Goal: Information Seeking & Learning: Learn about a topic

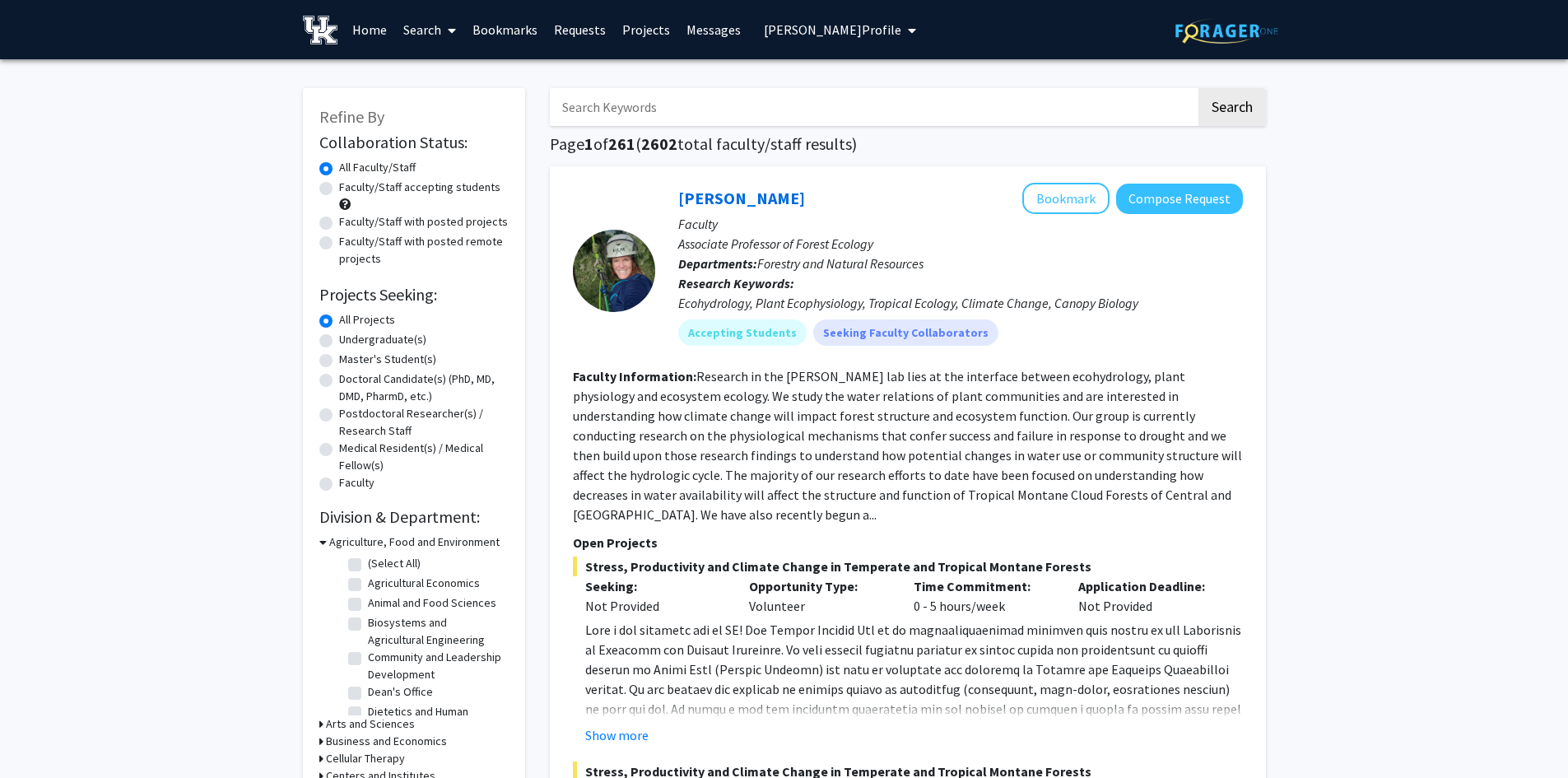
click at [862, 30] on span "[PERSON_NAME] Profile" at bounding box center [833, 30] width 138 height 17
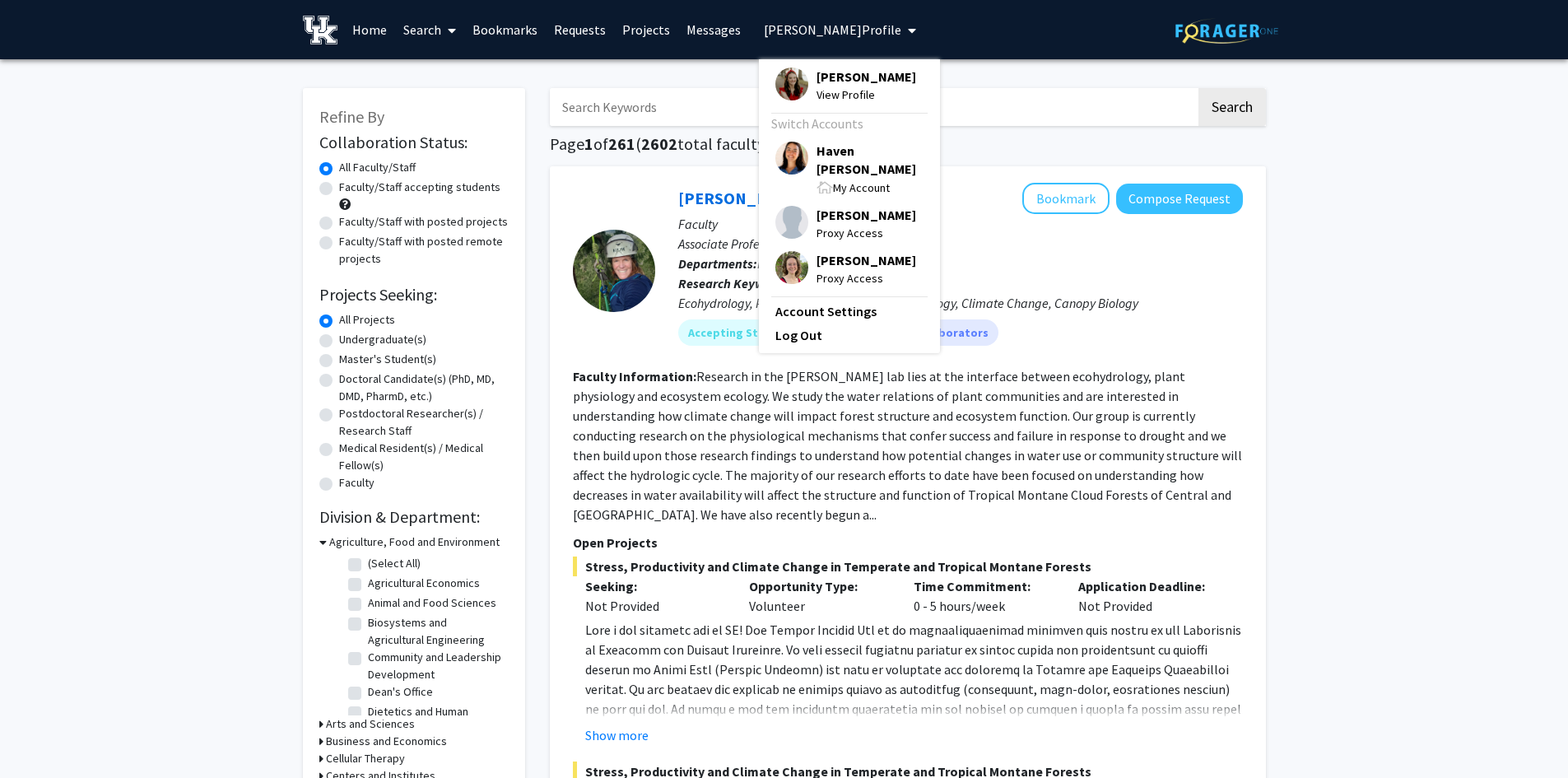
click at [819, 181] on span at bounding box center [824, 187] width 17 height 12
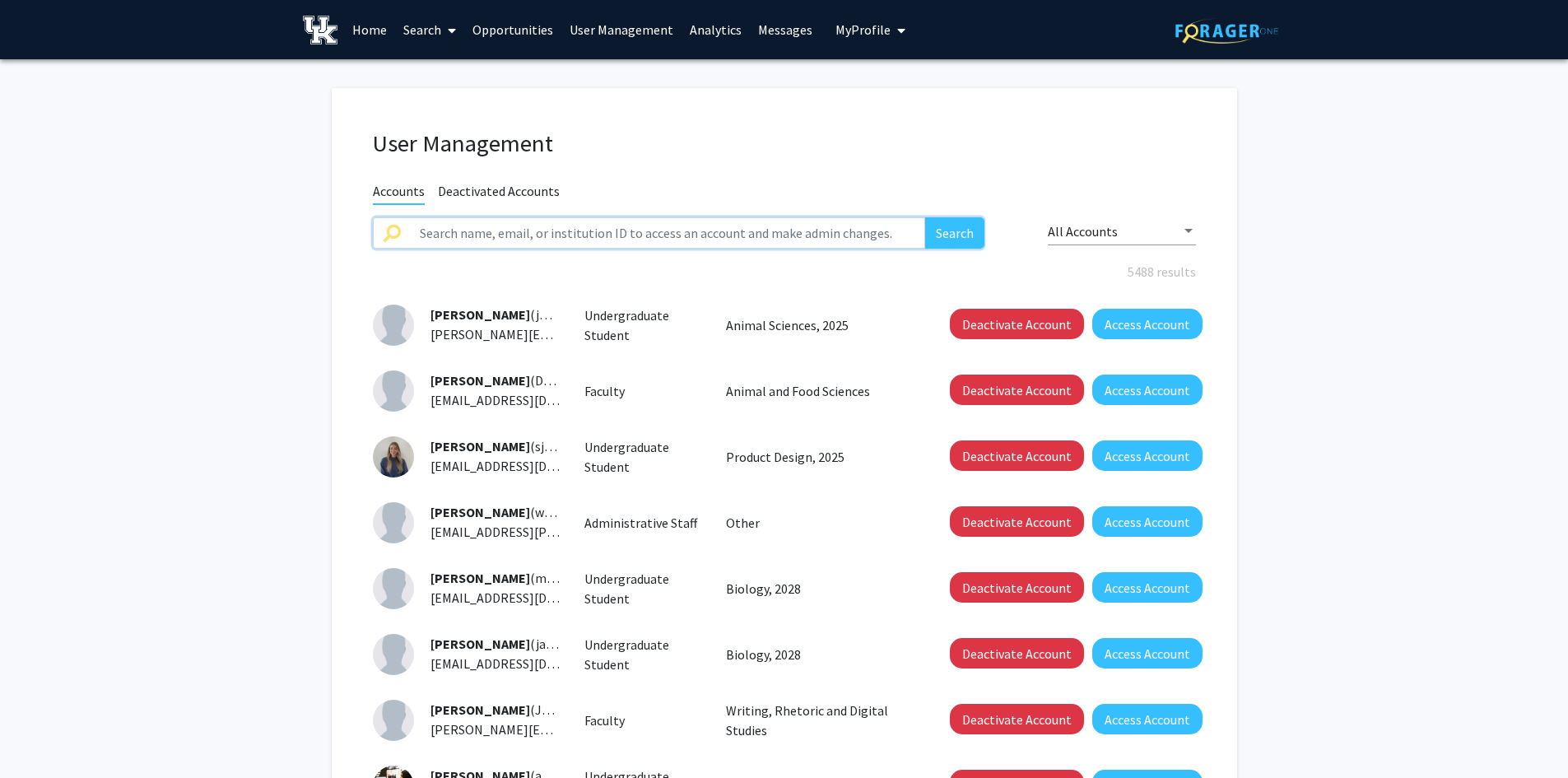
click at [639, 237] on input "text" at bounding box center [667, 233] width 516 height 31
paste input "[PERSON_NAME]"
type input "[PERSON_NAME]"
click at [925, 217] on button "Search" at bounding box center [955, 233] width 59 height 31
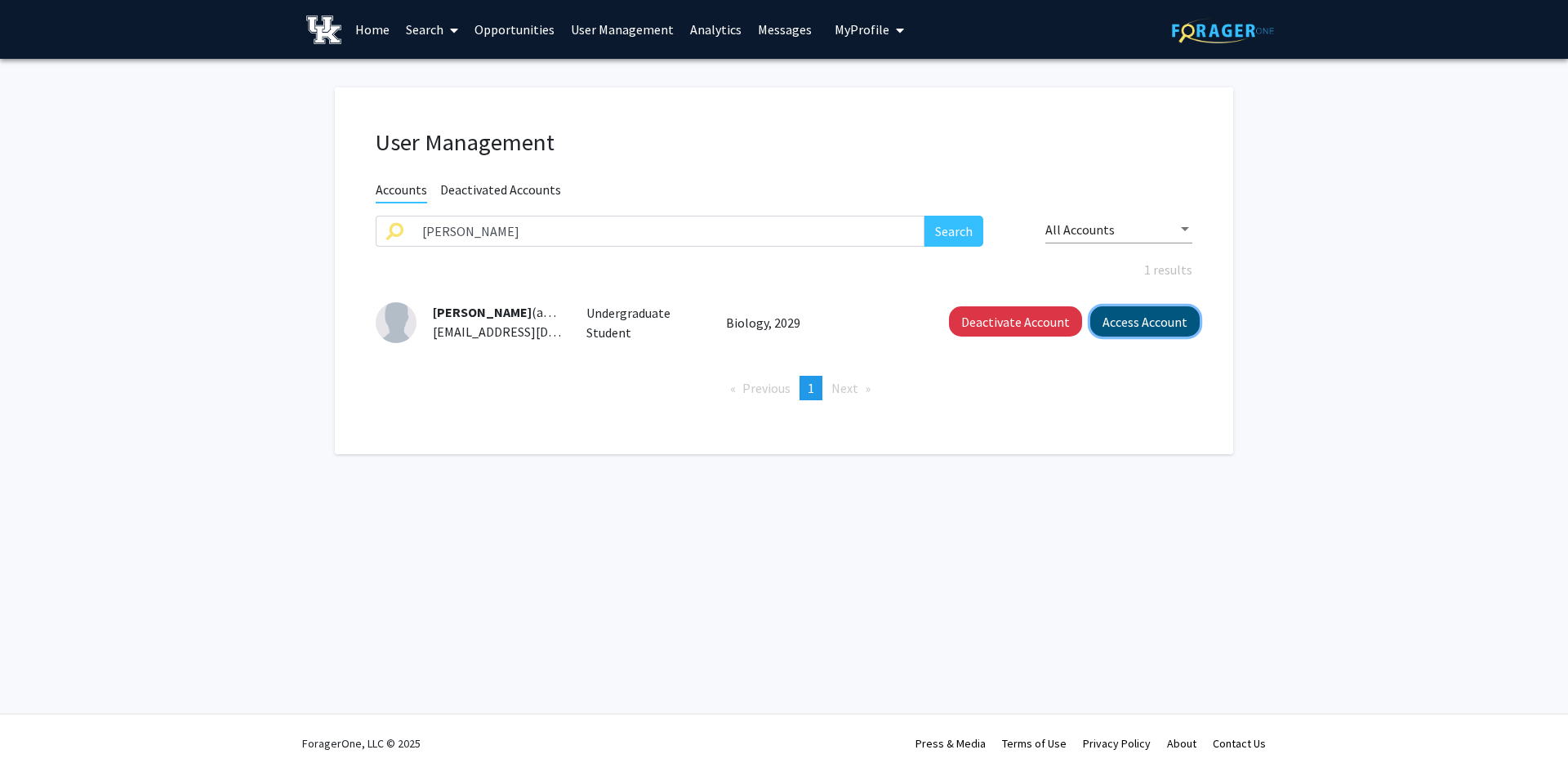
click at [1113, 311] on button "Access Account" at bounding box center [1144, 321] width 110 height 30
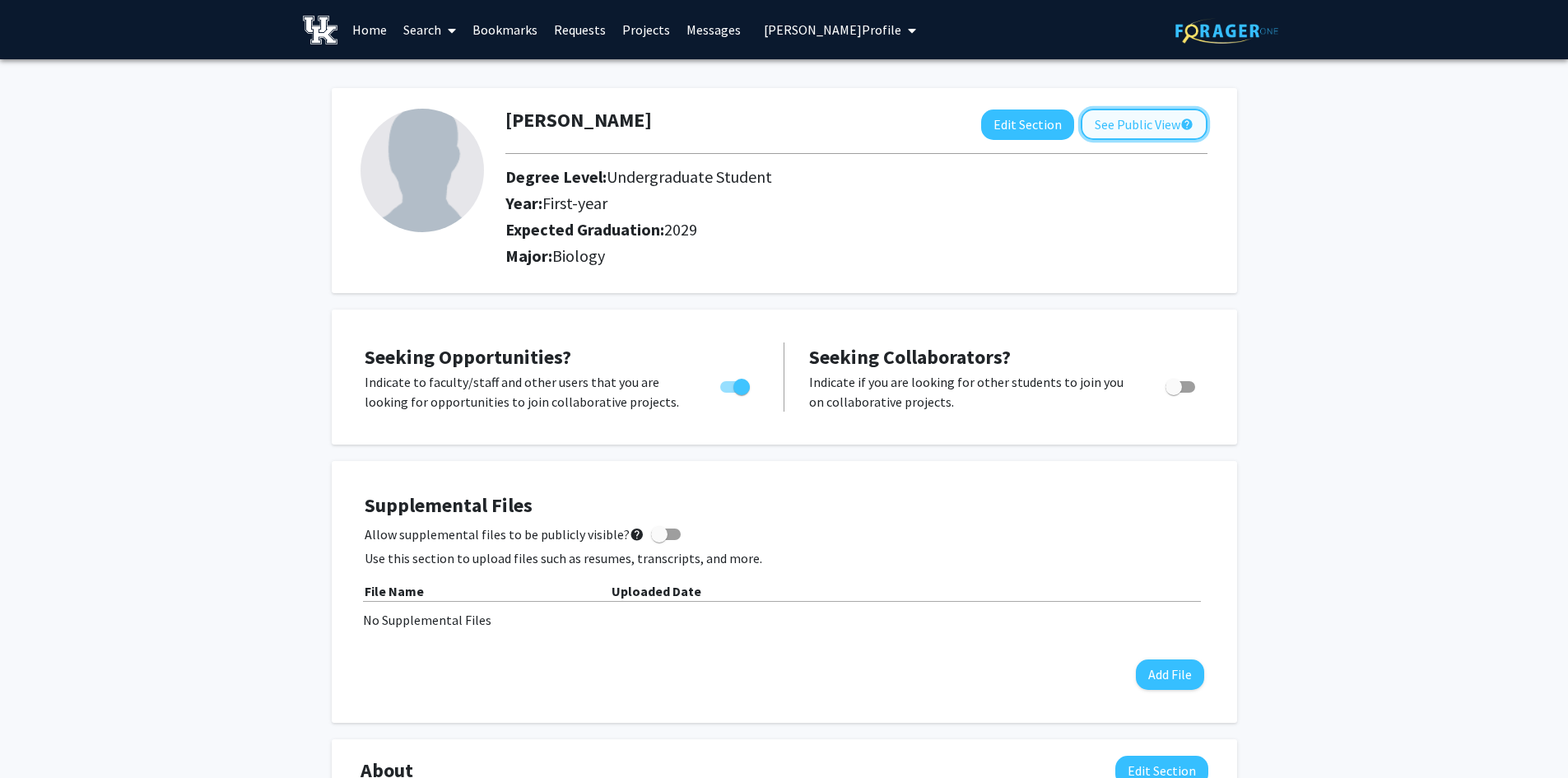
click at [1098, 132] on button "See Public View help" at bounding box center [1143, 125] width 126 height 31
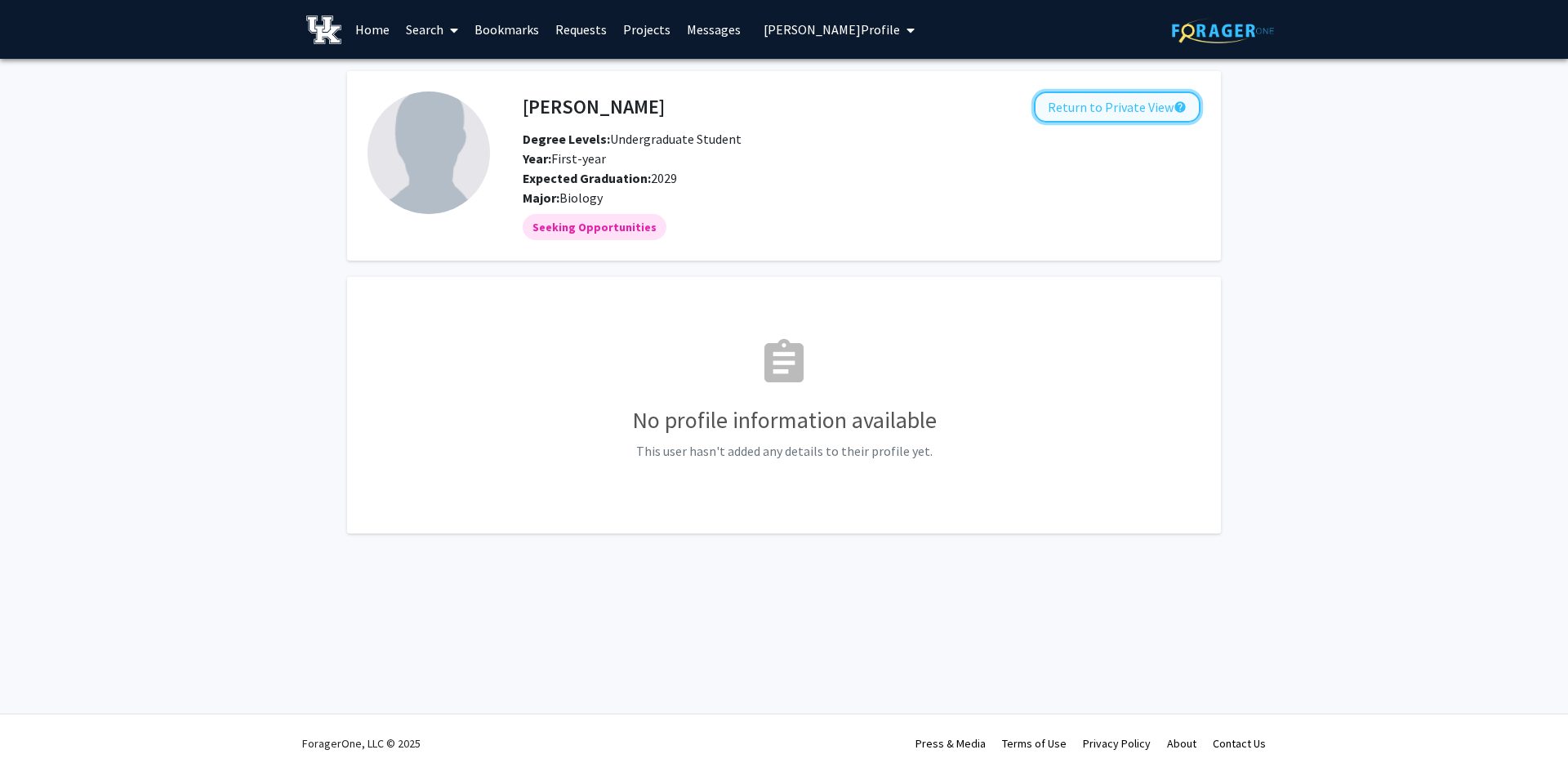
click at [1067, 102] on button "Return to Private View help" at bounding box center [1117, 107] width 167 height 31
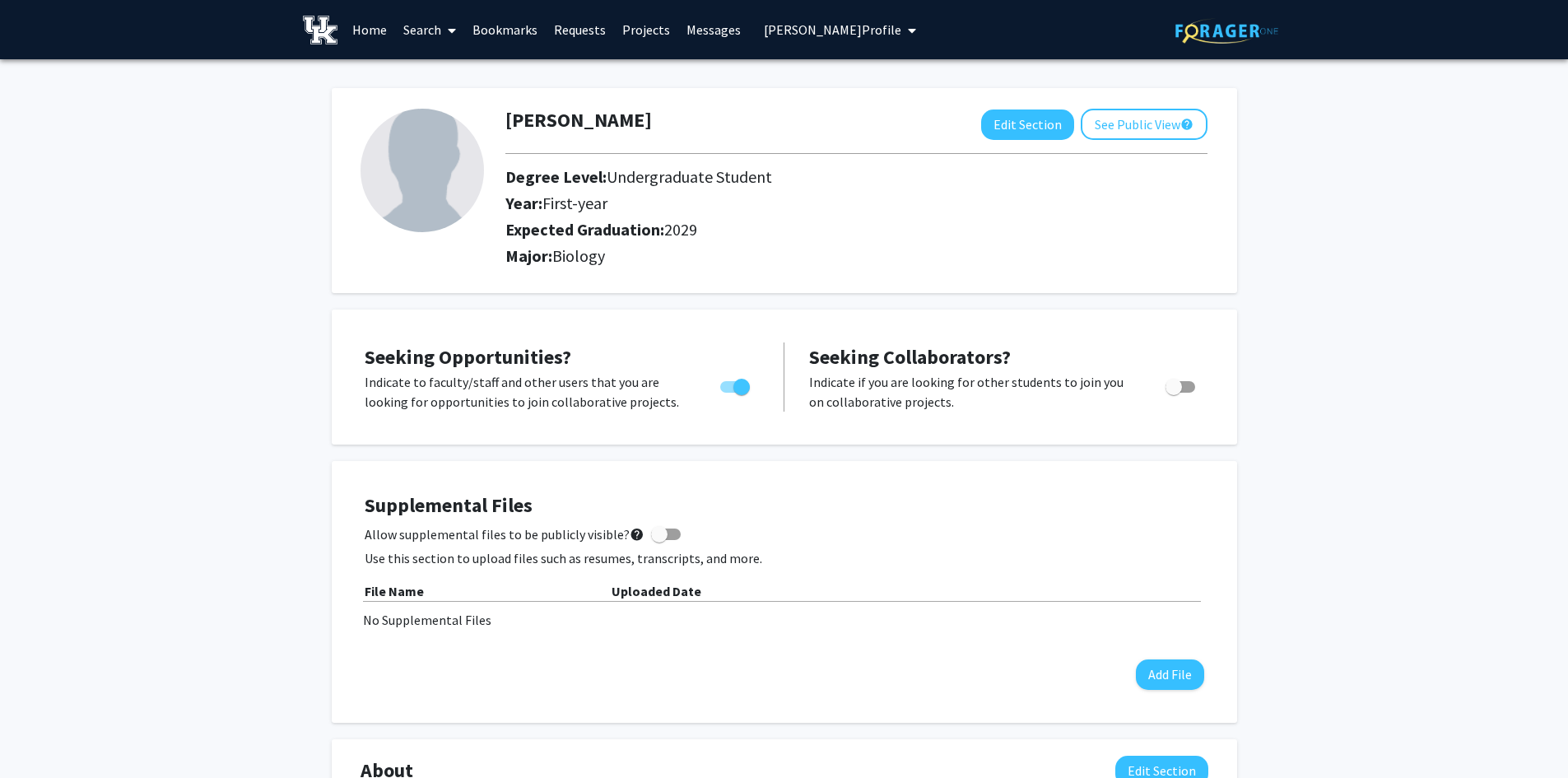
click at [435, 39] on link "Search" at bounding box center [429, 30] width 69 height 58
click at [442, 105] on span "Students" at bounding box center [444, 109] width 100 height 33
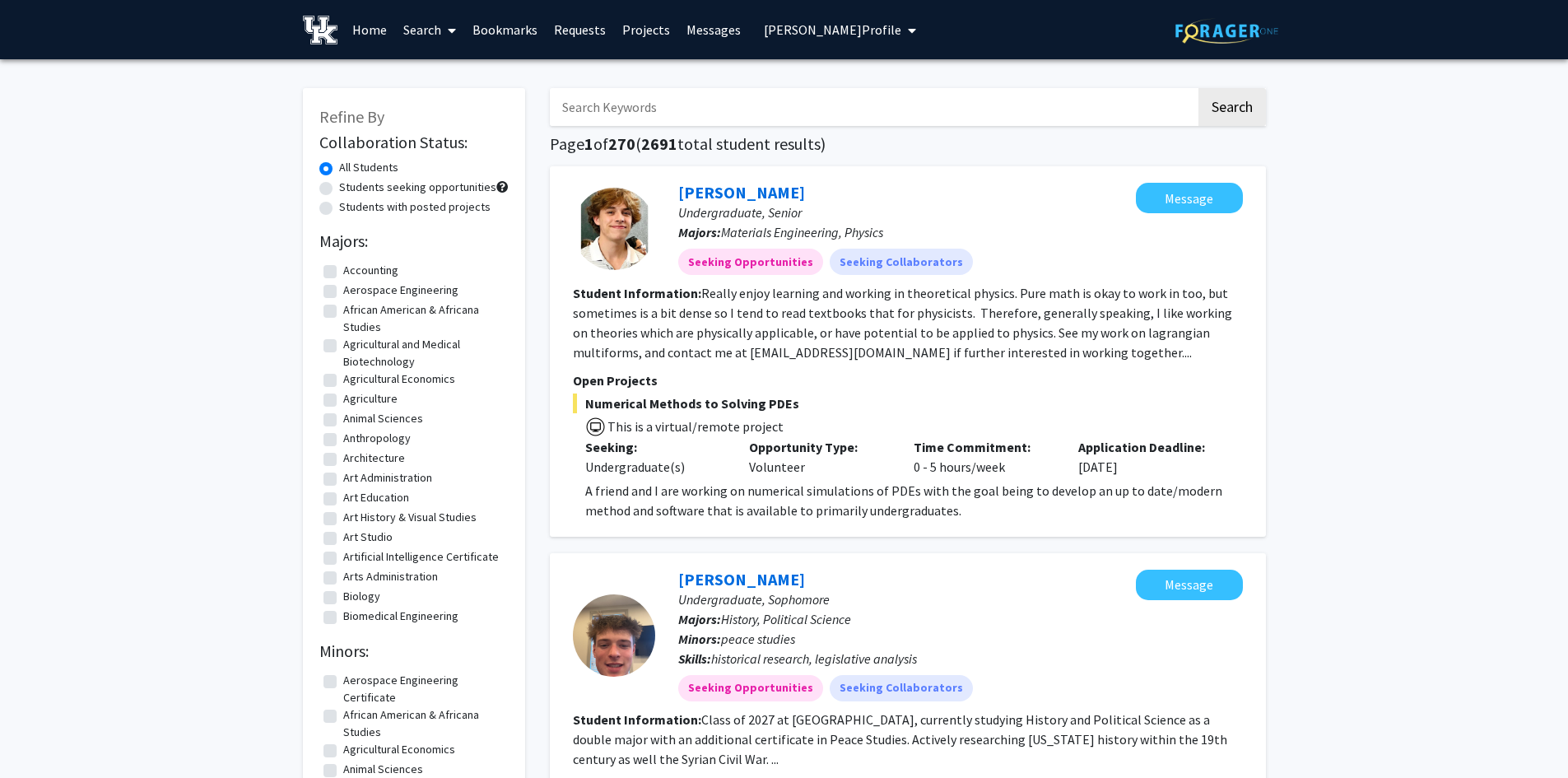
click at [676, 105] on input "Search Keywords" at bounding box center [873, 106] width 646 height 37
type input "oncology"
click at [1198, 88] on button "Search" at bounding box center [1231, 106] width 67 height 37
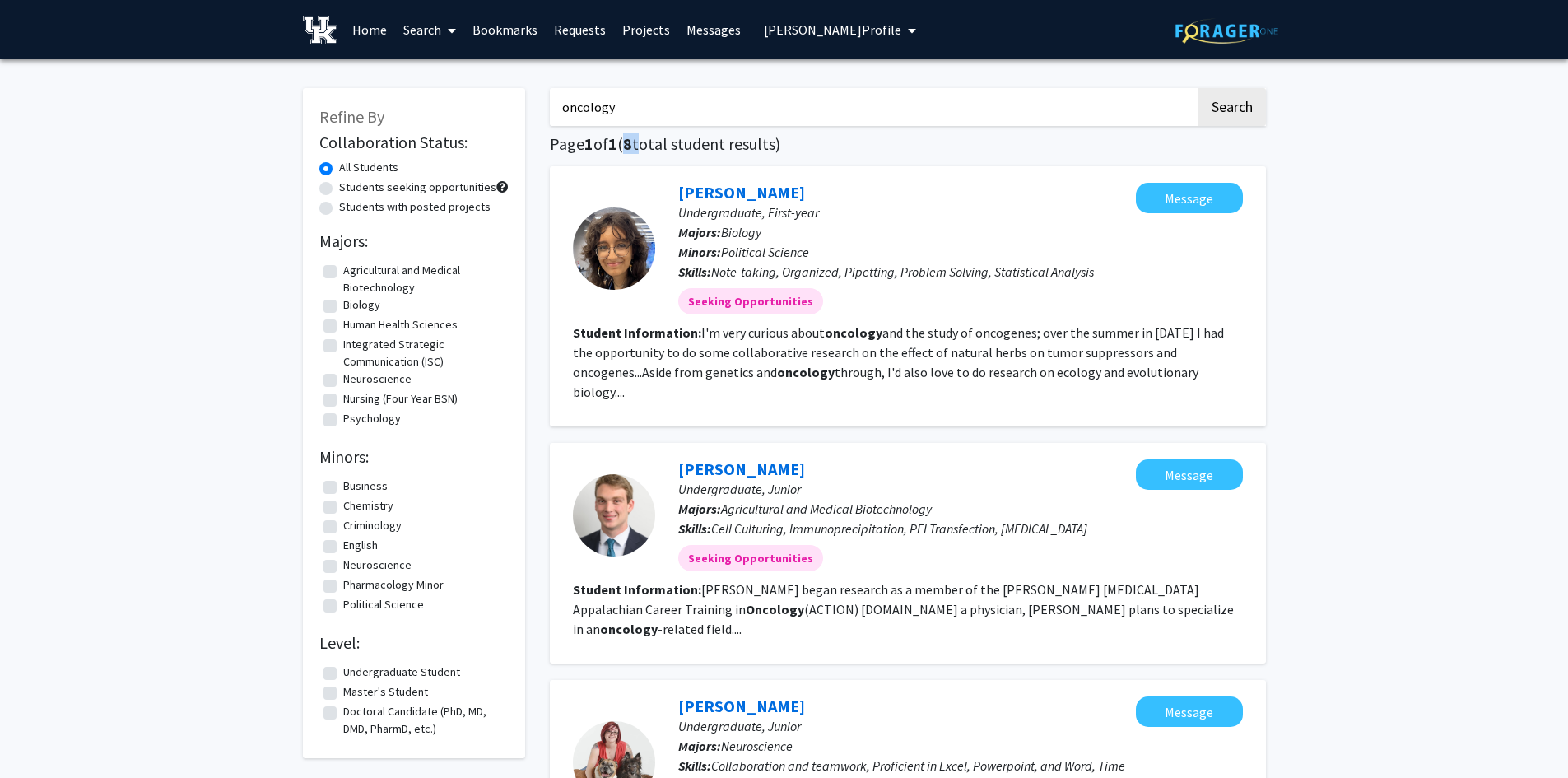
drag, startPoint x: 629, startPoint y: 145, endPoint x: 643, endPoint y: 145, distance: 14.0
click at [643, 145] on h1 "Page 1 of 1 ( 8 total student results)" at bounding box center [908, 144] width 716 height 20
click at [763, 458] on link "[PERSON_NAME]" at bounding box center [740, 469] width 126 height 21
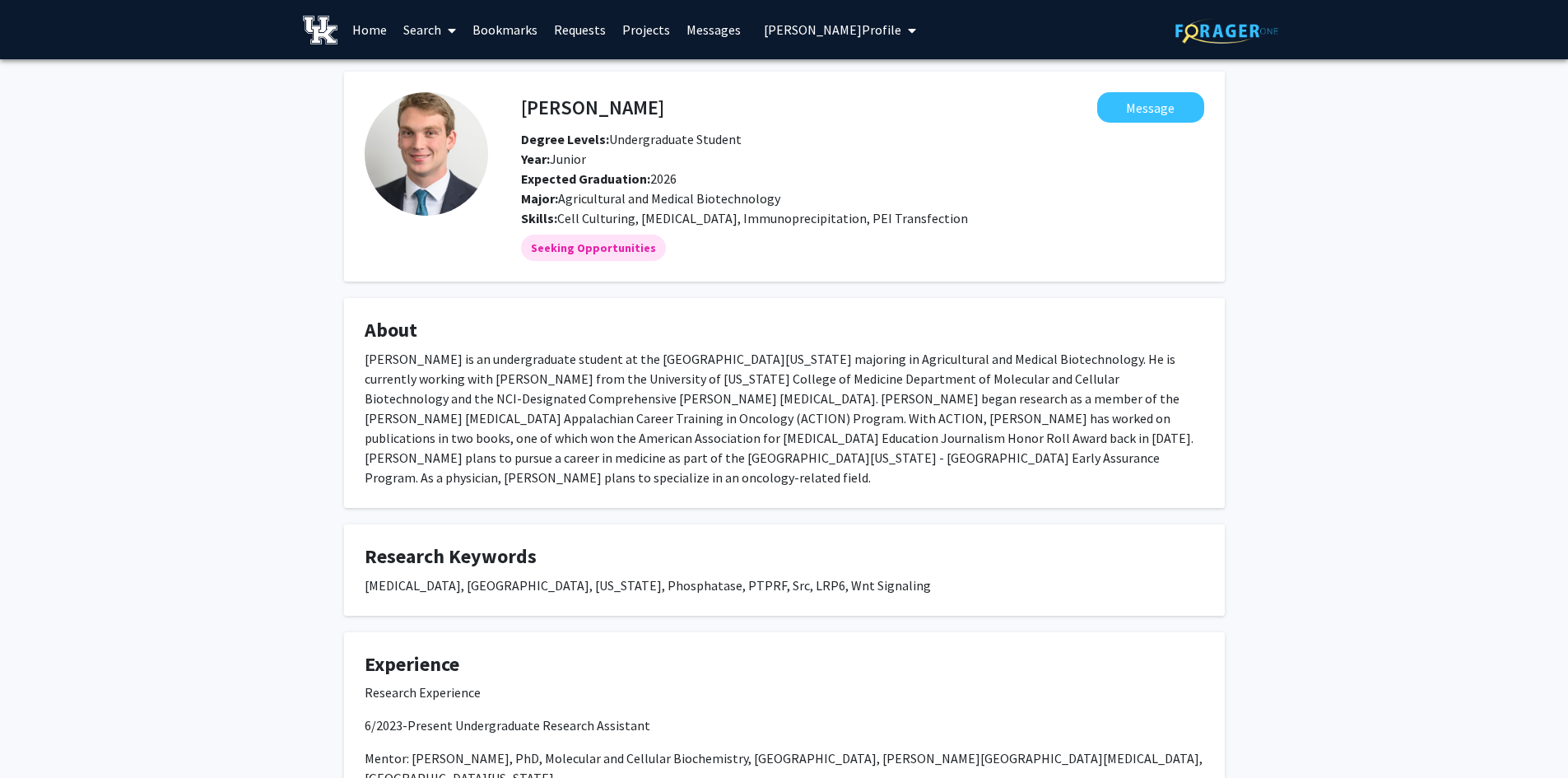
click at [823, 33] on span "[PERSON_NAME] Profile" at bounding box center [833, 30] width 138 height 17
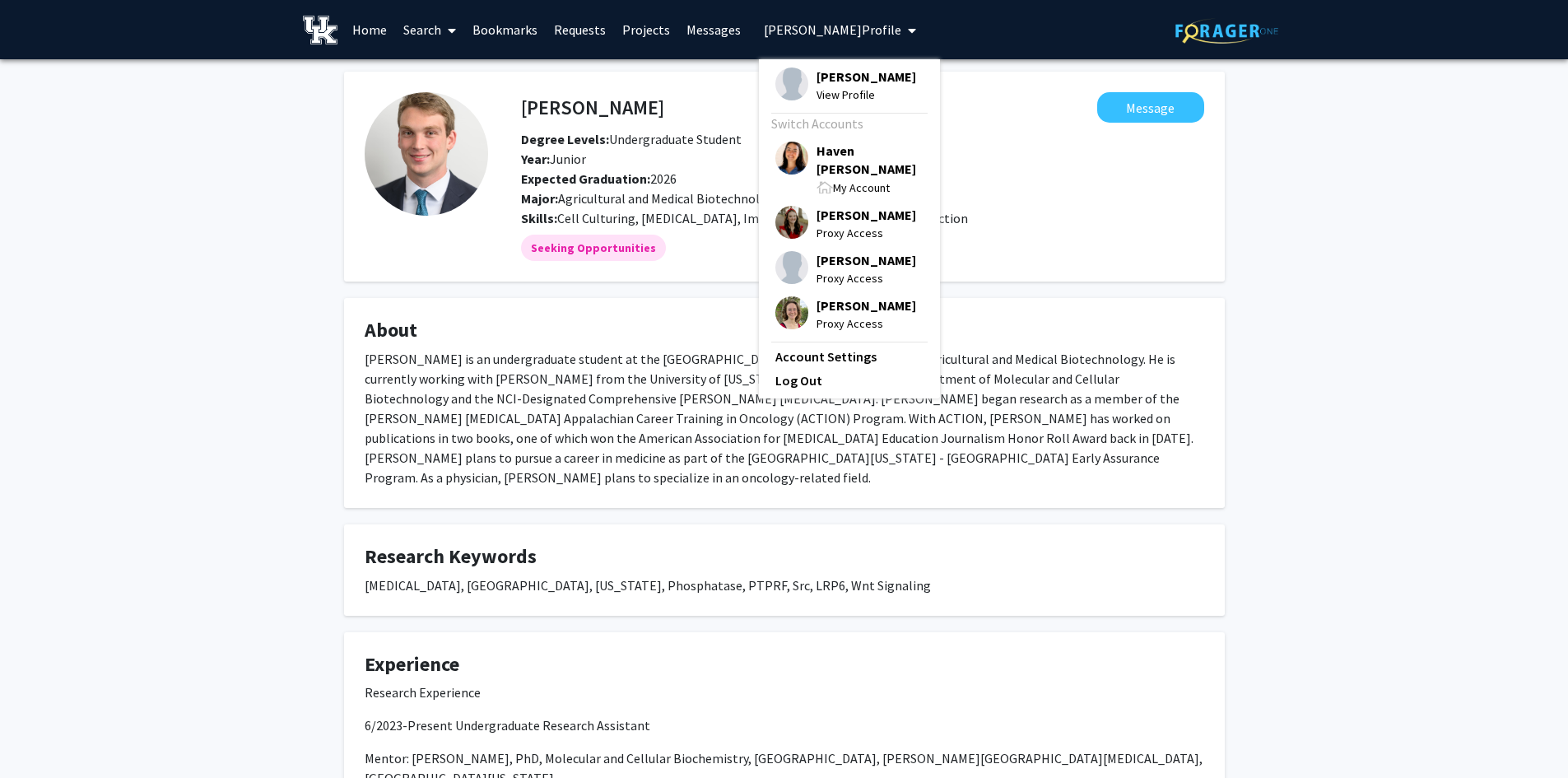
click at [826, 85] on span "[PERSON_NAME]" at bounding box center [866, 76] width 99 height 18
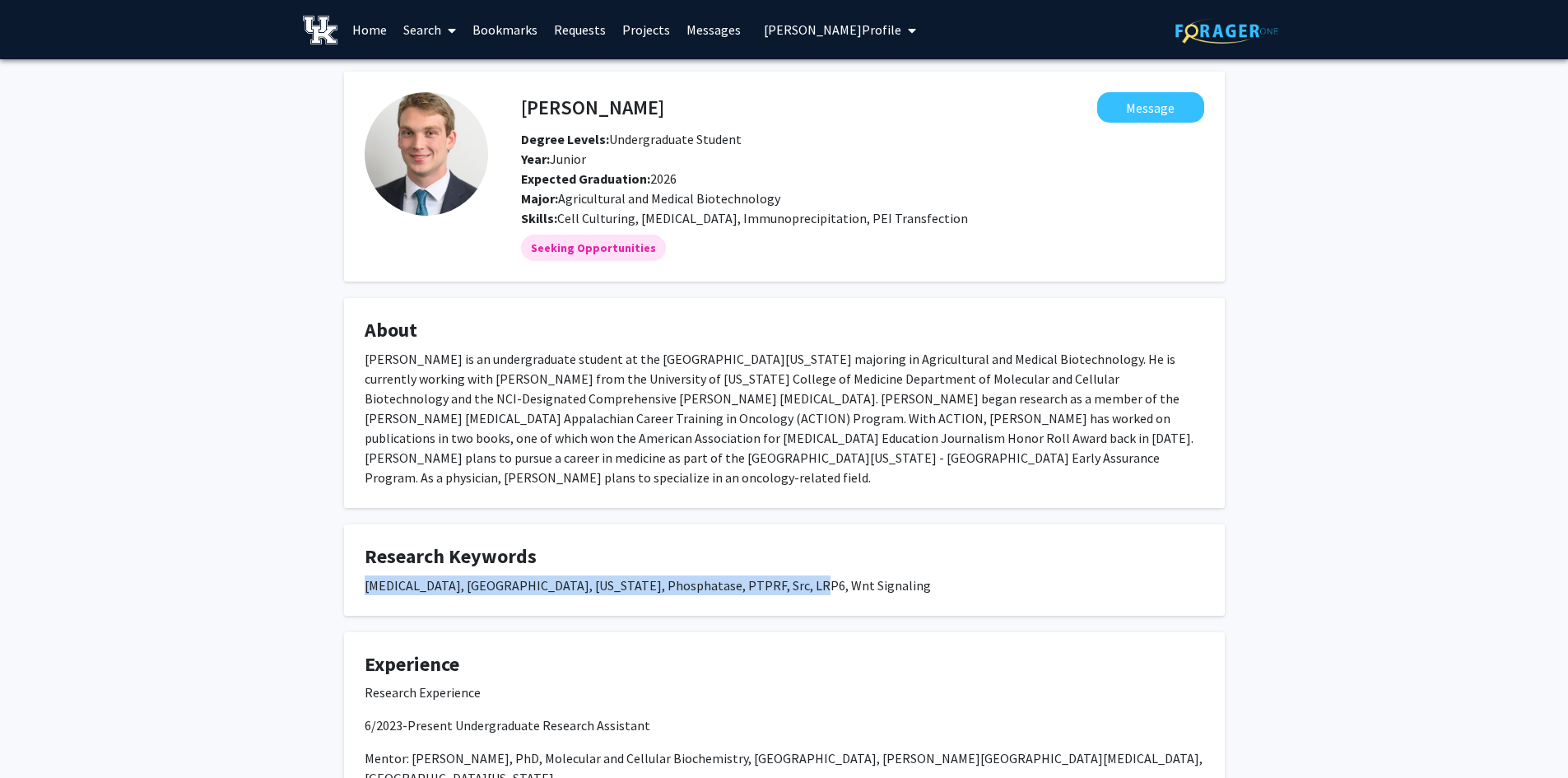
drag, startPoint x: 795, startPoint y: 568, endPoint x: 316, endPoint y: 585, distance: 479.3
click at [783, 402] on div "[PERSON_NAME] is an undergraduate student at the [GEOGRAPHIC_DATA][US_STATE] ma…" at bounding box center [784, 418] width 840 height 139
click at [453, 31] on icon at bounding box center [451, 30] width 8 height 13
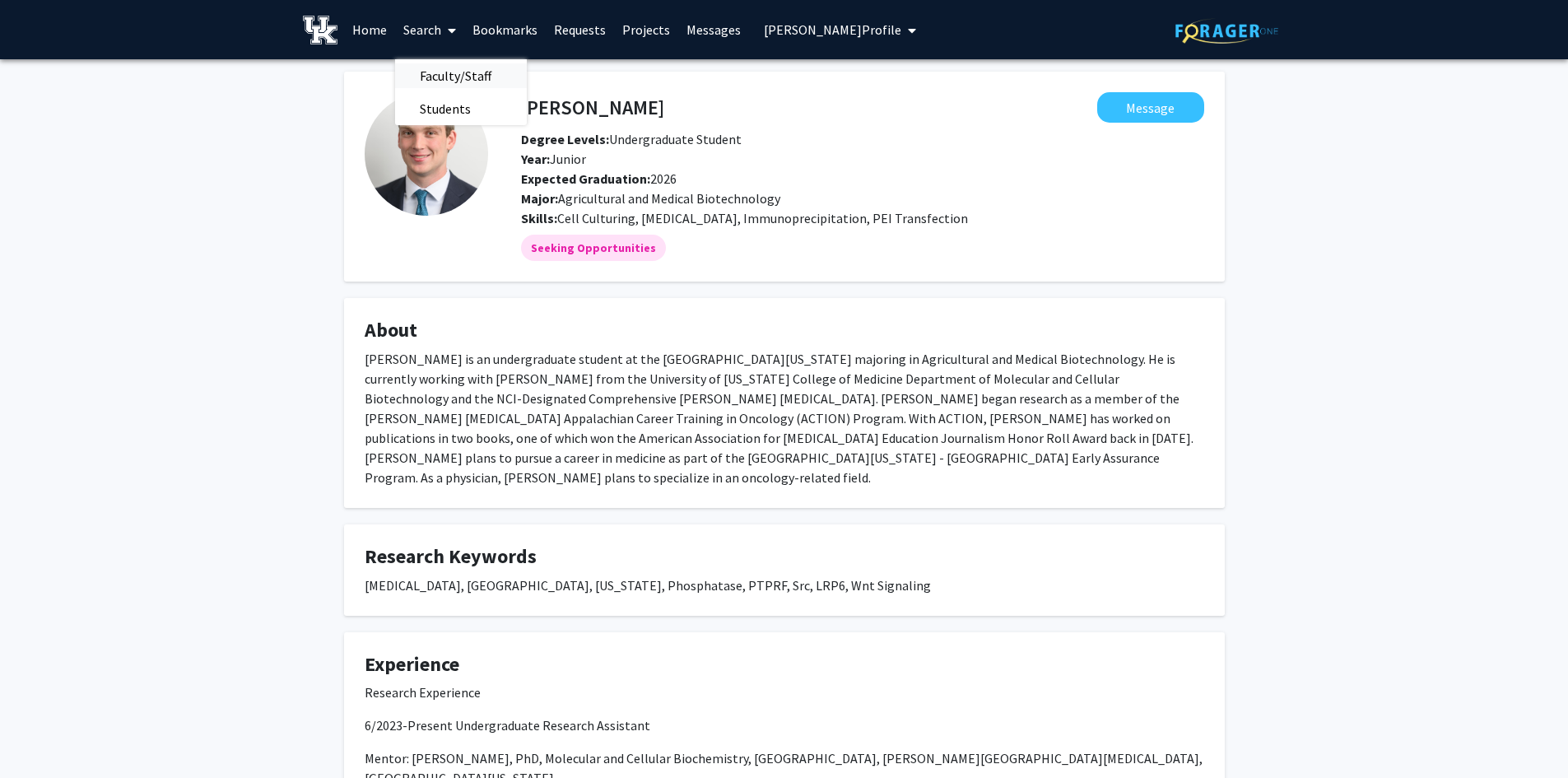
click at [456, 69] on span "Faculty/Staff" at bounding box center [455, 76] width 121 height 33
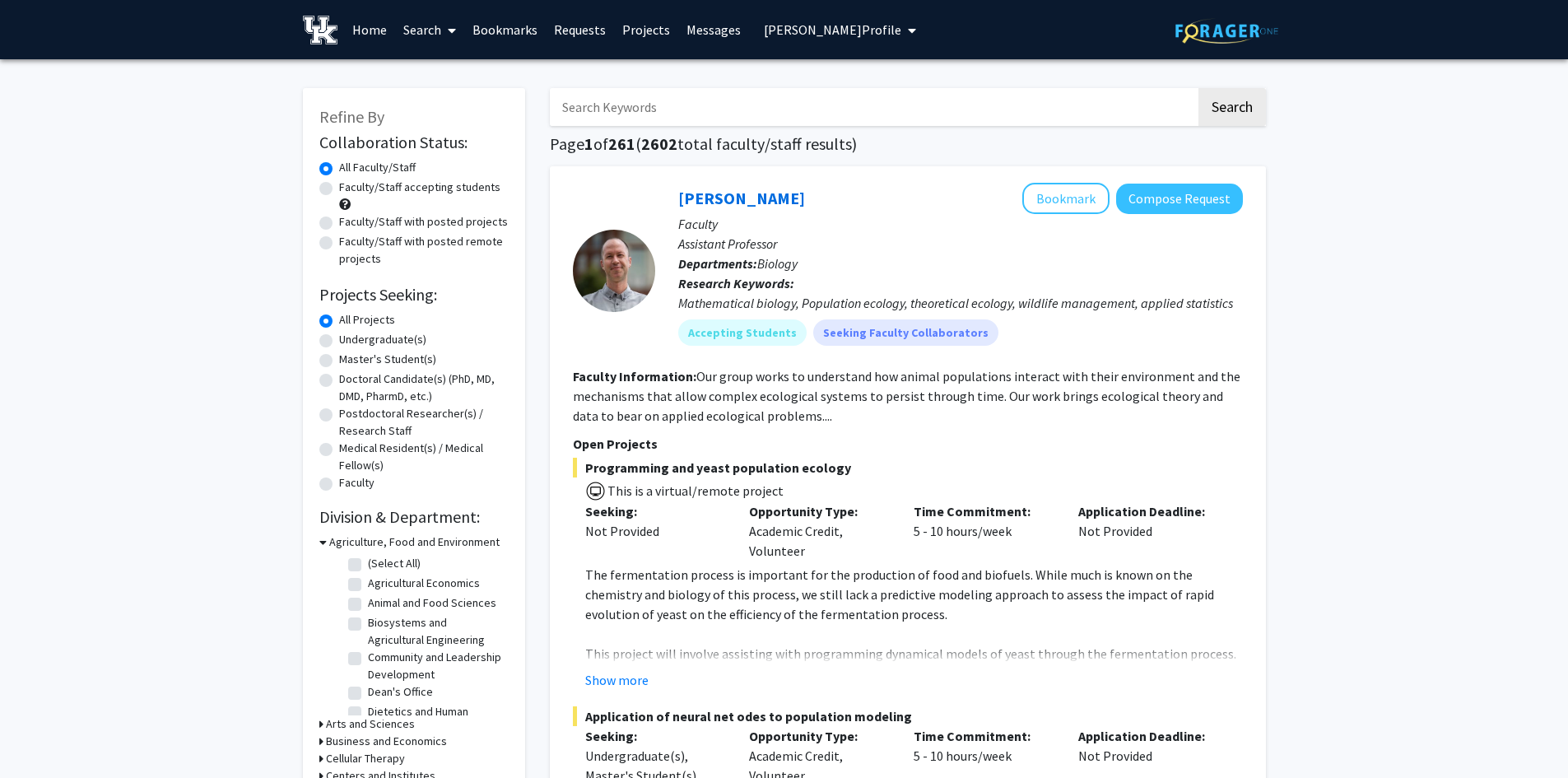
click at [482, 25] on link "Bookmarks" at bounding box center [505, 30] width 82 height 58
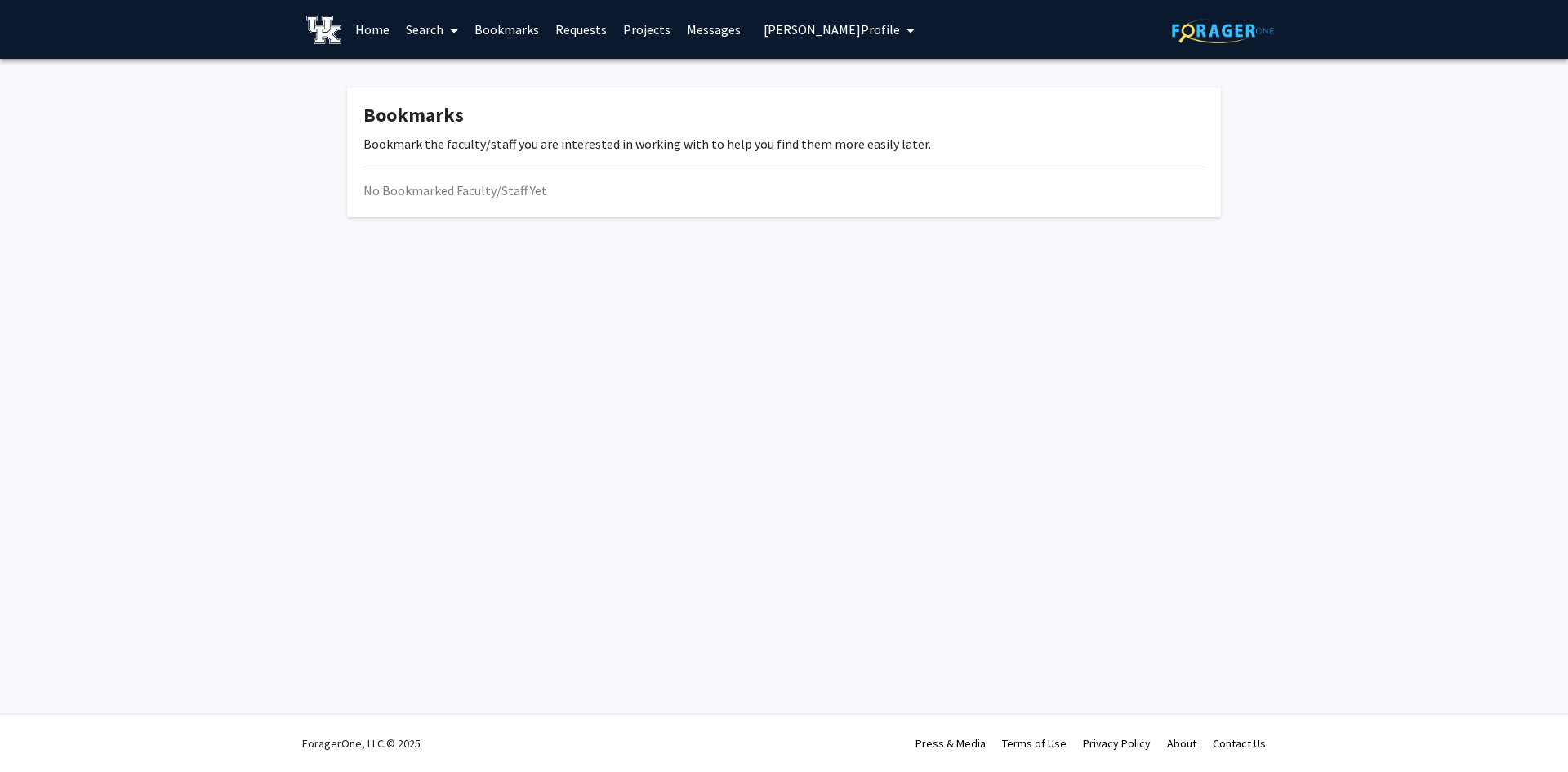
click at [453, 32] on icon at bounding box center [453, 29] width 8 height 13
click at [462, 76] on span "Faculty/Staff" at bounding box center [457, 75] width 120 height 33
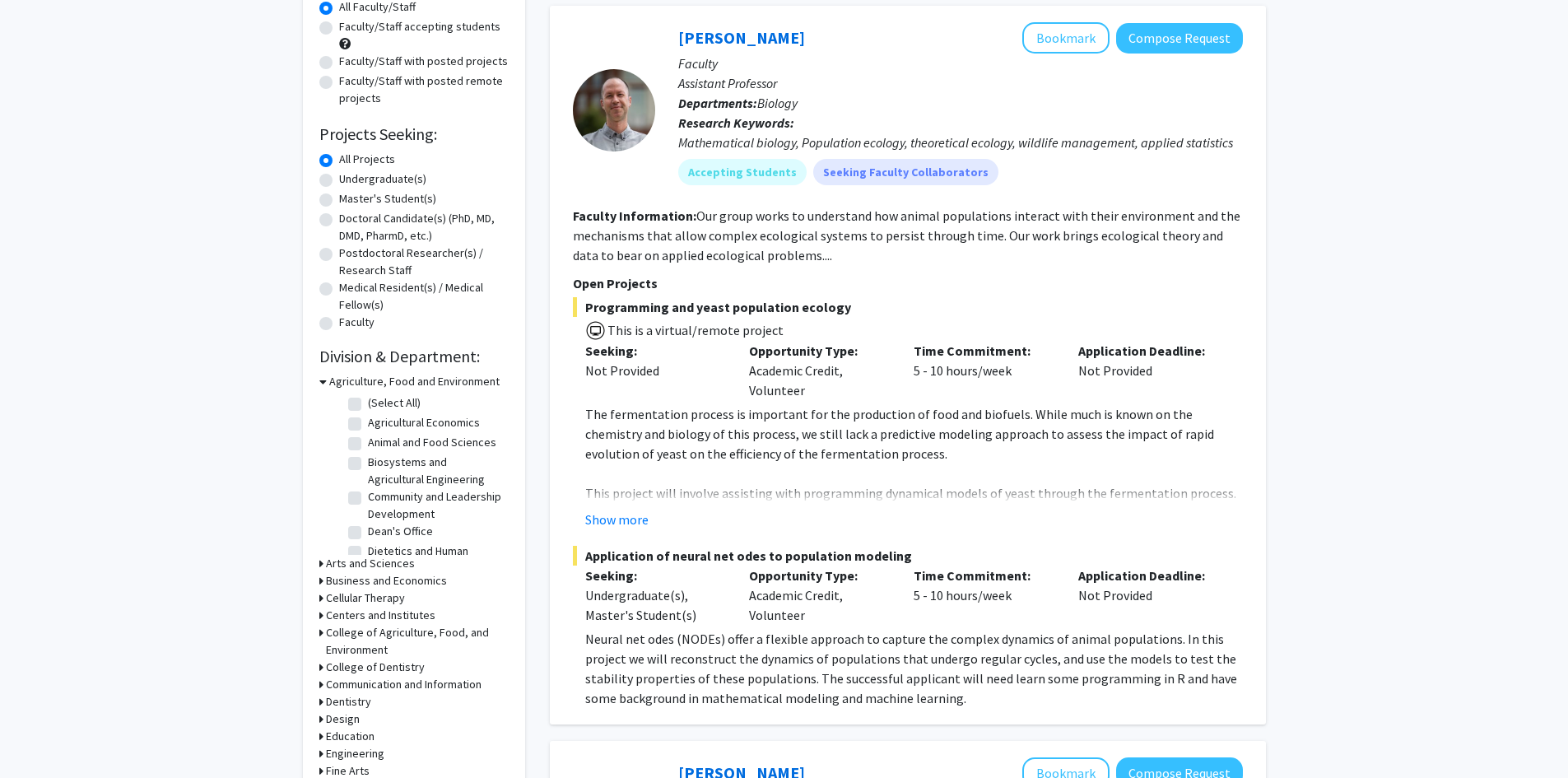
scroll to position [165, 0]
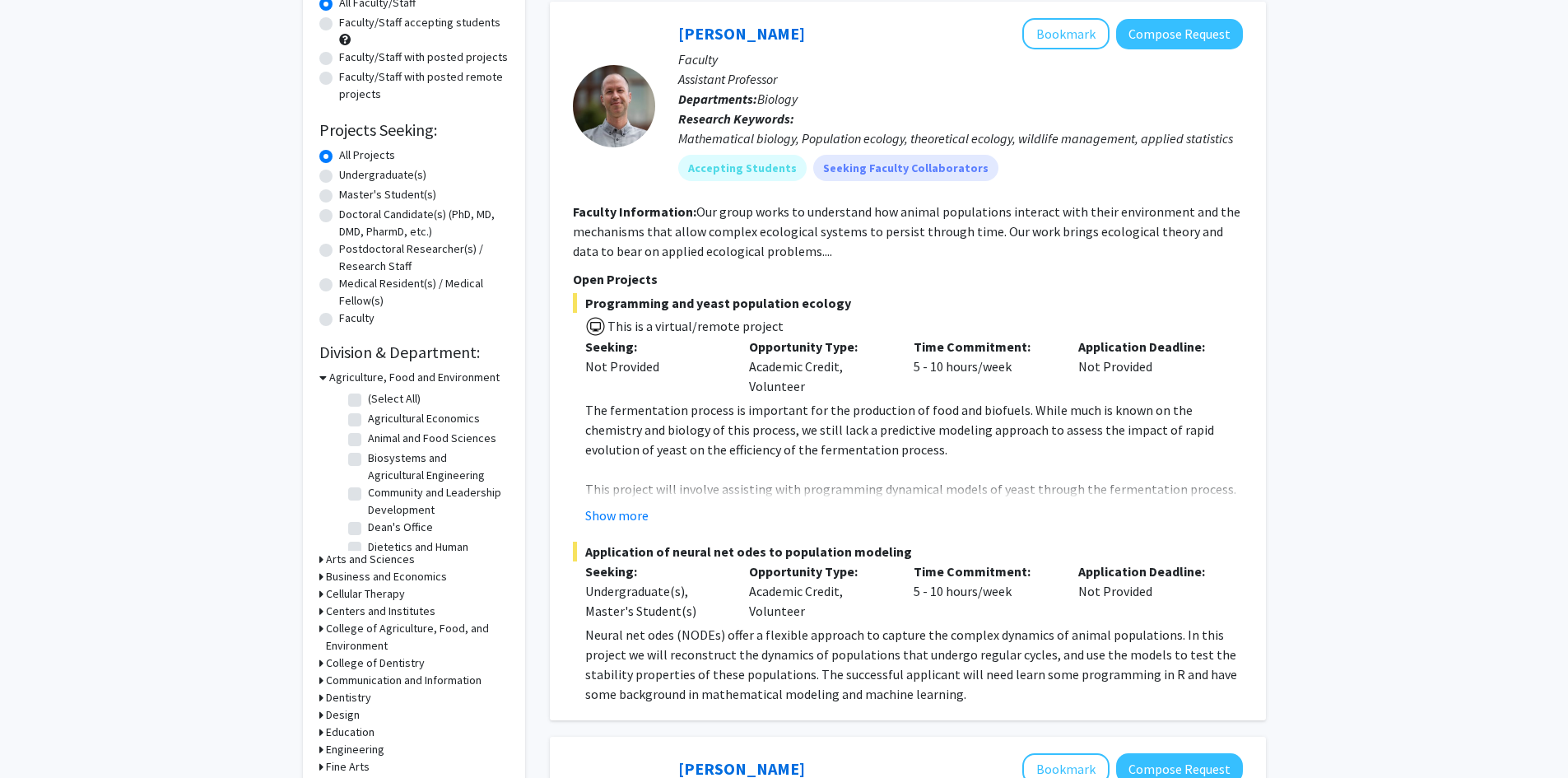
click at [320, 375] on icon at bounding box center [323, 377] width 8 height 17
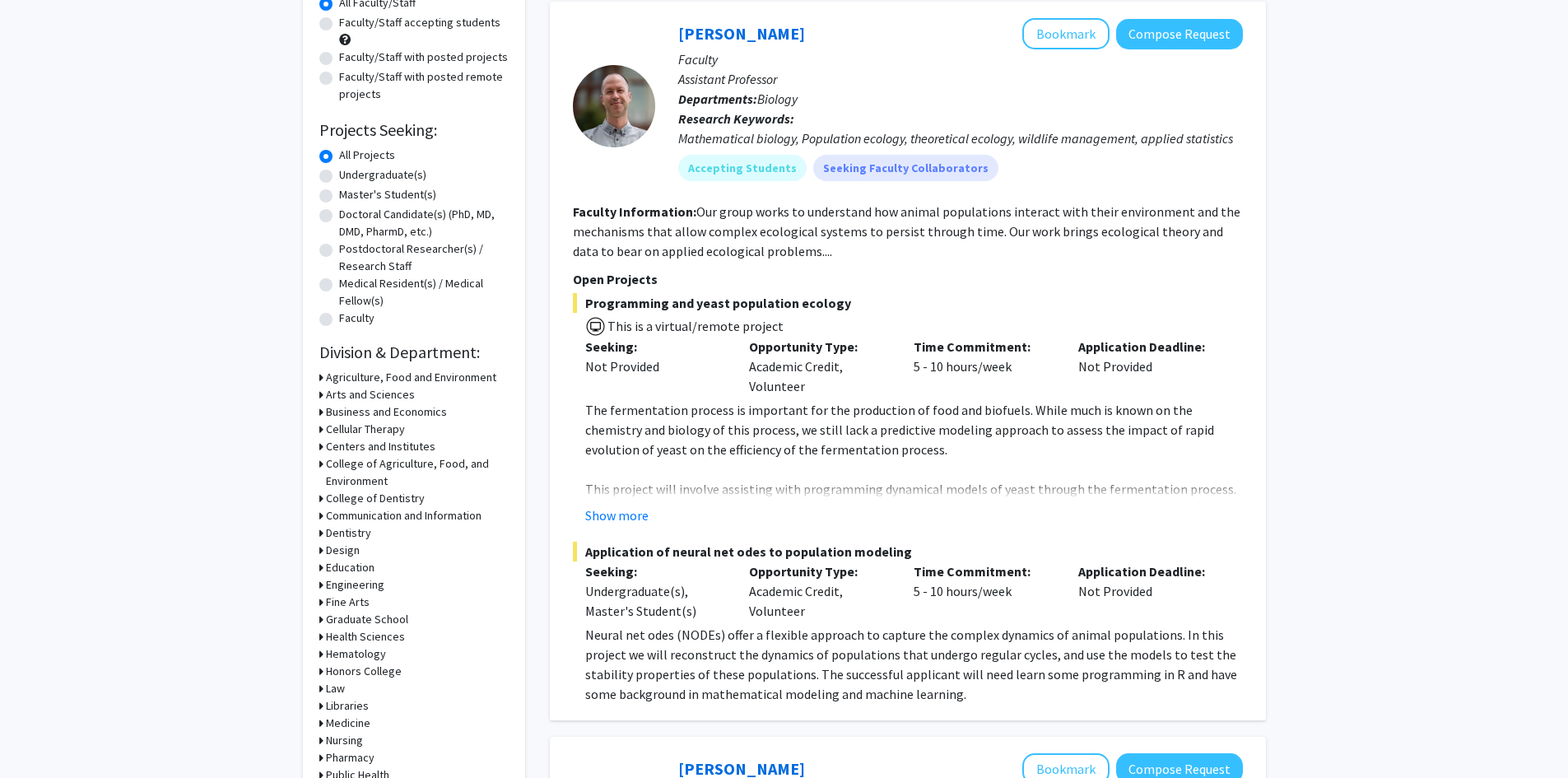
scroll to position [247, 0]
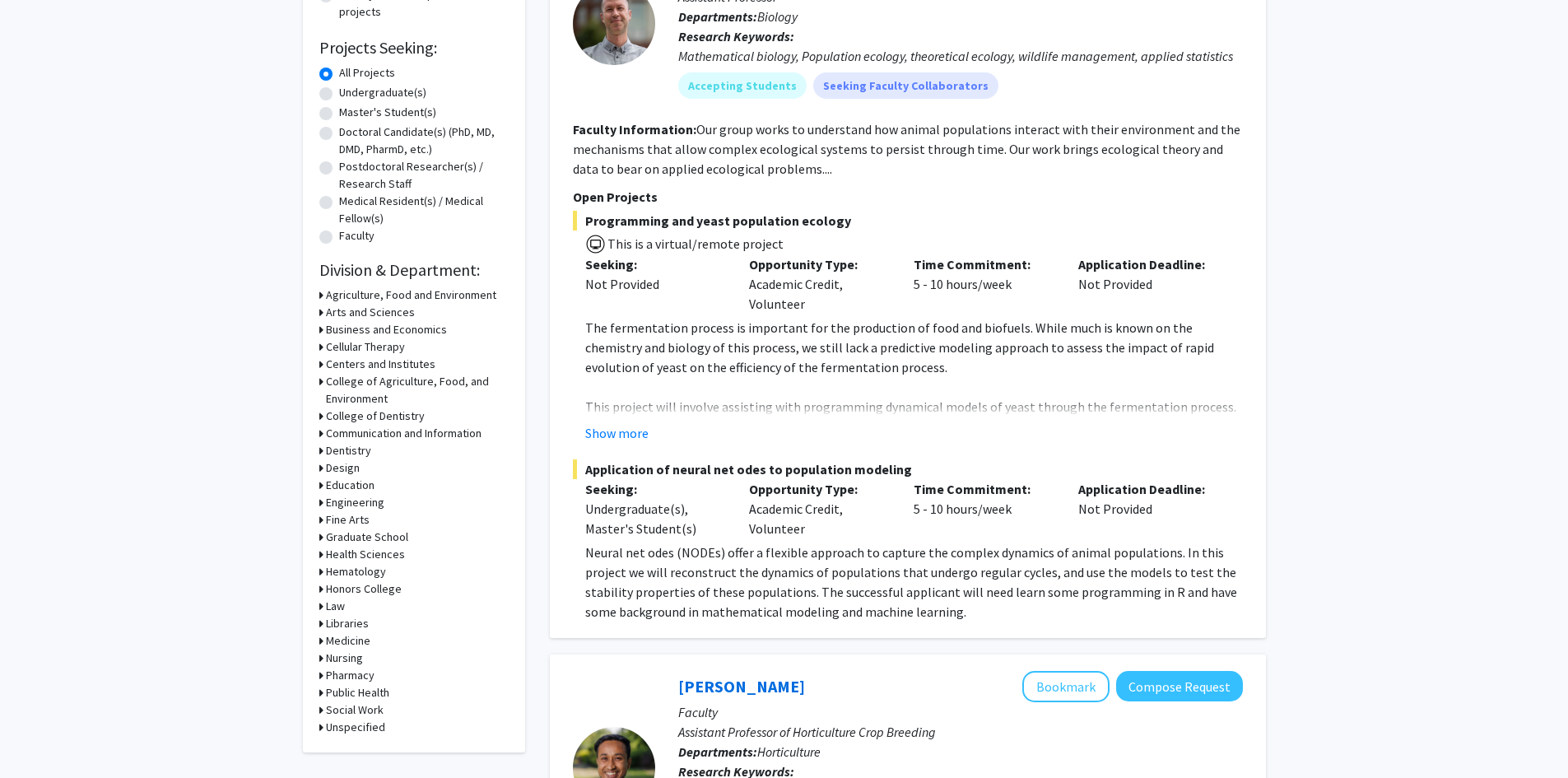
click at [341, 638] on h3 "Medicine" at bounding box center [348, 640] width 44 height 17
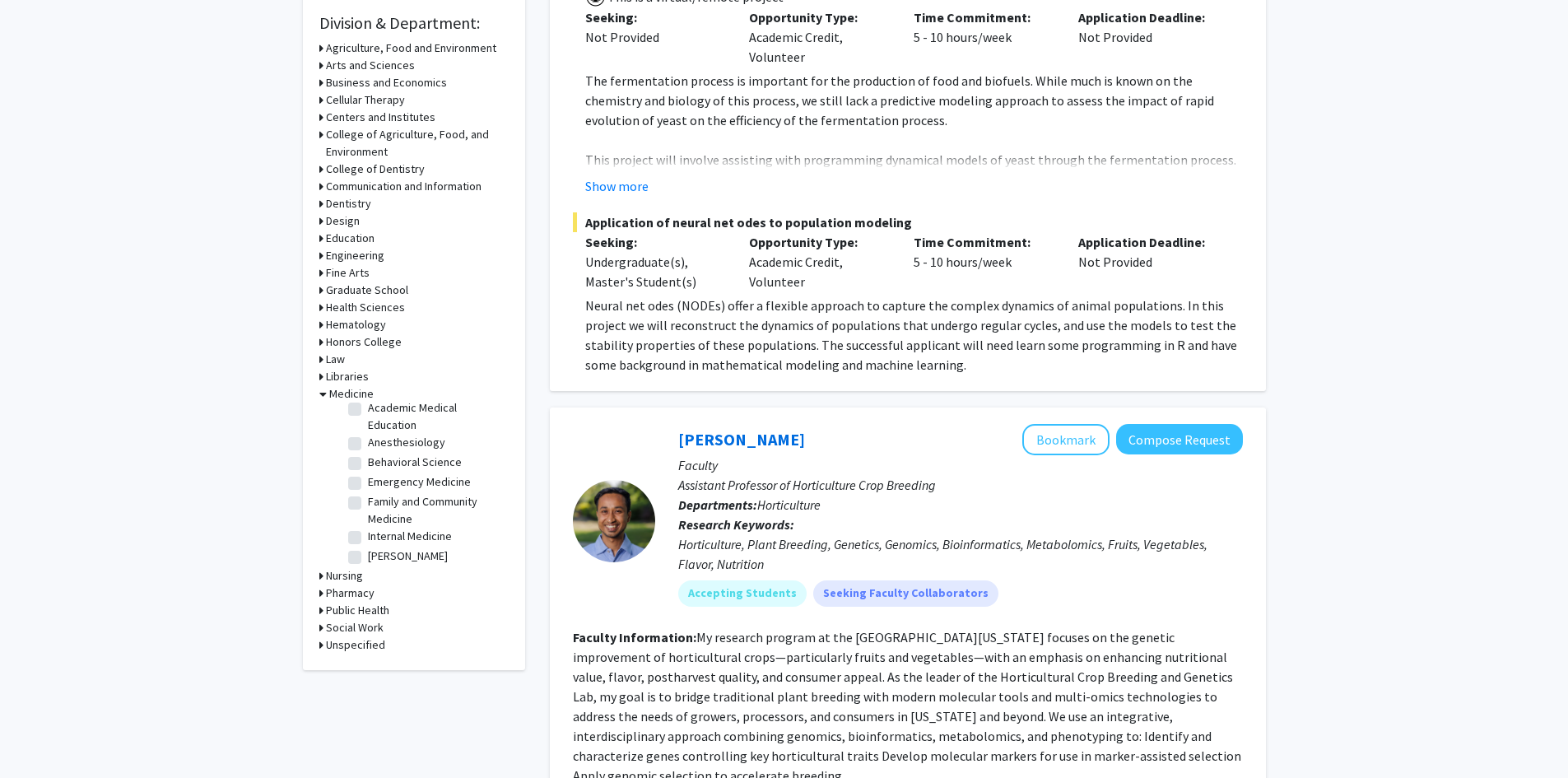
scroll to position [0, 0]
click at [323, 394] on icon at bounding box center [323, 394] width 8 height 17
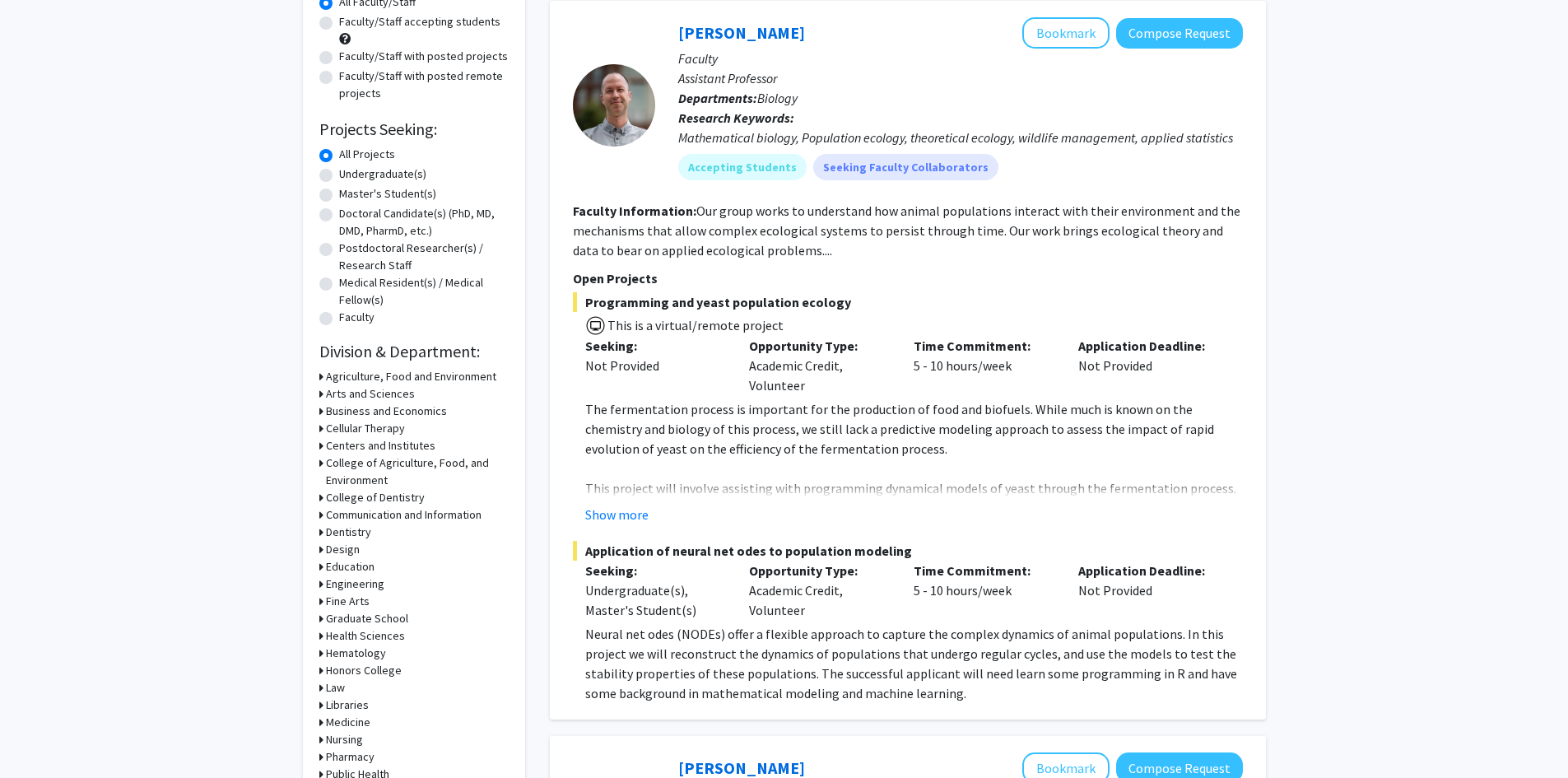
scroll to position [165, 0]
click at [321, 394] on icon at bounding box center [321, 395] width 4 height 17
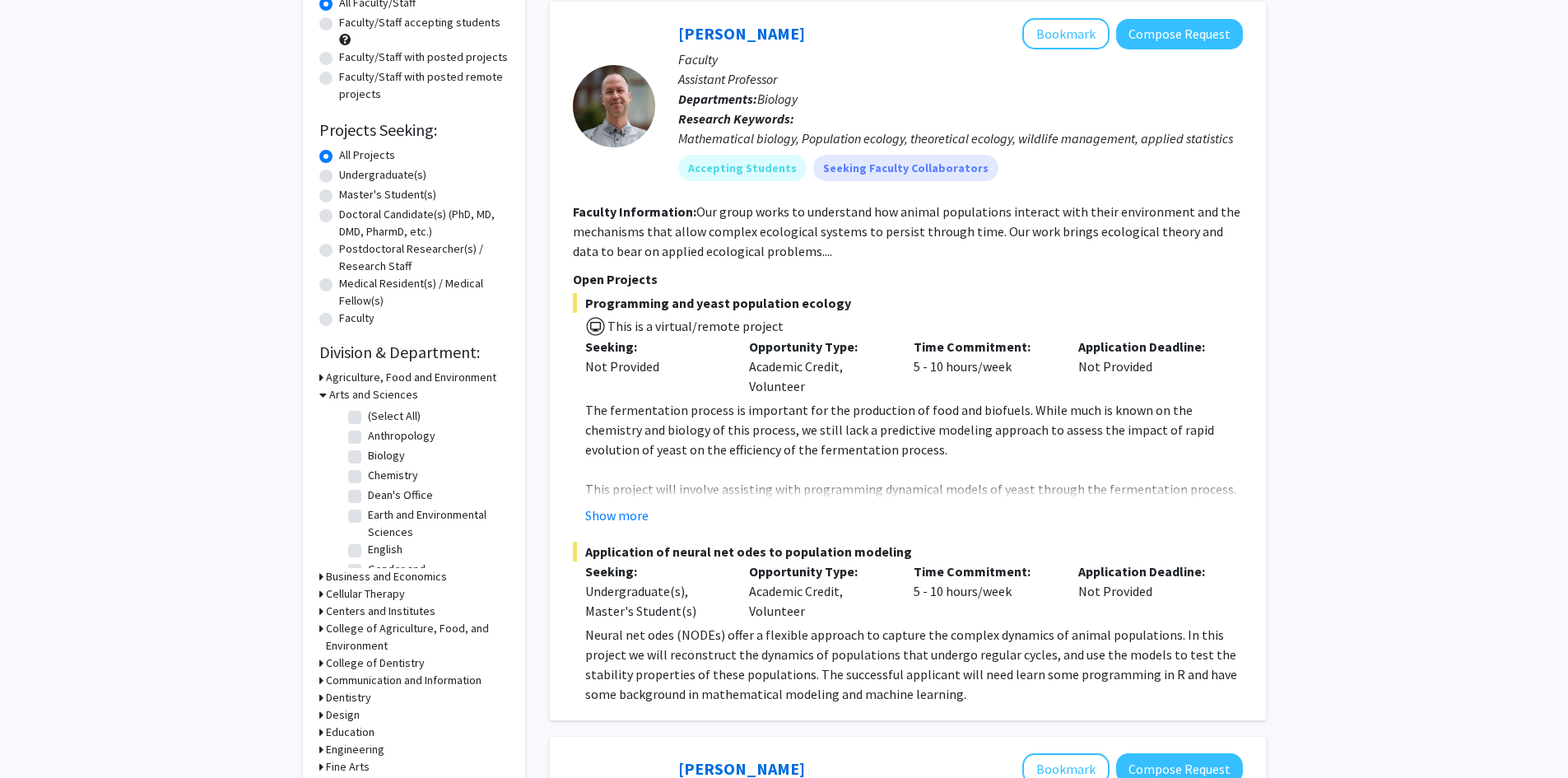
click at [368, 460] on label "Biology" at bounding box center [386, 456] width 37 height 17
click at [368, 457] on input "Biology" at bounding box center [373, 452] width 10 height 10
checkbox input "true"
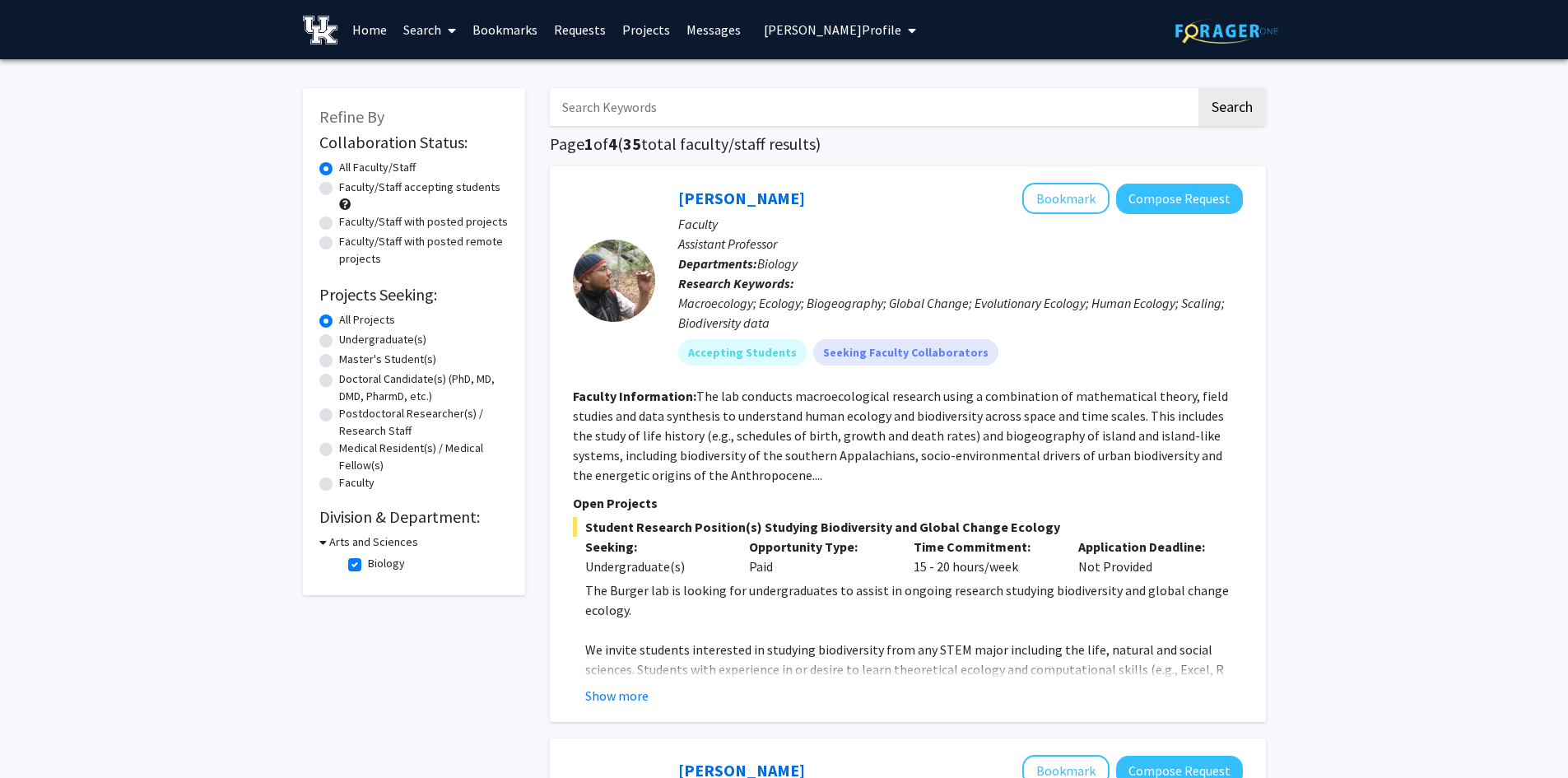
click at [368, 558] on label "Biology" at bounding box center [386, 564] width 37 height 17
click at [368, 558] on input "Biology" at bounding box center [373, 560] width 10 height 10
checkbox input "false"
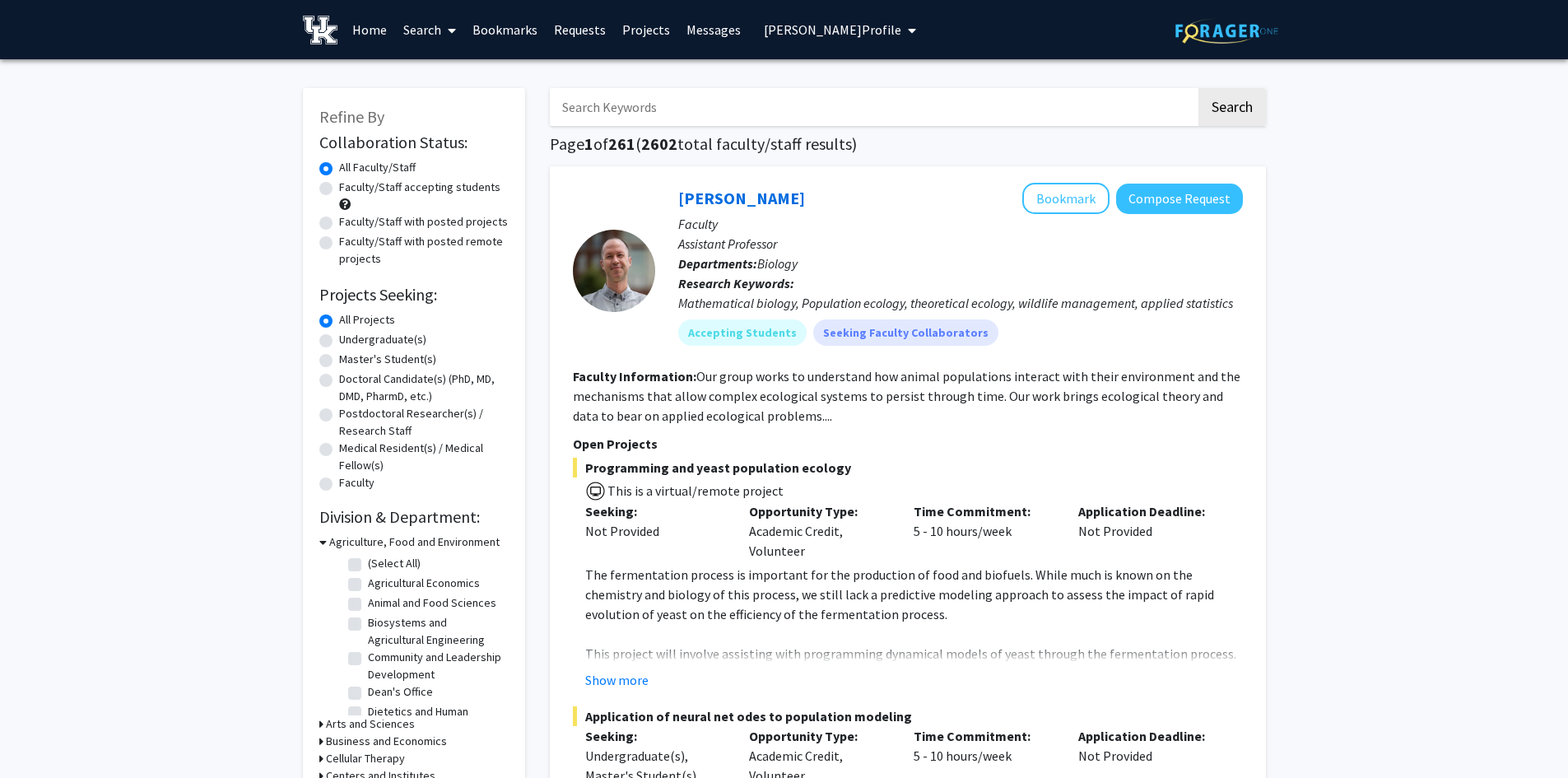
click at [339, 190] on label "Faculty/Staff accepting students" at bounding box center [419, 187] width 161 height 17
click at [339, 189] on input "Faculty/Staff accepting students" at bounding box center [344, 184] width 10 height 10
radio input "true"
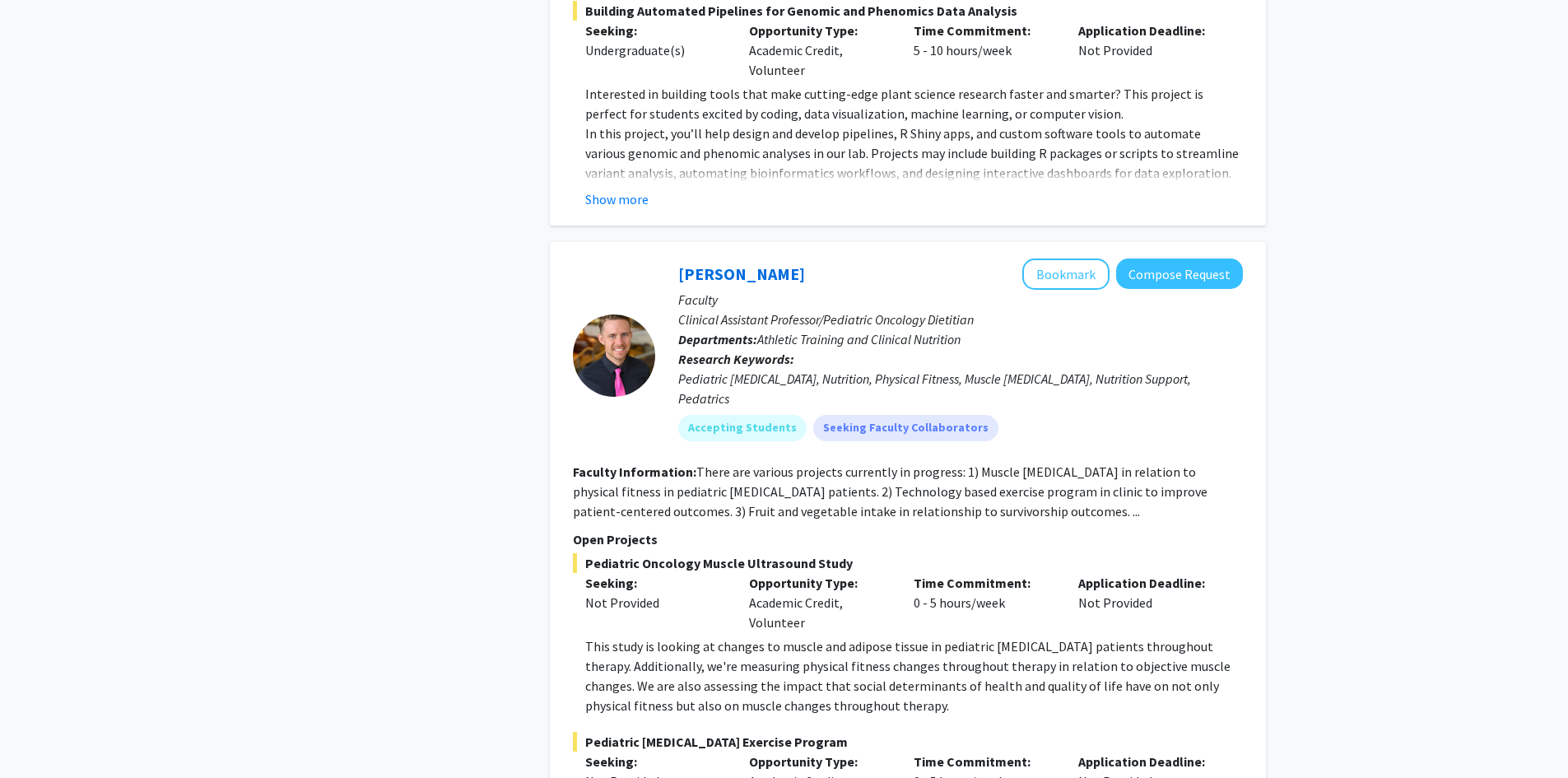
scroll to position [1564, 0]
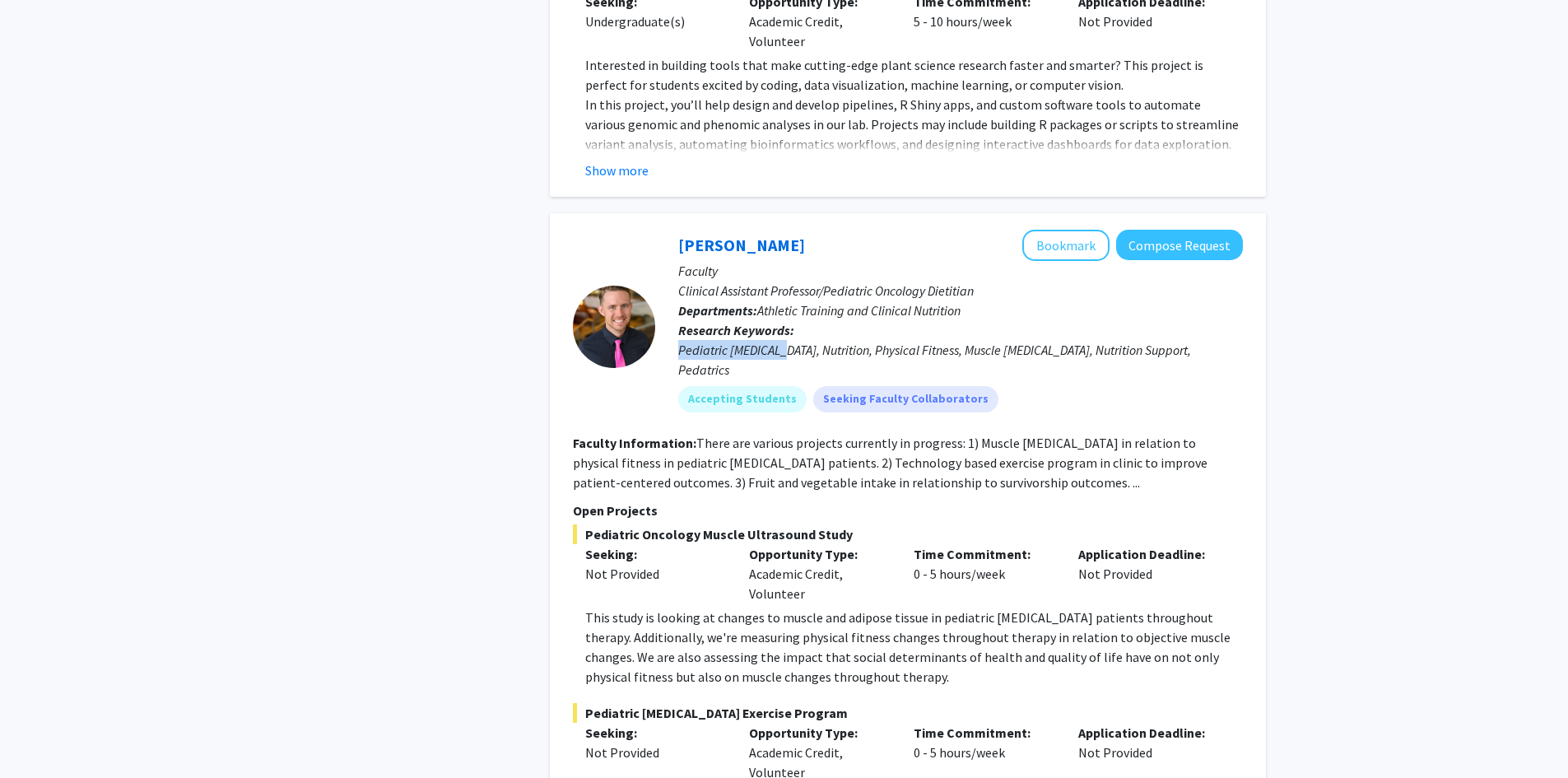
drag, startPoint x: 677, startPoint y: 329, endPoint x: 781, endPoint y: 331, distance: 104.0
click at [781, 340] on div "Pediatric [MEDICAL_DATA], Nutrition, Physical Fitness, Muscle [MEDICAL_DATA], N…" at bounding box center [960, 359] width 564 height 39
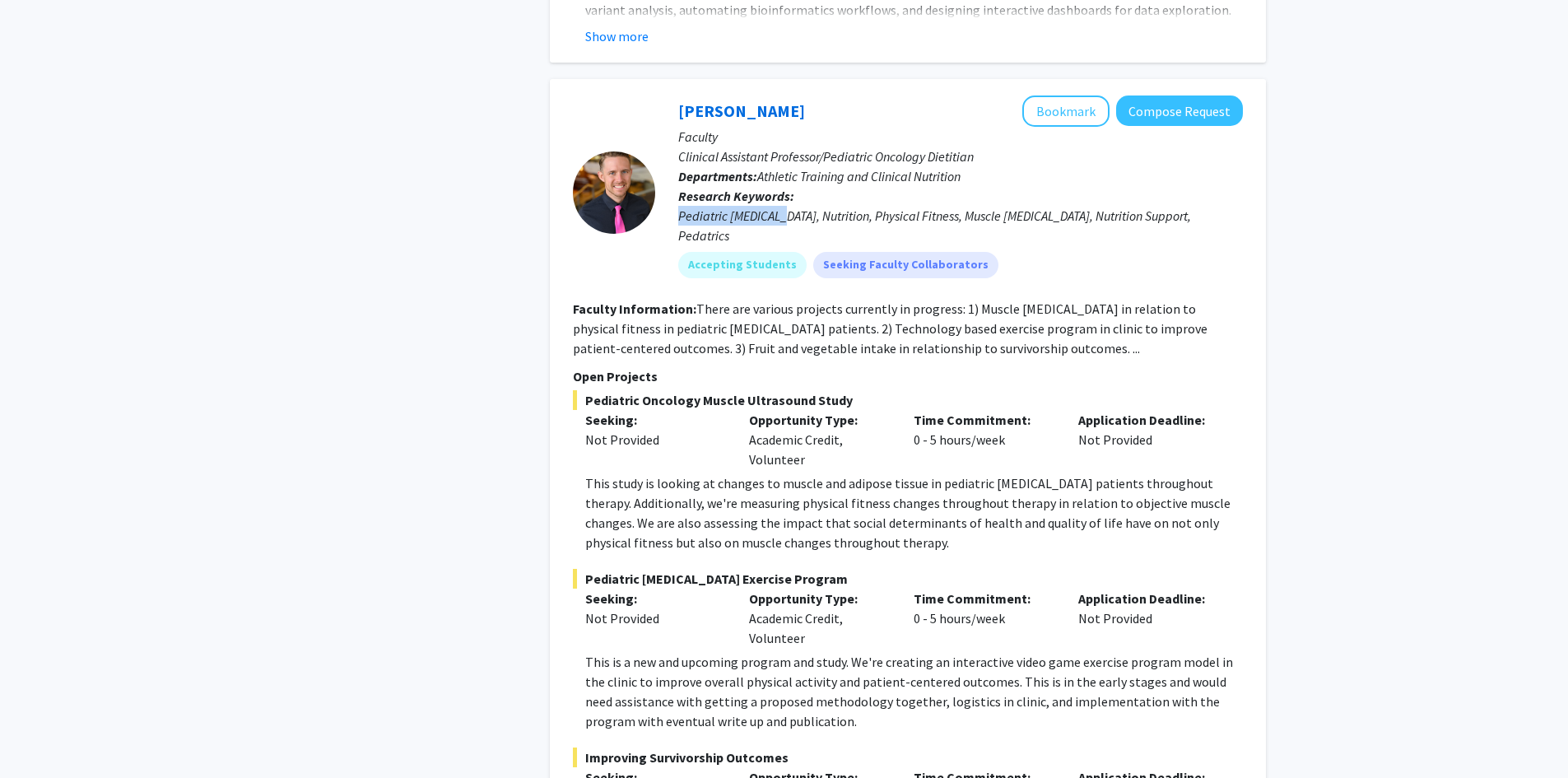
scroll to position [1729, 0]
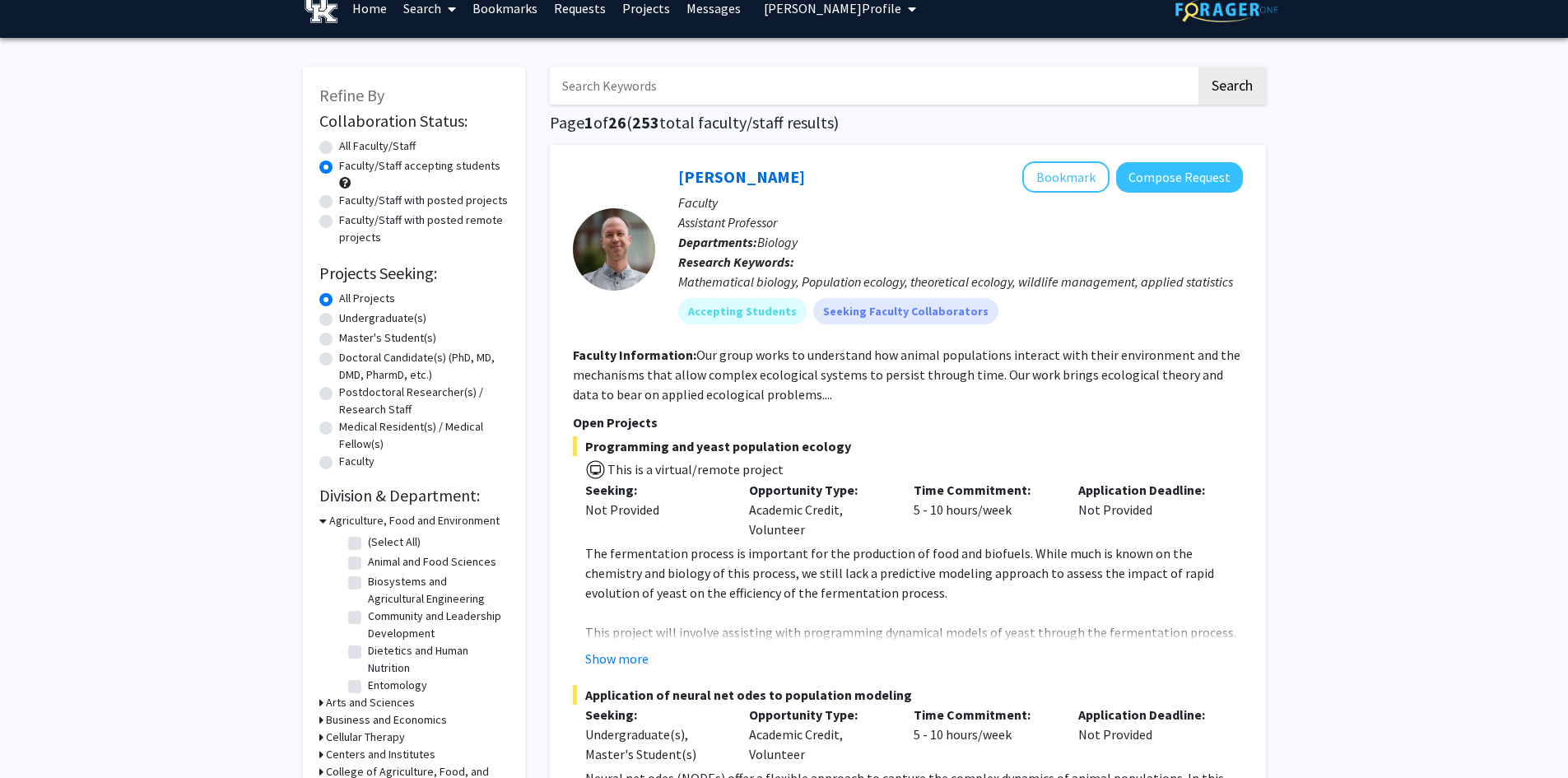
scroll to position [0, 0]
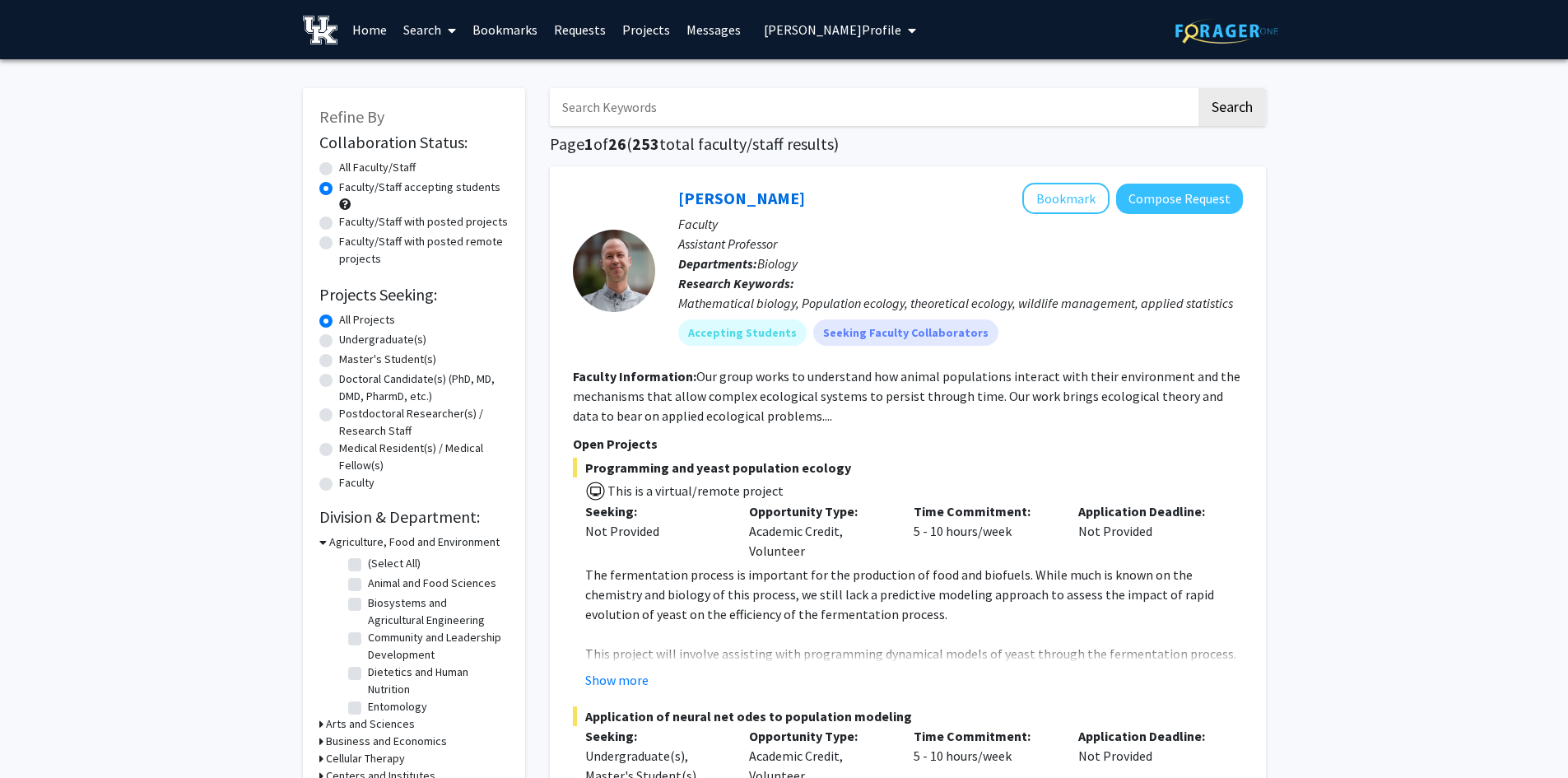
click at [659, 112] on input "Search Keywords" at bounding box center [873, 106] width 646 height 37
type input "oncology"
click at [1198, 88] on button "Search" at bounding box center [1231, 106] width 67 height 37
radio input "true"
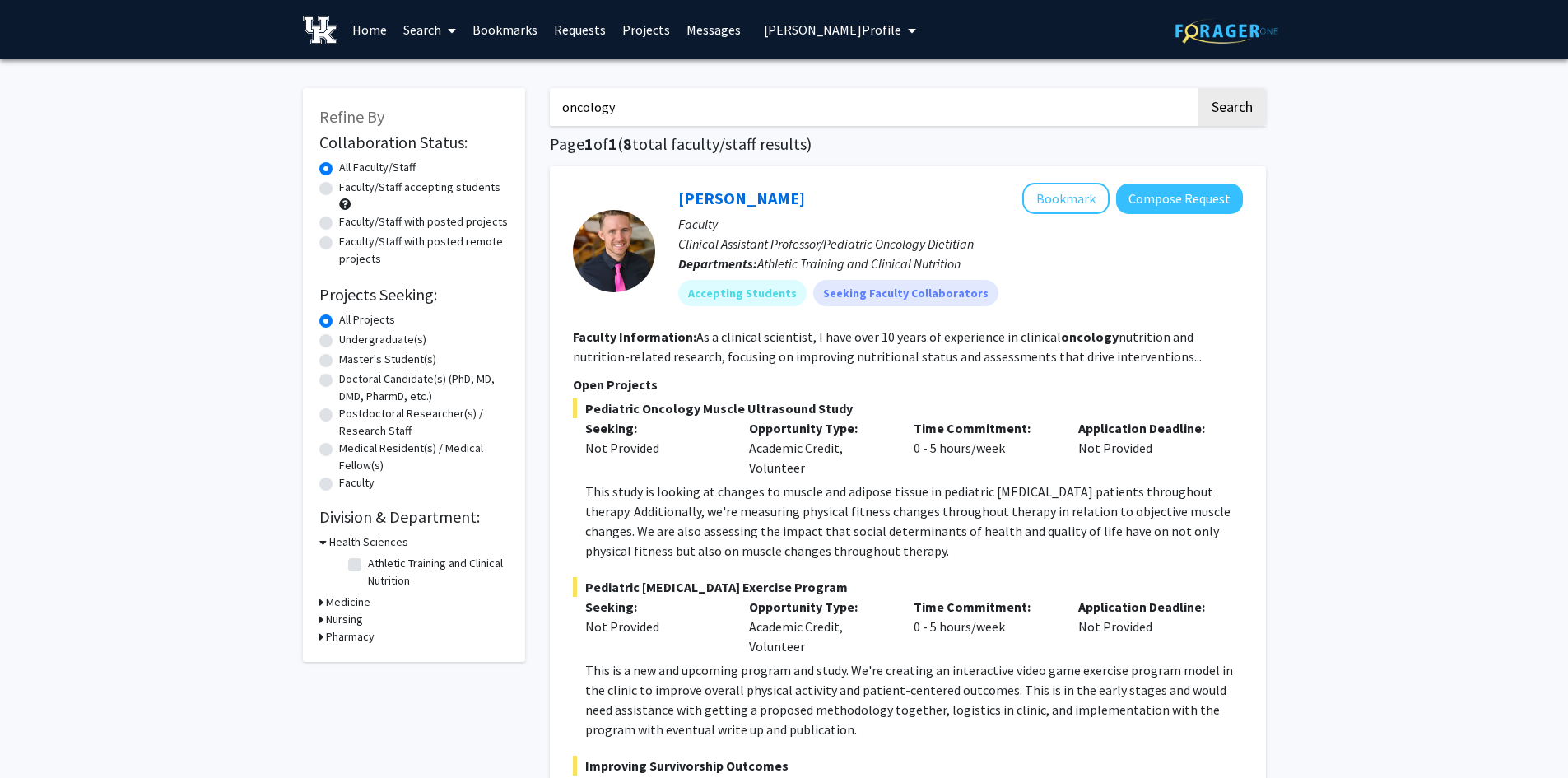
click at [339, 187] on label "Faculty/Staff accepting students" at bounding box center [419, 187] width 161 height 17
click at [339, 187] on input "Faculty/Staff accepting students" at bounding box center [344, 184] width 10 height 10
radio input "true"
drag, startPoint x: 644, startPoint y: 143, endPoint x: 627, endPoint y: 145, distance: 17.1
click at [627, 145] on h1 "Page 1 of 1 ( 3 total faculty/staff results)" at bounding box center [908, 144] width 716 height 20
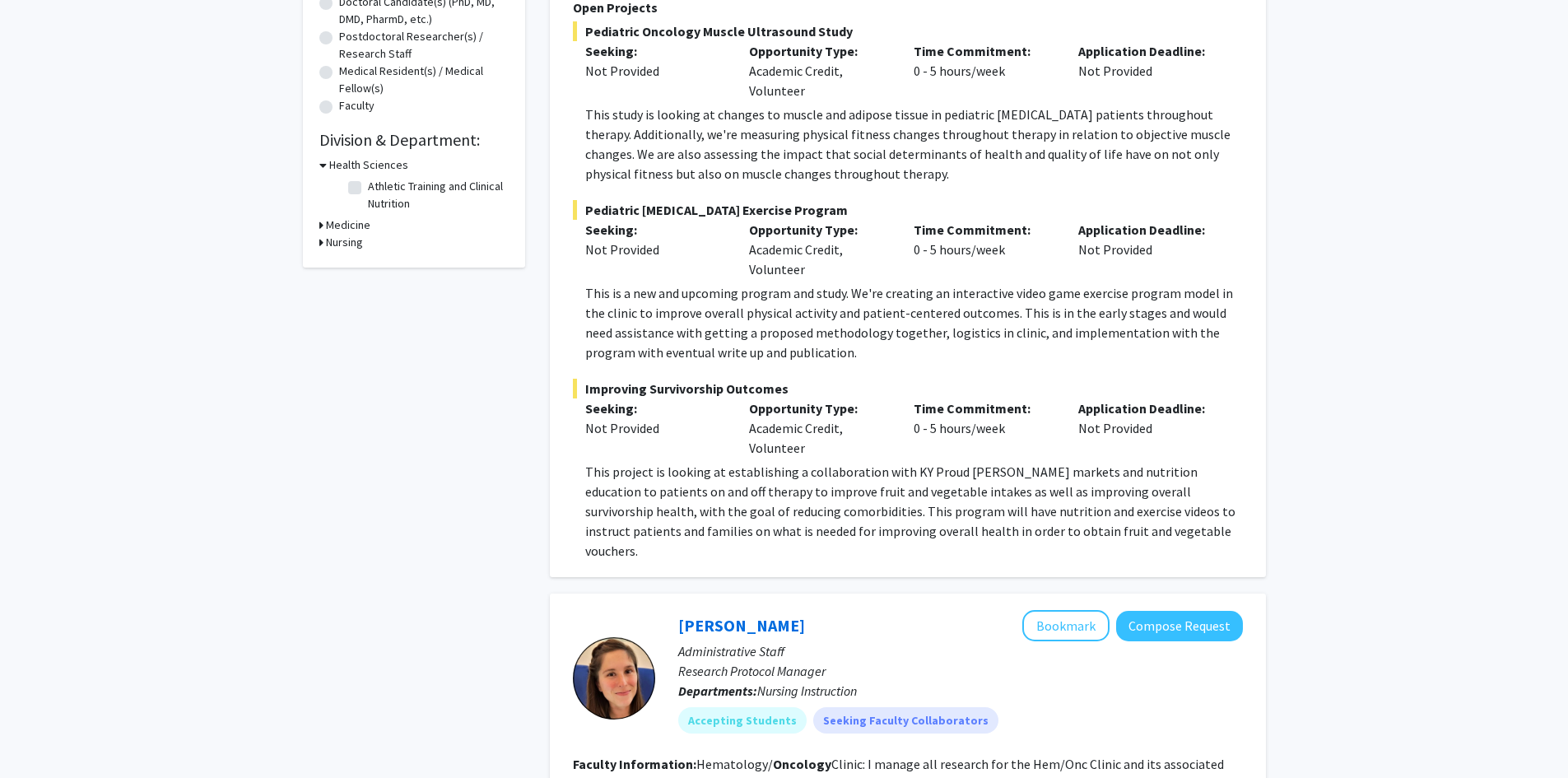
scroll to position [430, 0]
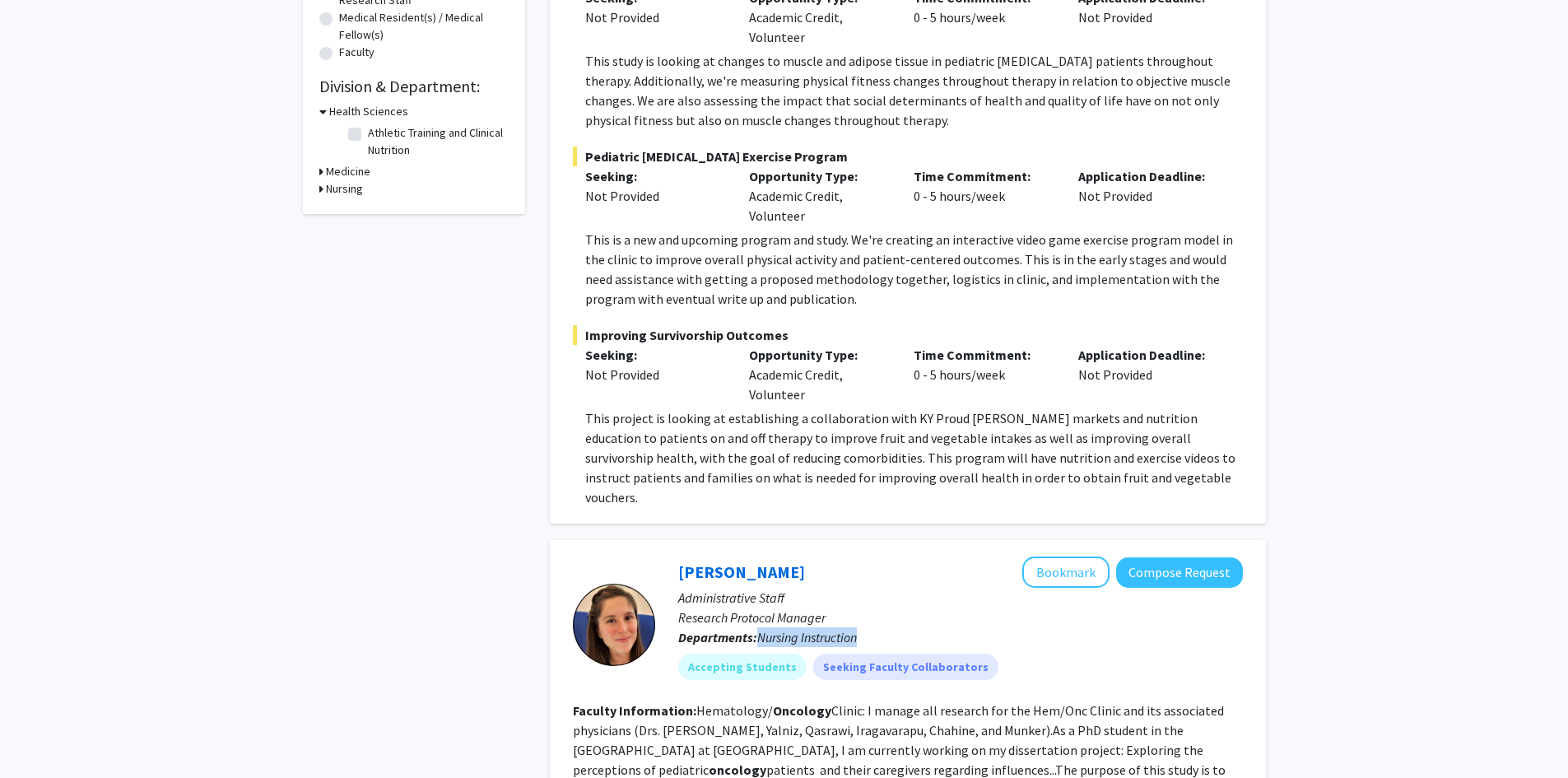
drag, startPoint x: 865, startPoint y: 617, endPoint x: 762, endPoint y: 617, distance: 103.0
click at [762, 627] on p "Departments: Nursing Instruction" at bounding box center [960, 637] width 564 height 20
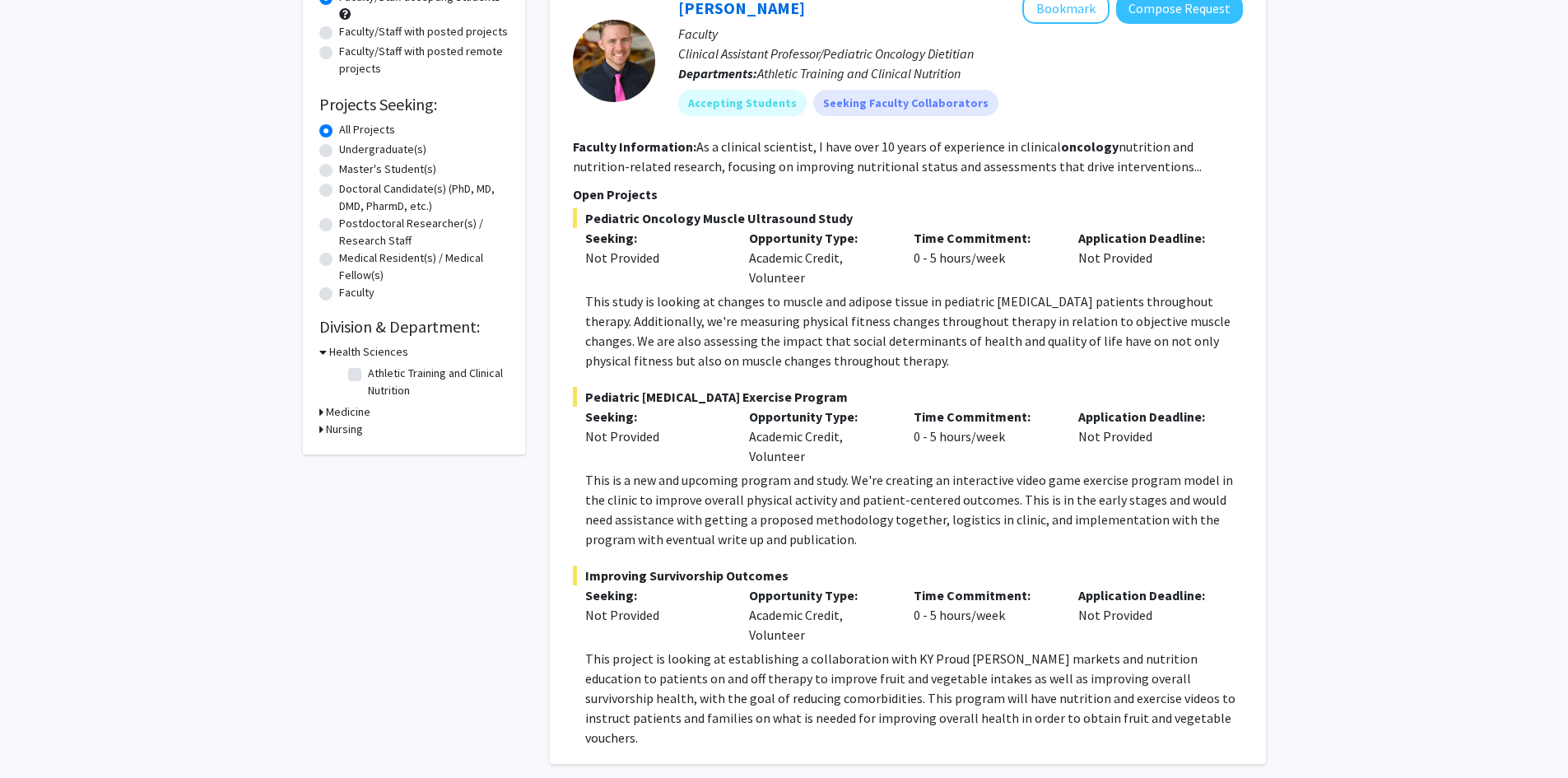
scroll to position [0, 0]
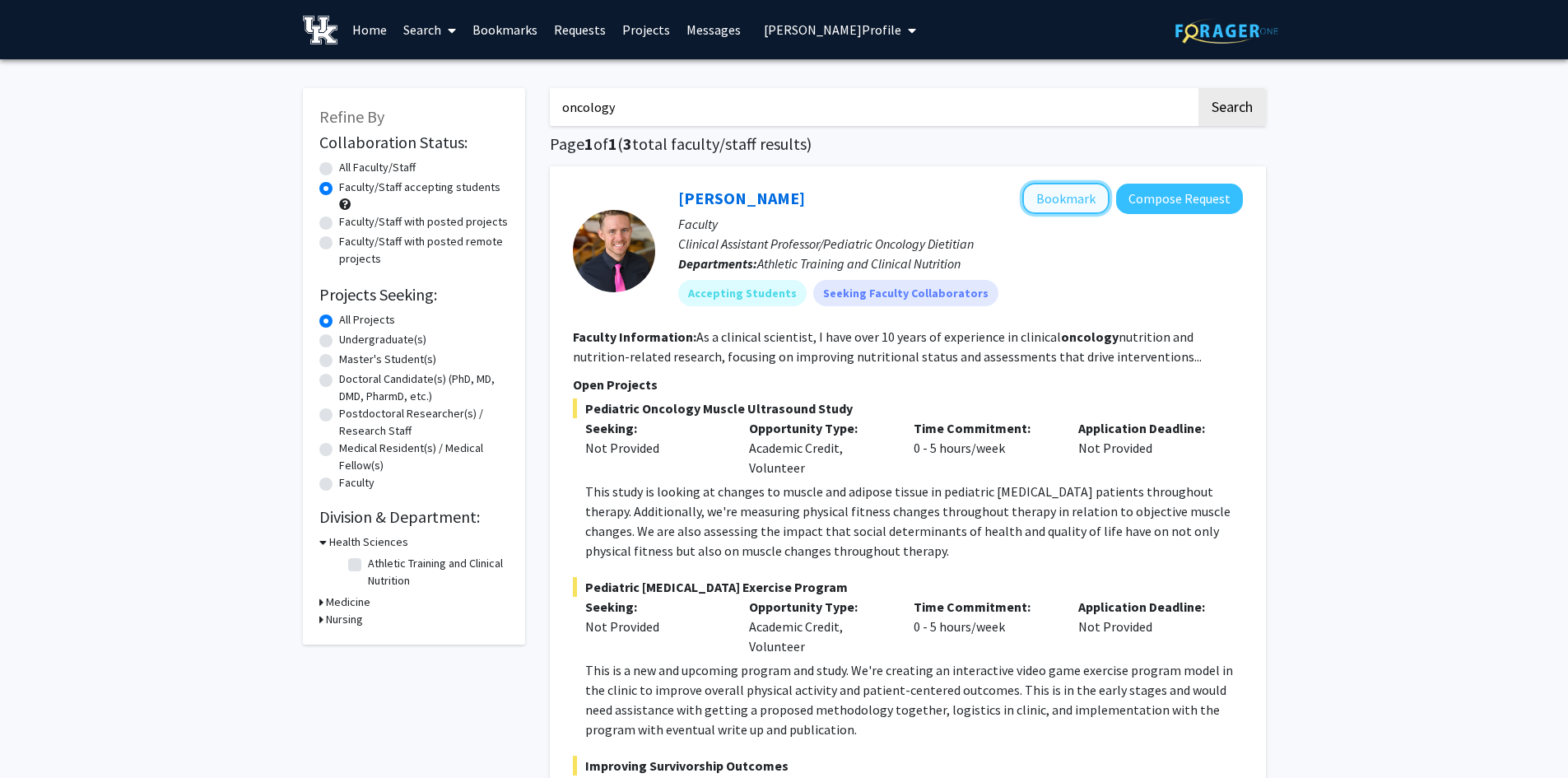
drag, startPoint x: 1078, startPoint y: 200, endPoint x: 1092, endPoint y: 308, distance: 108.9
click at [1080, 200] on button "Bookmark" at bounding box center [1065, 199] width 87 height 31
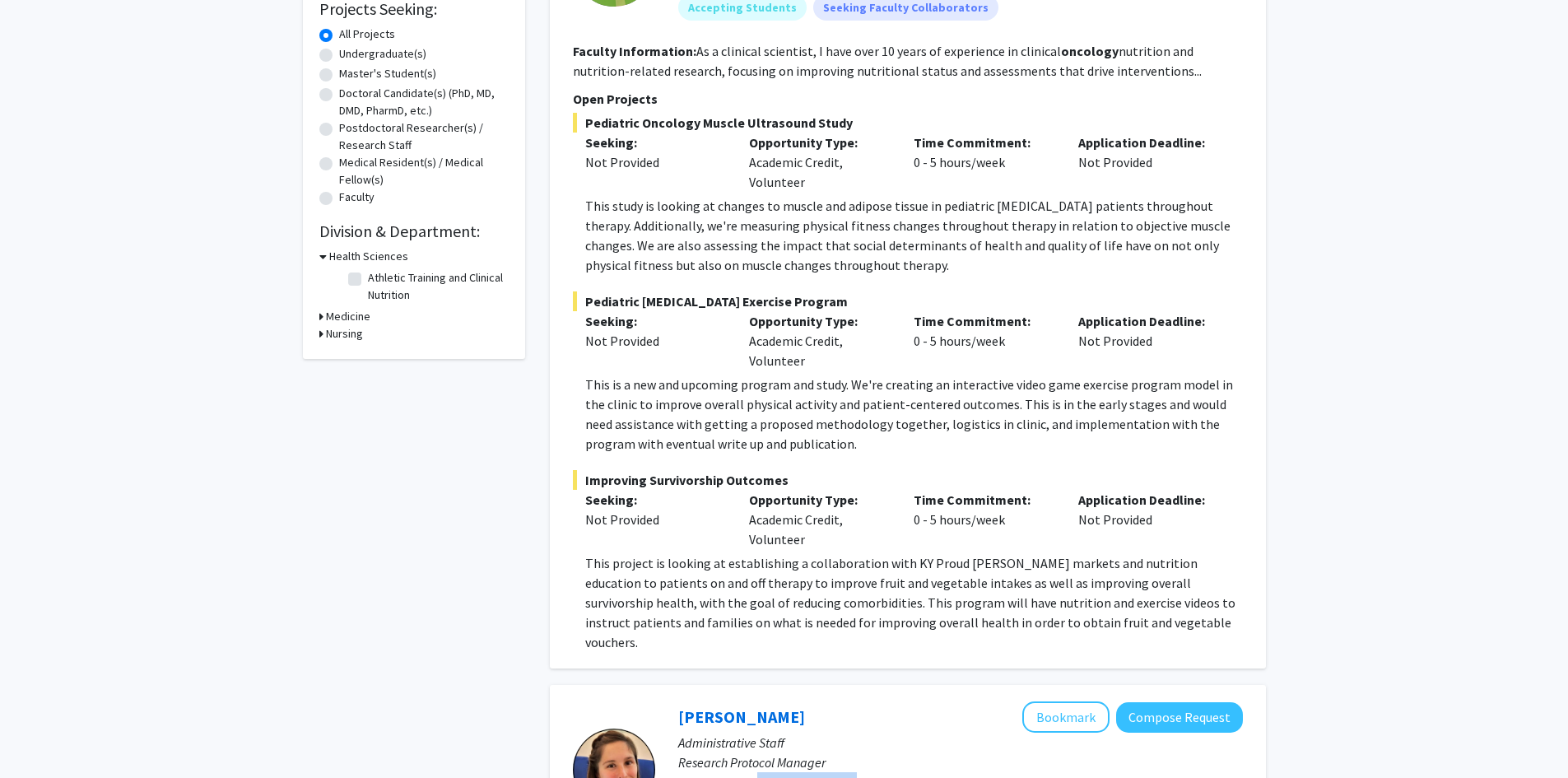
scroll to position [247, 0]
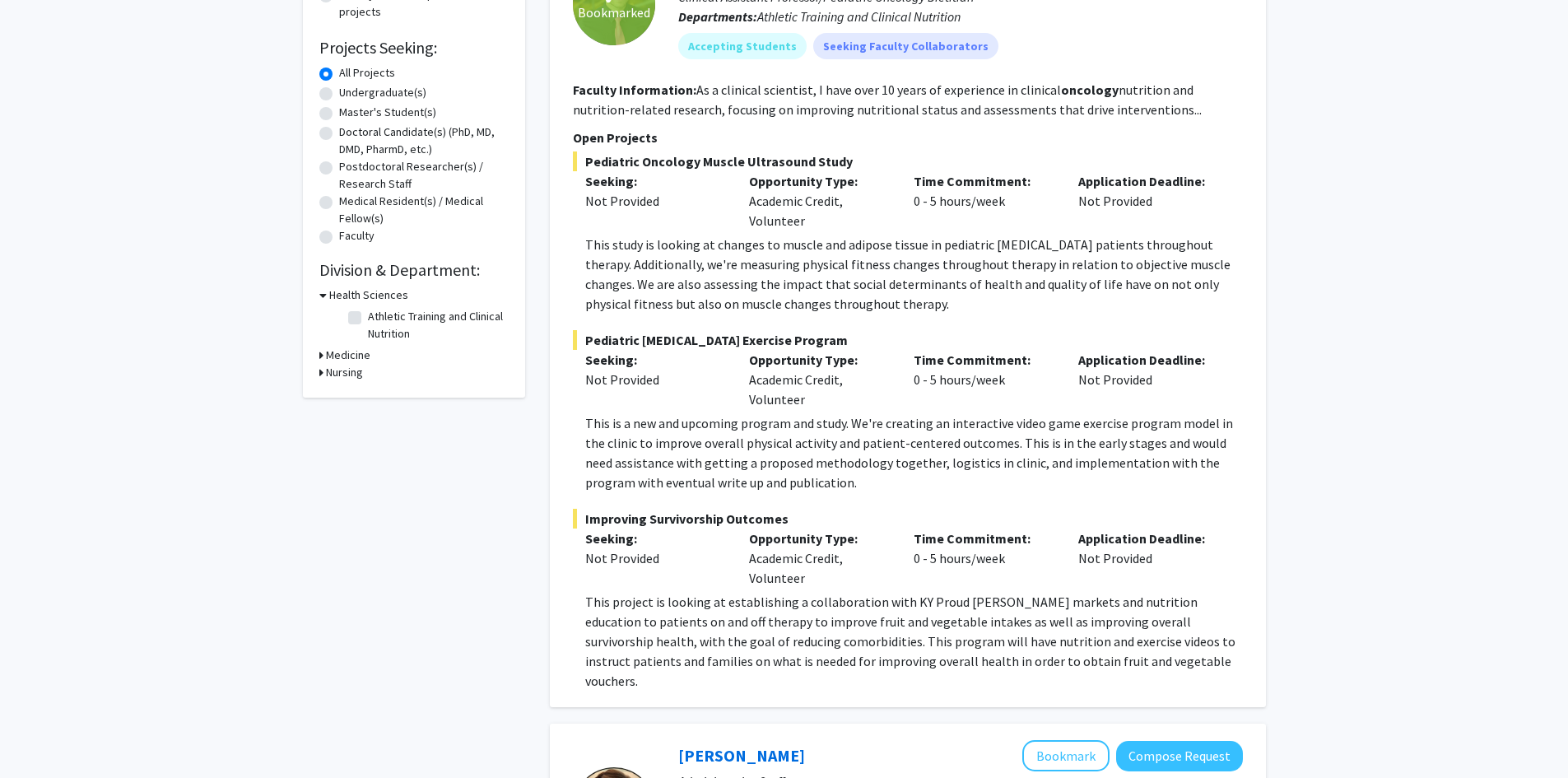
drag, startPoint x: 810, startPoint y: 220, endPoint x: 742, endPoint y: 210, distance: 68.7
click at [742, 210] on div "Opportunity Type: Academic Credit, Volunteer" at bounding box center [818, 200] width 165 height 59
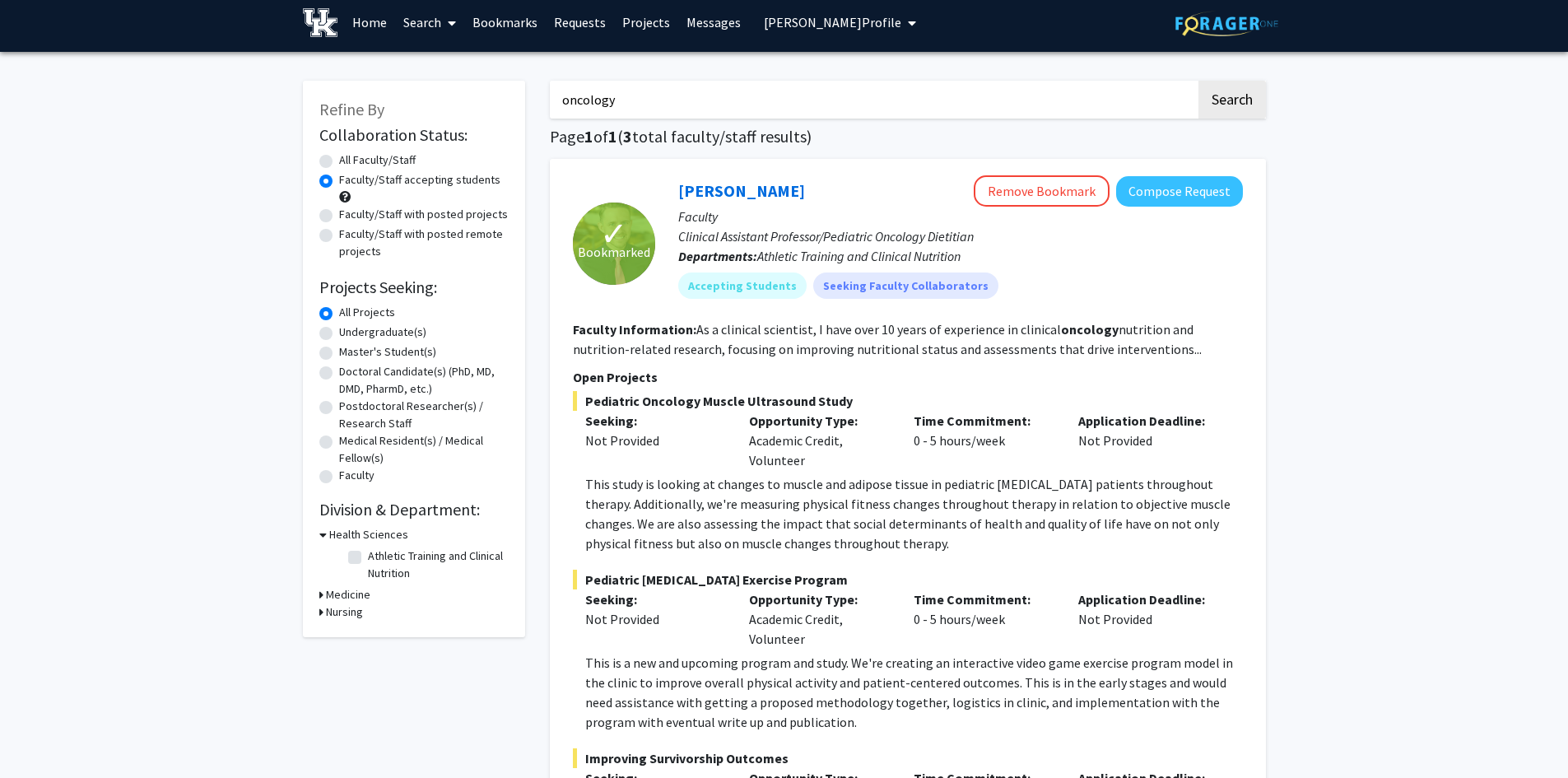
scroll to position [0, 0]
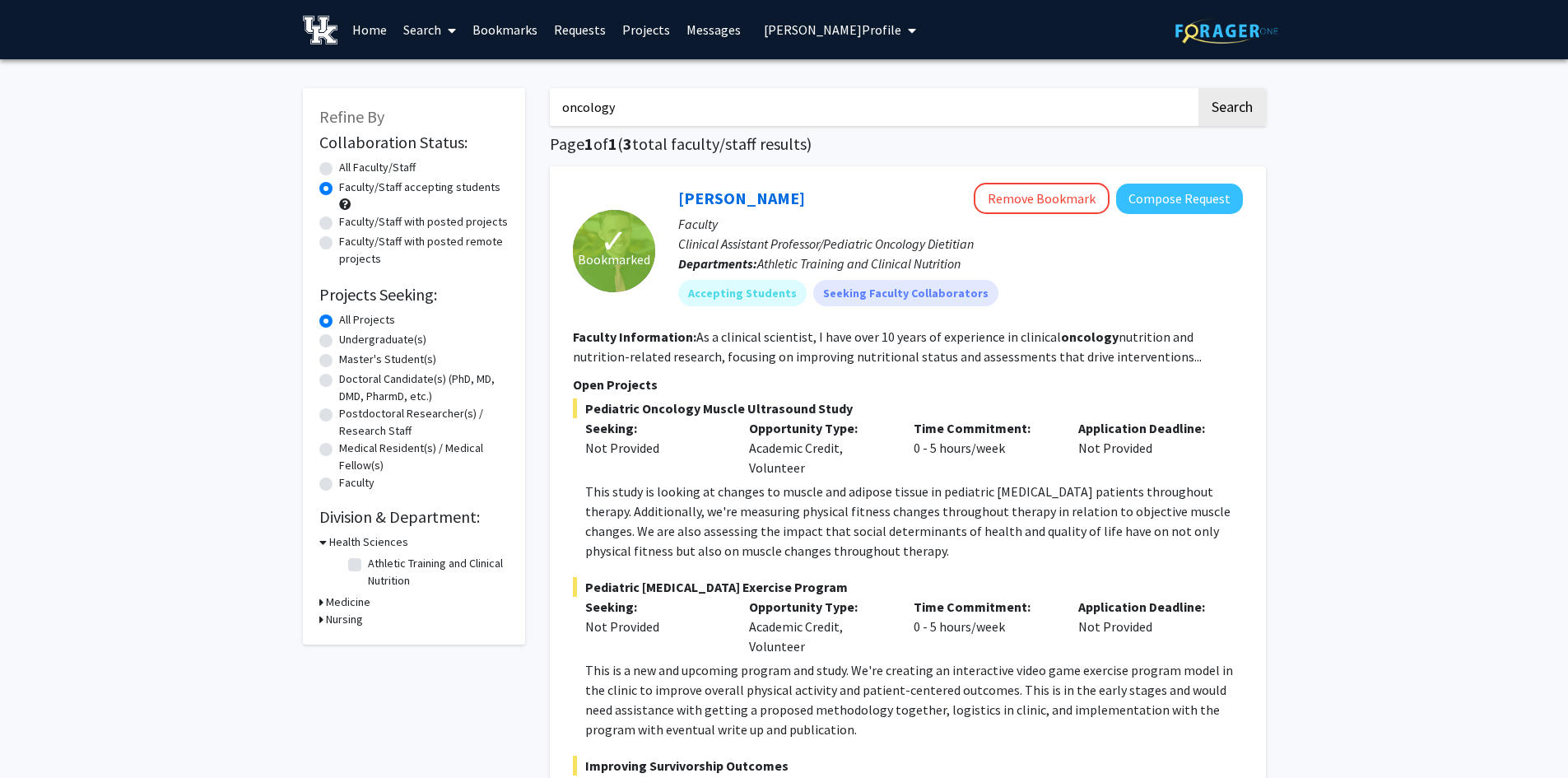
click at [938, 518] on p "This study is looking at changes to muscle and adipose tissue in pediatric [MED…" at bounding box center [914, 521] width 658 height 79
click at [441, 30] on link "Search" at bounding box center [429, 30] width 69 height 58
click at [435, 75] on span "Faculty/Staff" at bounding box center [455, 76] width 121 height 33
radio input "true"
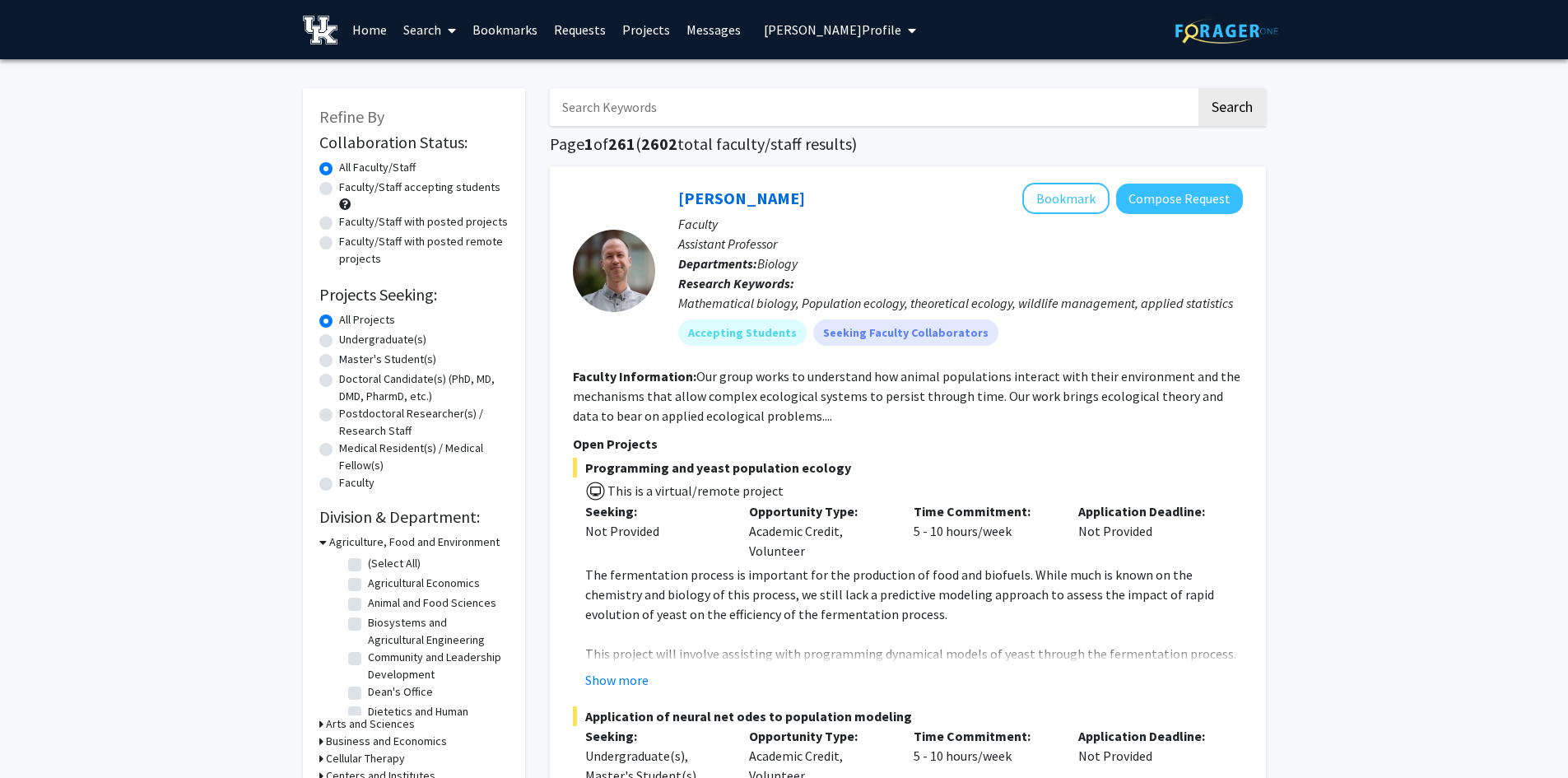
click at [324, 542] on icon at bounding box center [323, 542] width 8 height 17
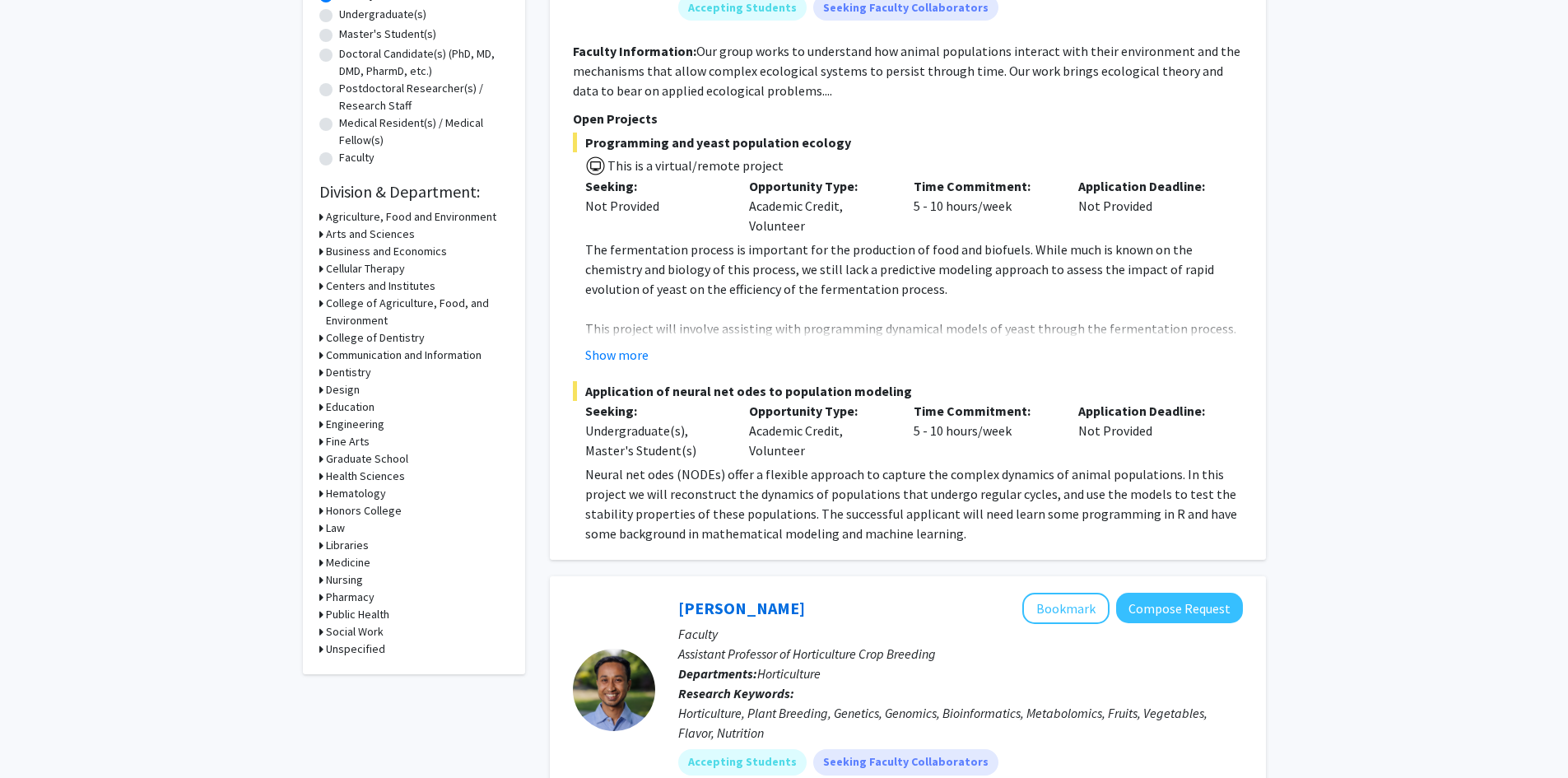
scroll to position [329, 0]
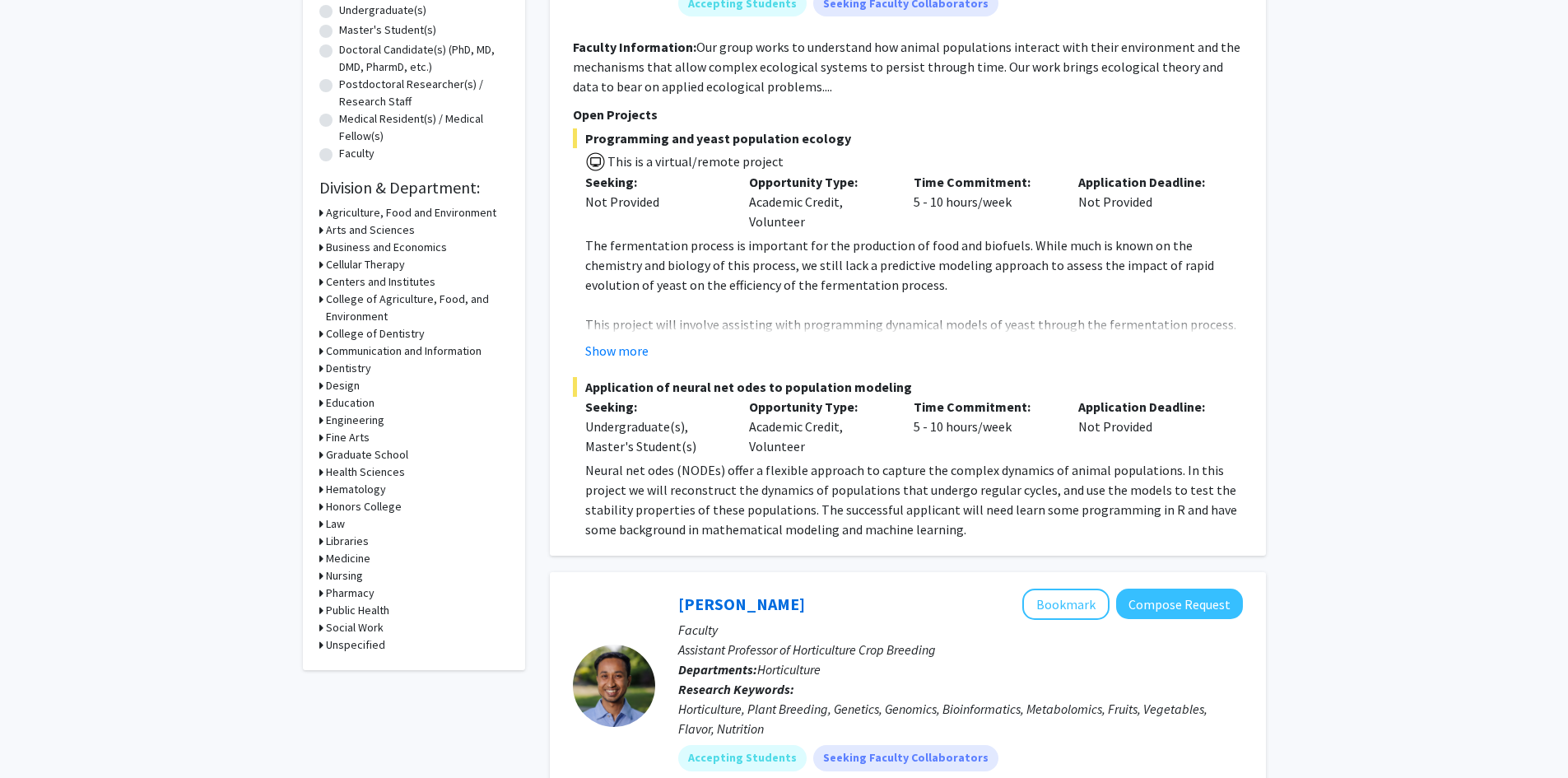
click at [320, 555] on icon at bounding box center [321, 558] width 4 height 17
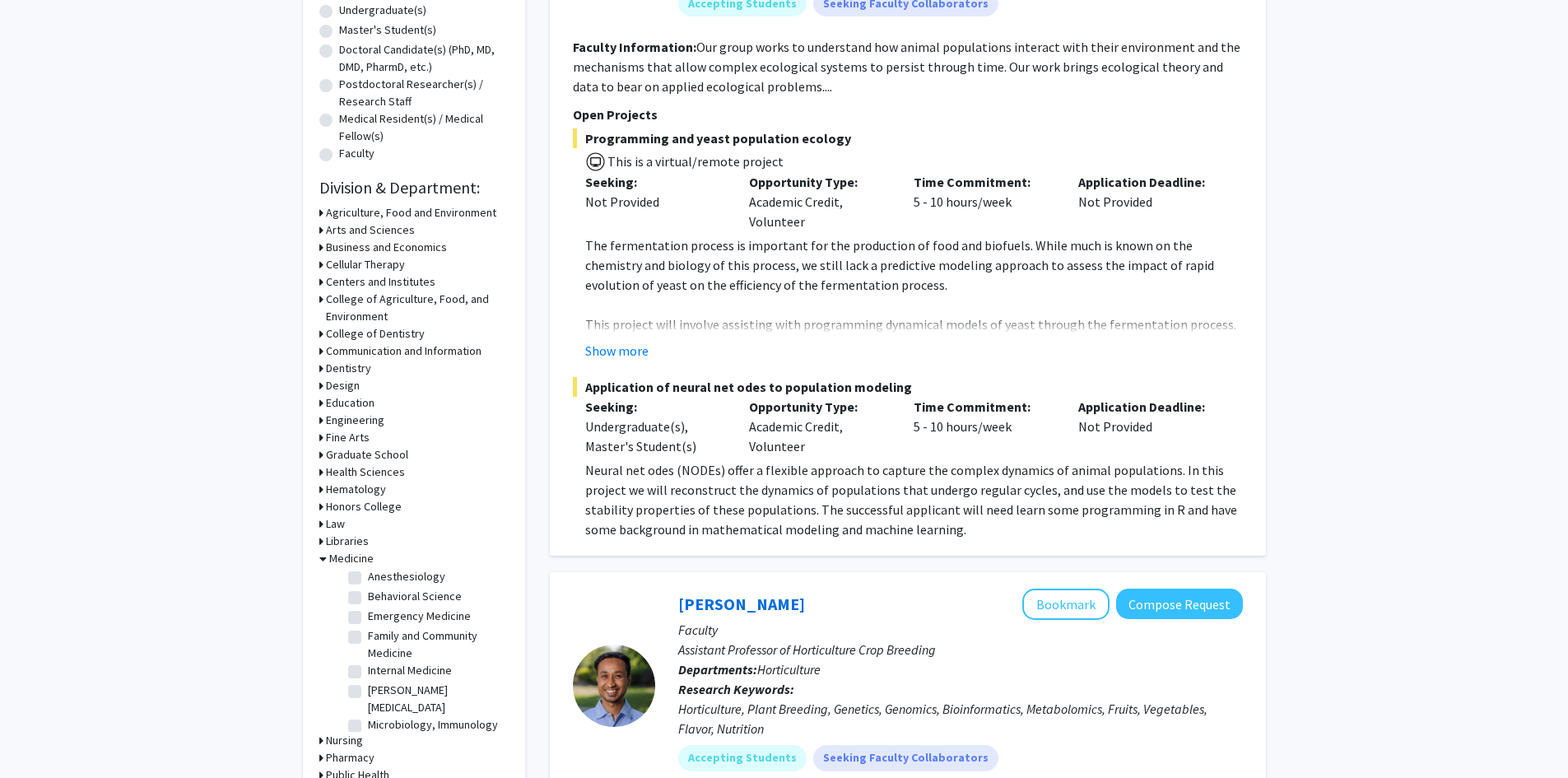
scroll to position [82, 0]
click at [368, 669] on label "[PERSON_NAME] [MEDICAL_DATA]" at bounding box center [436, 674] width 137 height 35
click at [368, 667] on input "[PERSON_NAME] [MEDICAL_DATA]" at bounding box center [373, 662] width 10 height 10
checkbox input "true"
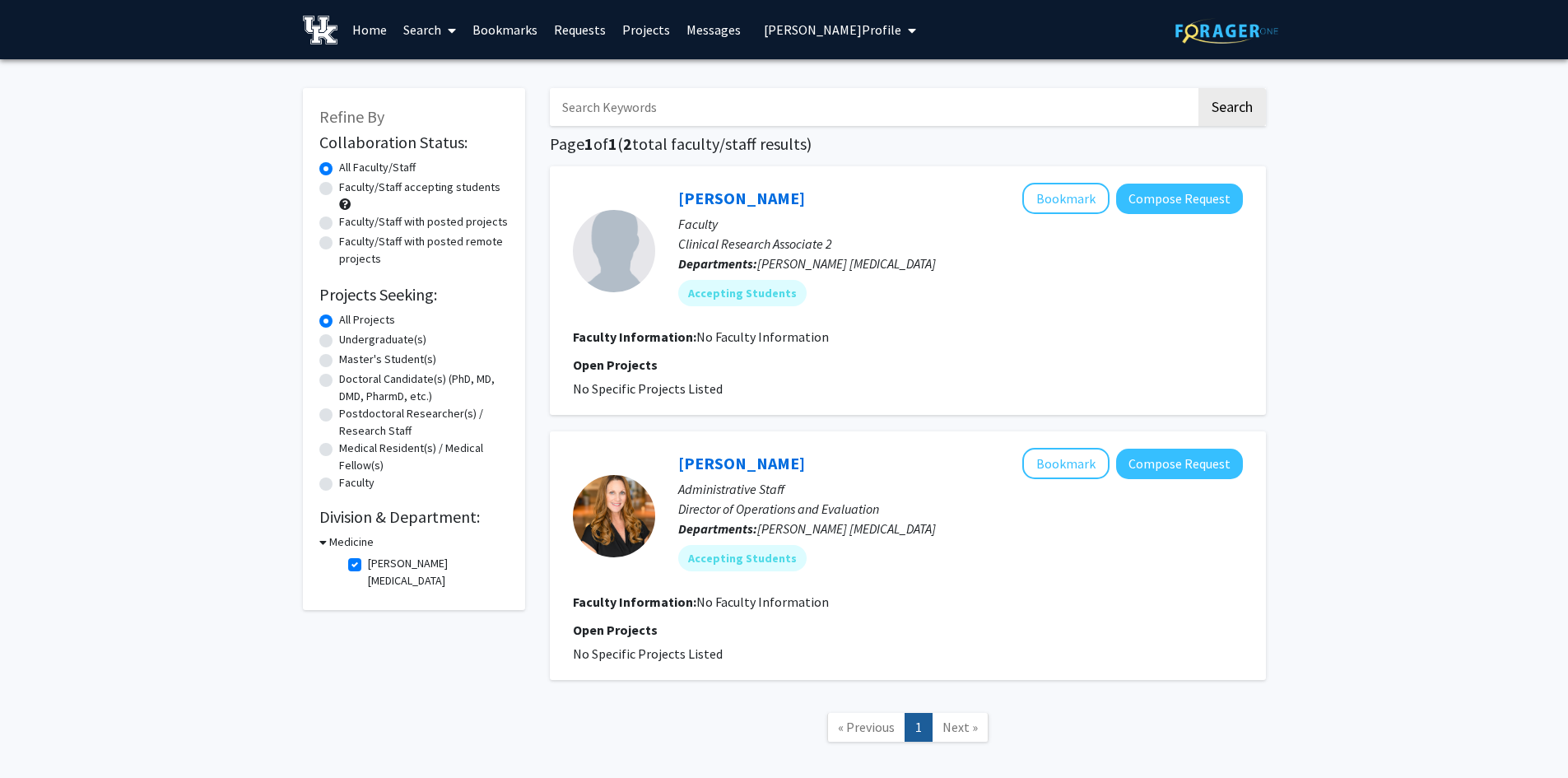
click at [368, 562] on label "[PERSON_NAME] [MEDICAL_DATA]" at bounding box center [436, 572] width 137 height 35
click at [368, 562] on input "[PERSON_NAME] [MEDICAL_DATA]" at bounding box center [373, 560] width 10 height 10
checkbox input "false"
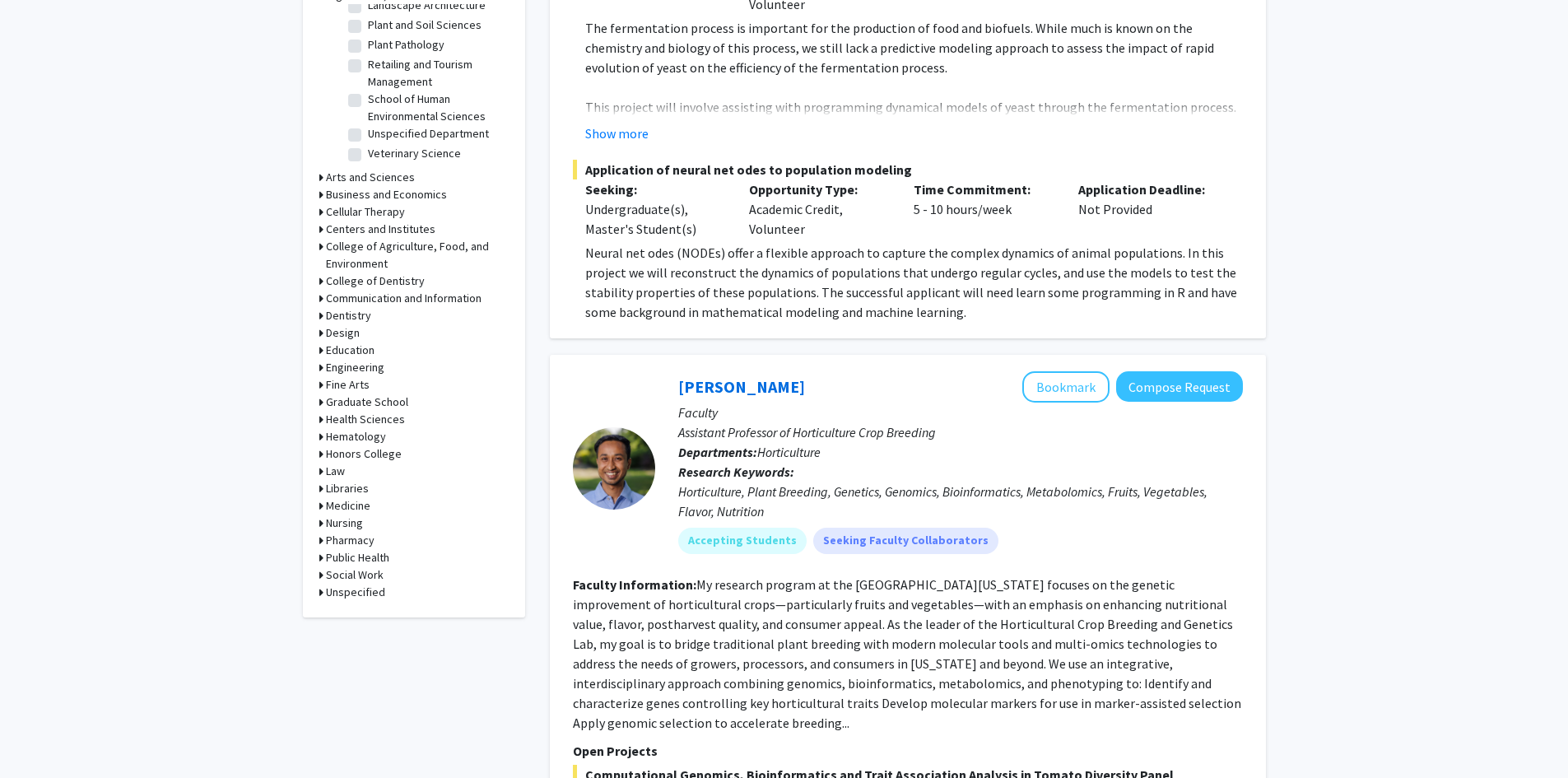
scroll to position [576, 0]
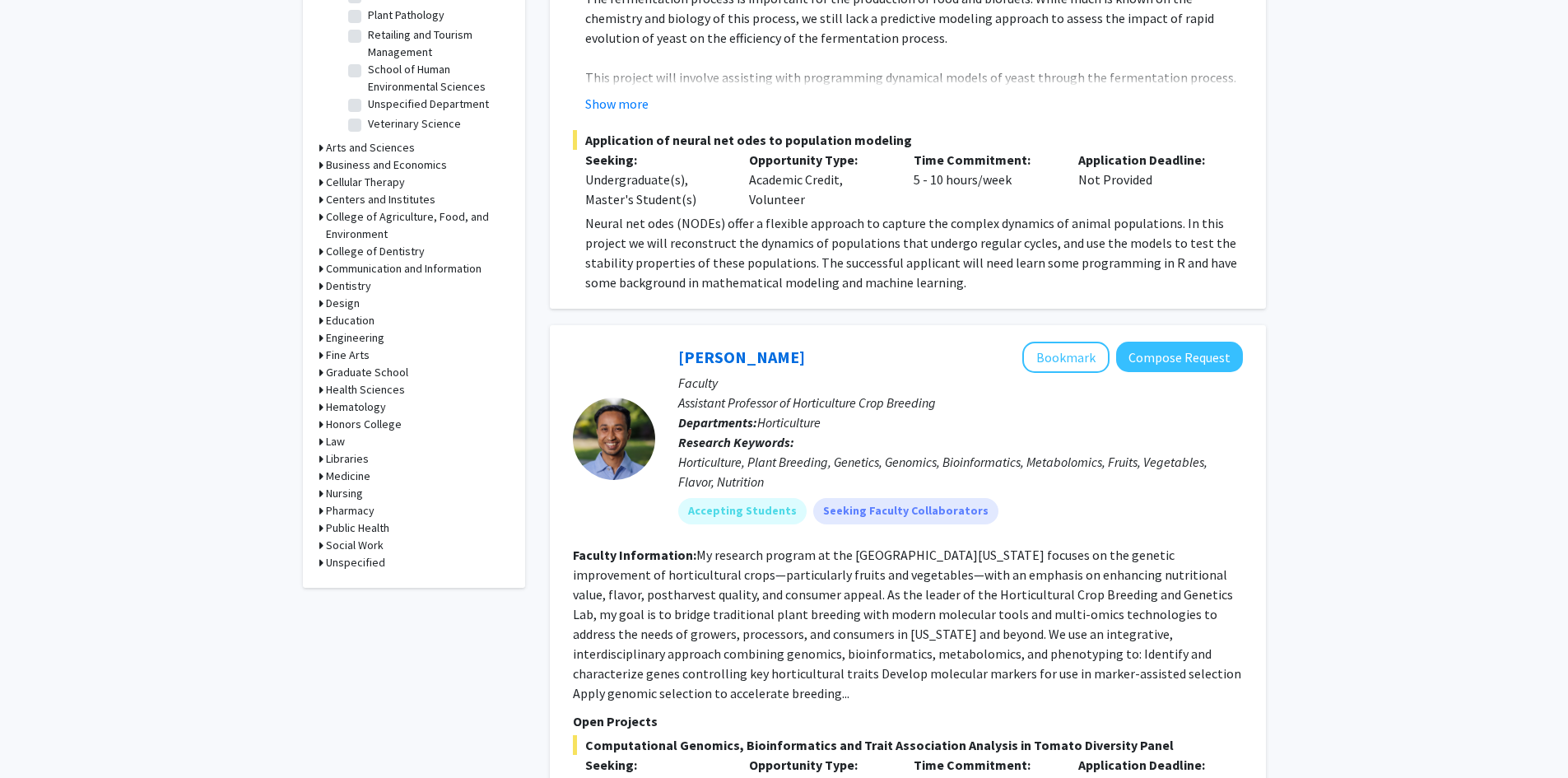
click at [348, 471] on h3 "Medicine" at bounding box center [348, 477] width 44 height 17
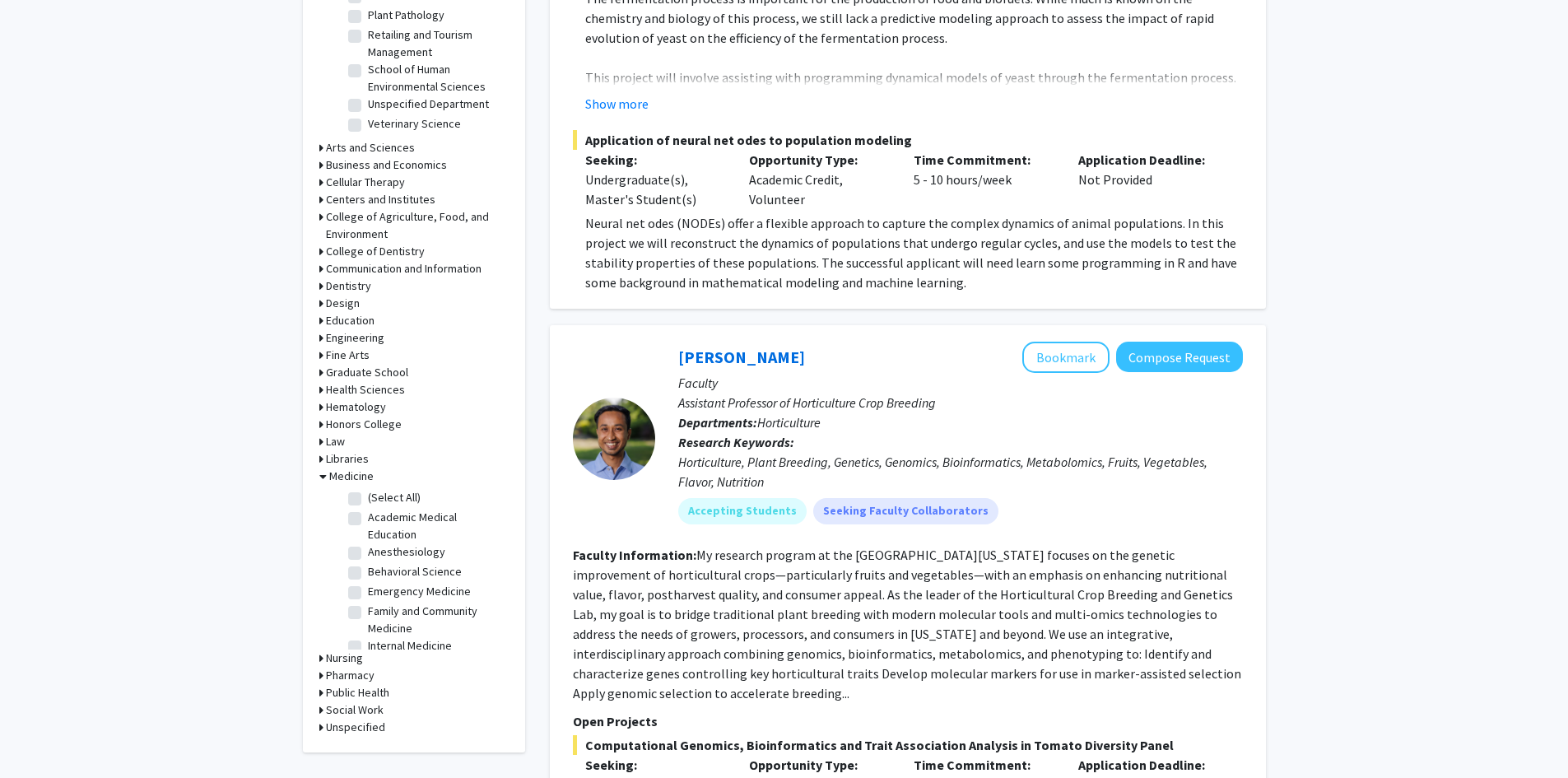
click at [368, 646] on label "Internal Medicine" at bounding box center [409, 646] width 84 height 17
click at [368, 646] on input "Internal Medicine" at bounding box center [373, 642] width 10 height 10
checkbox input "true"
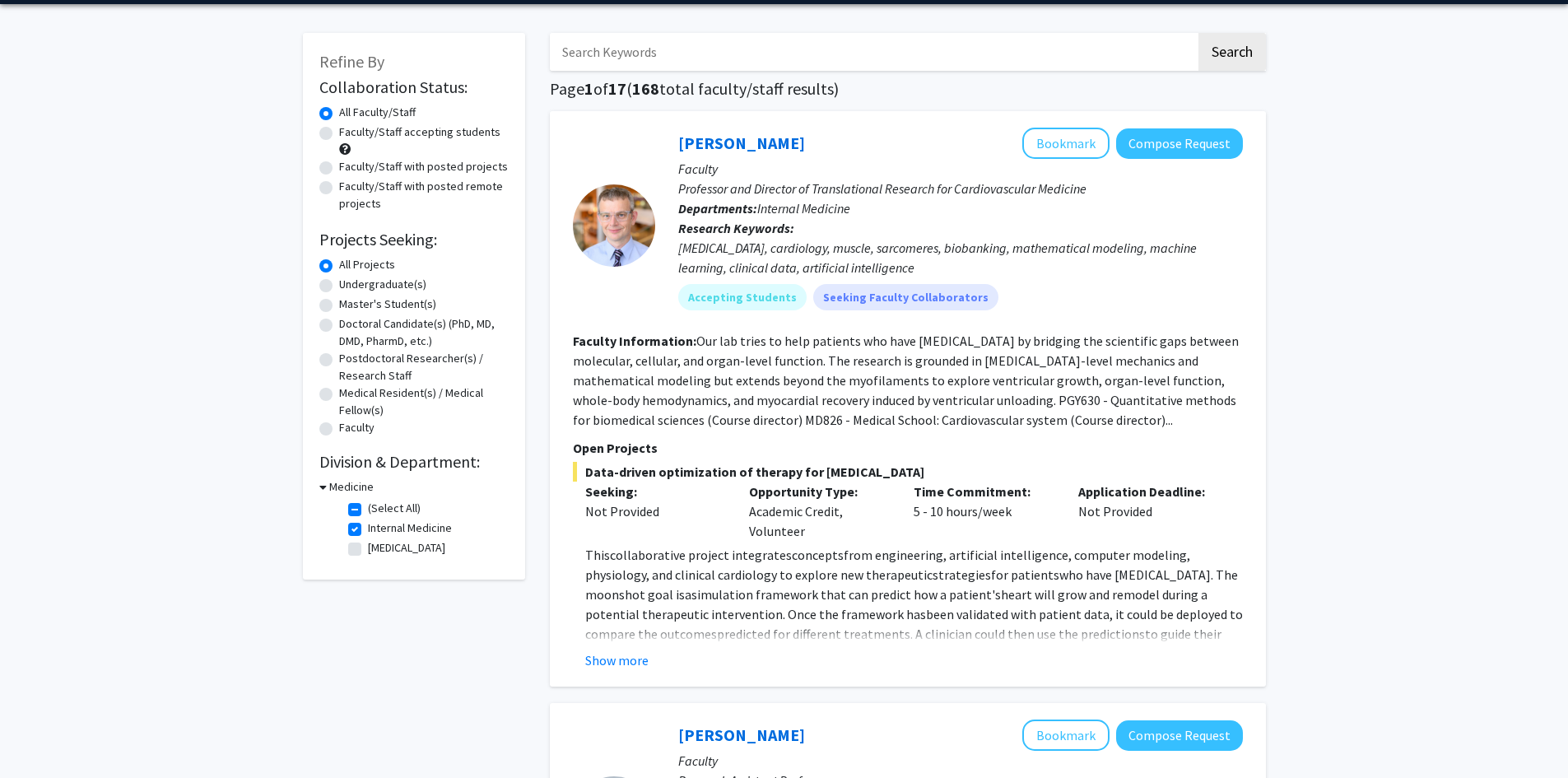
scroll to position [82, 0]
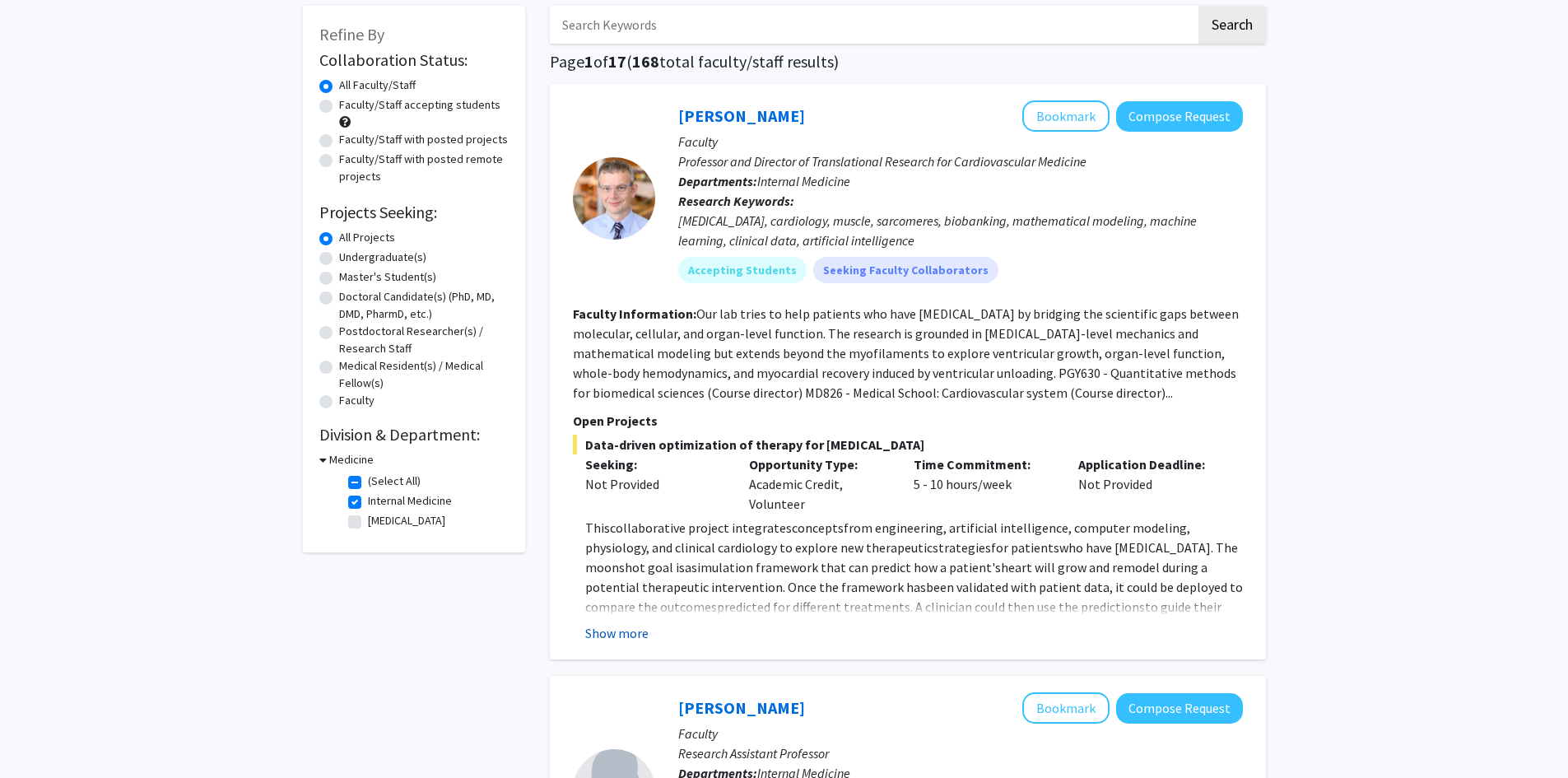
click at [626, 632] on button "Show more" at bounding box center [617, 633] width 64 height 20
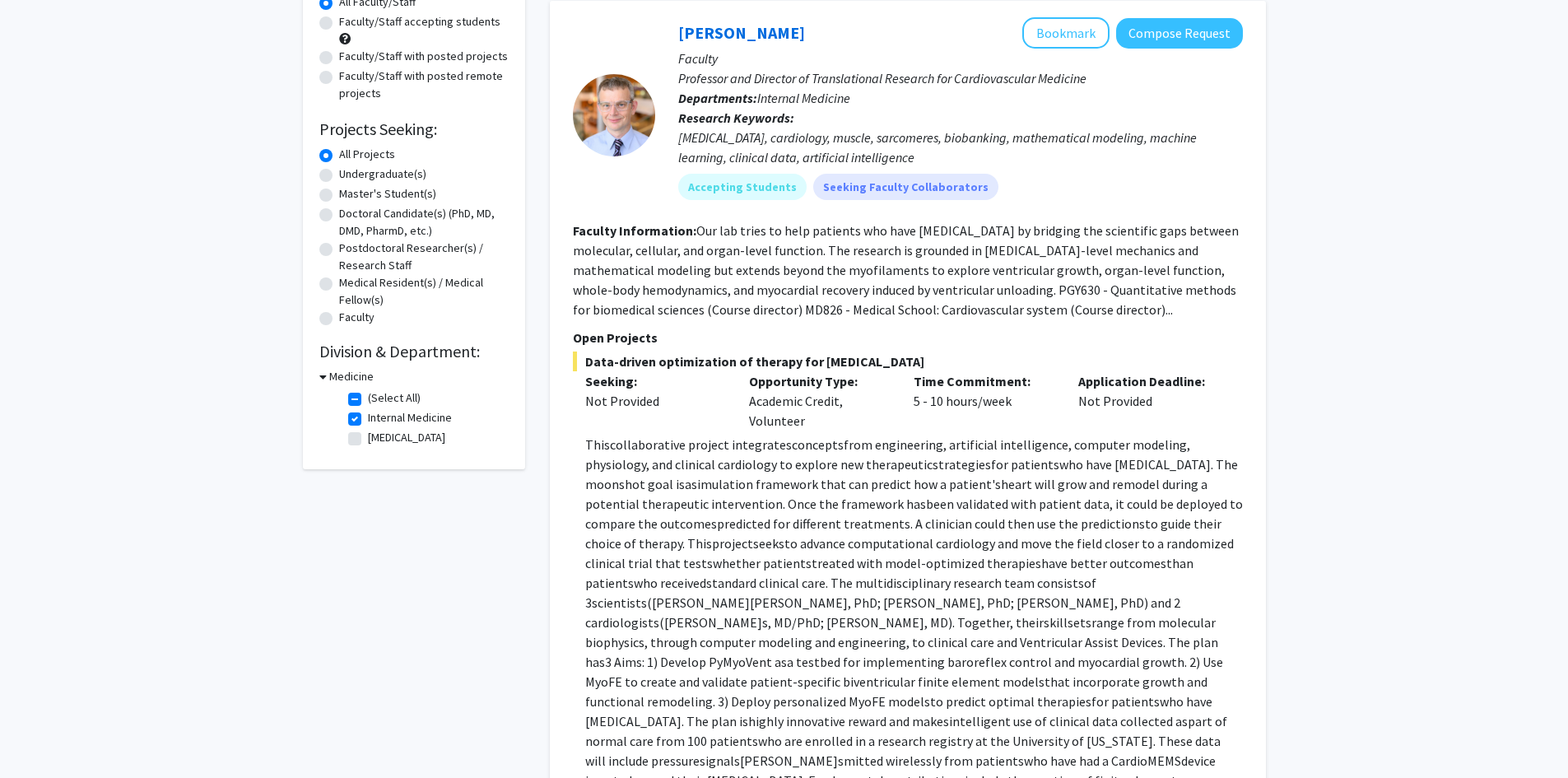
scroll to position [165, 0]
click at [911, 404] on div "Time Commitment: 5 - 10 hours/week" at bounding box center [983, 402] width 165 height 59
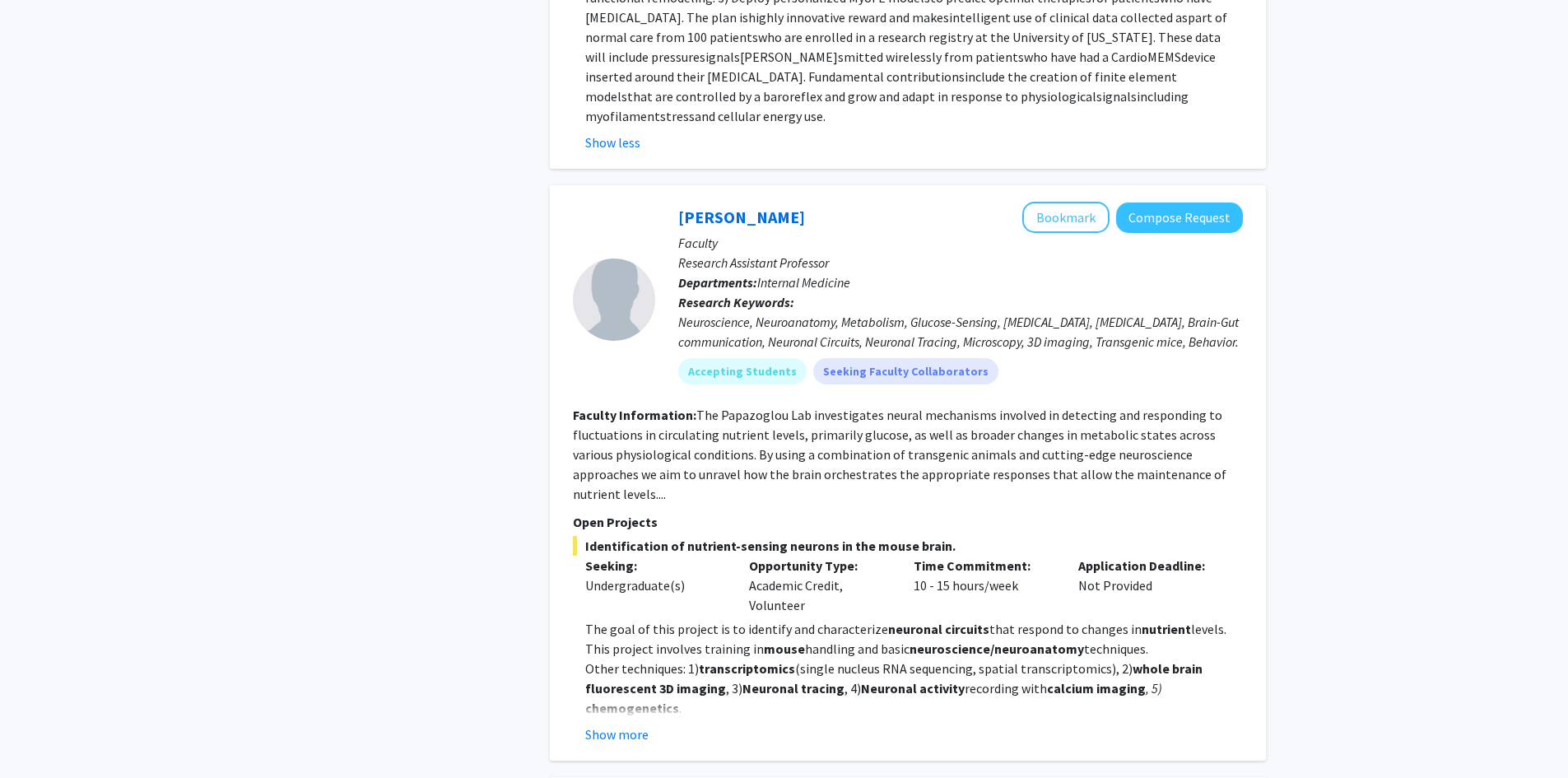
scroll to position [905, 0]
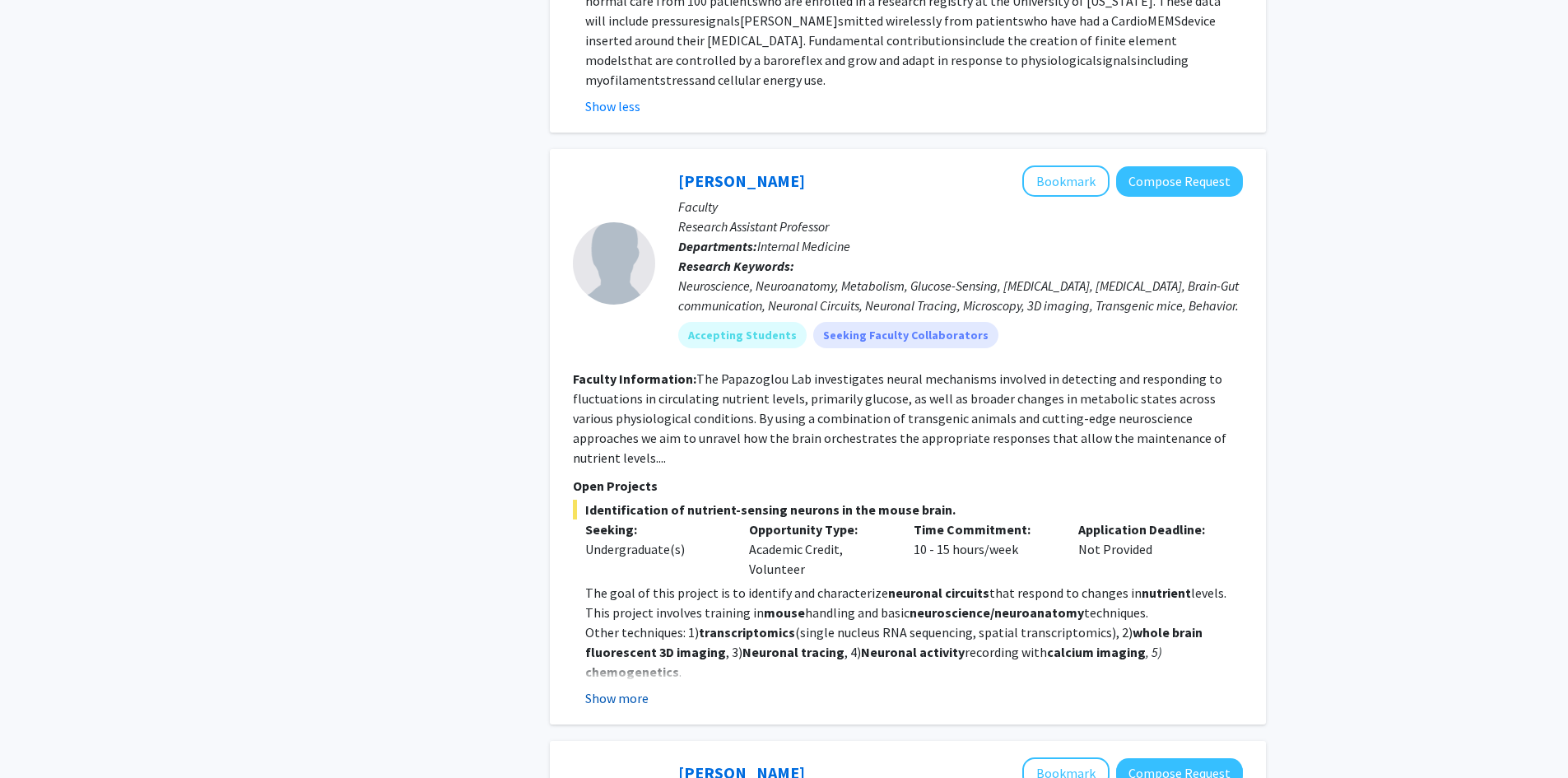
click at [638, 688] on button "Show more" at bounding box center [617, 698] width 64 height 20
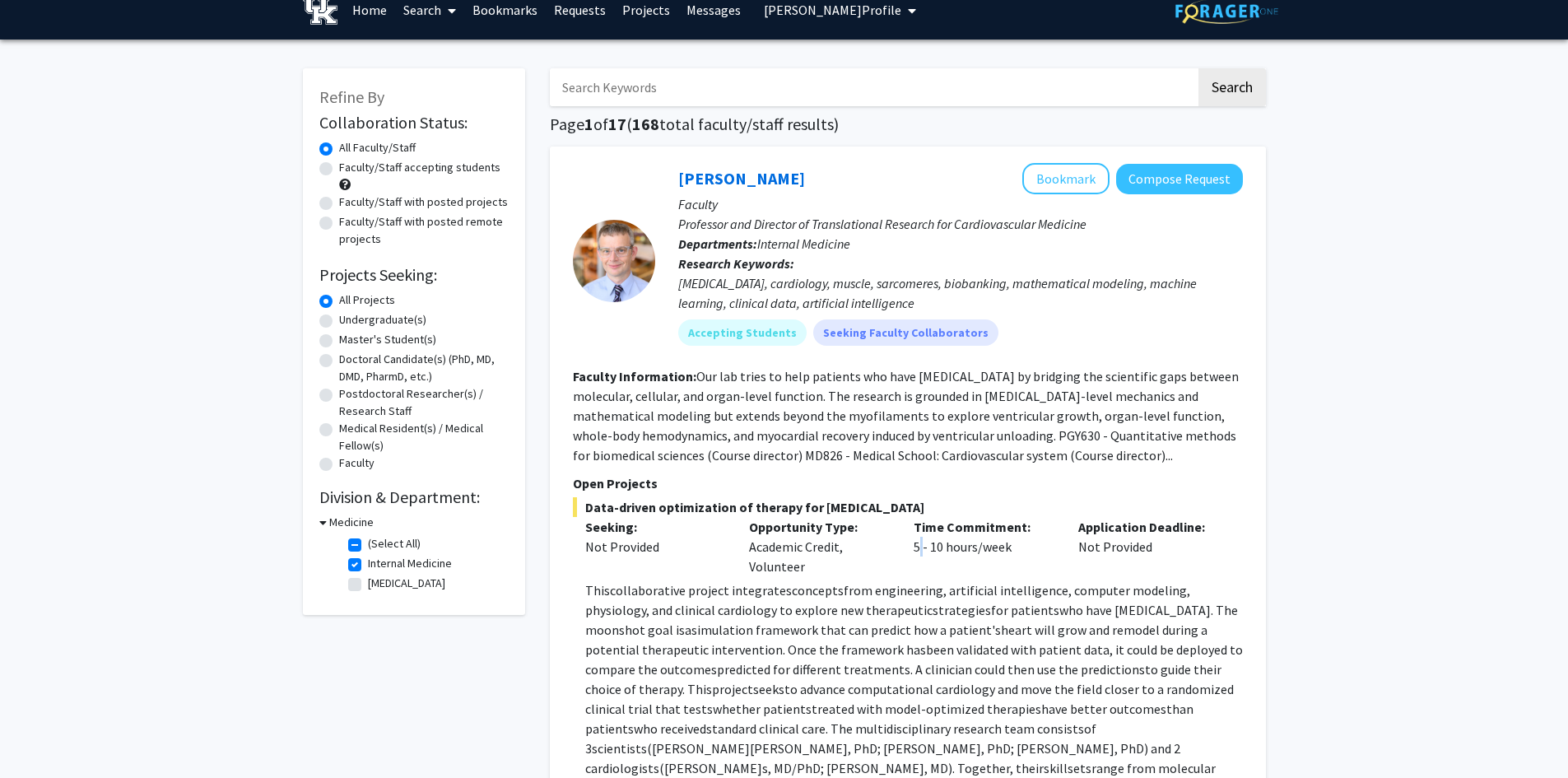
scroll to position [0, 0]
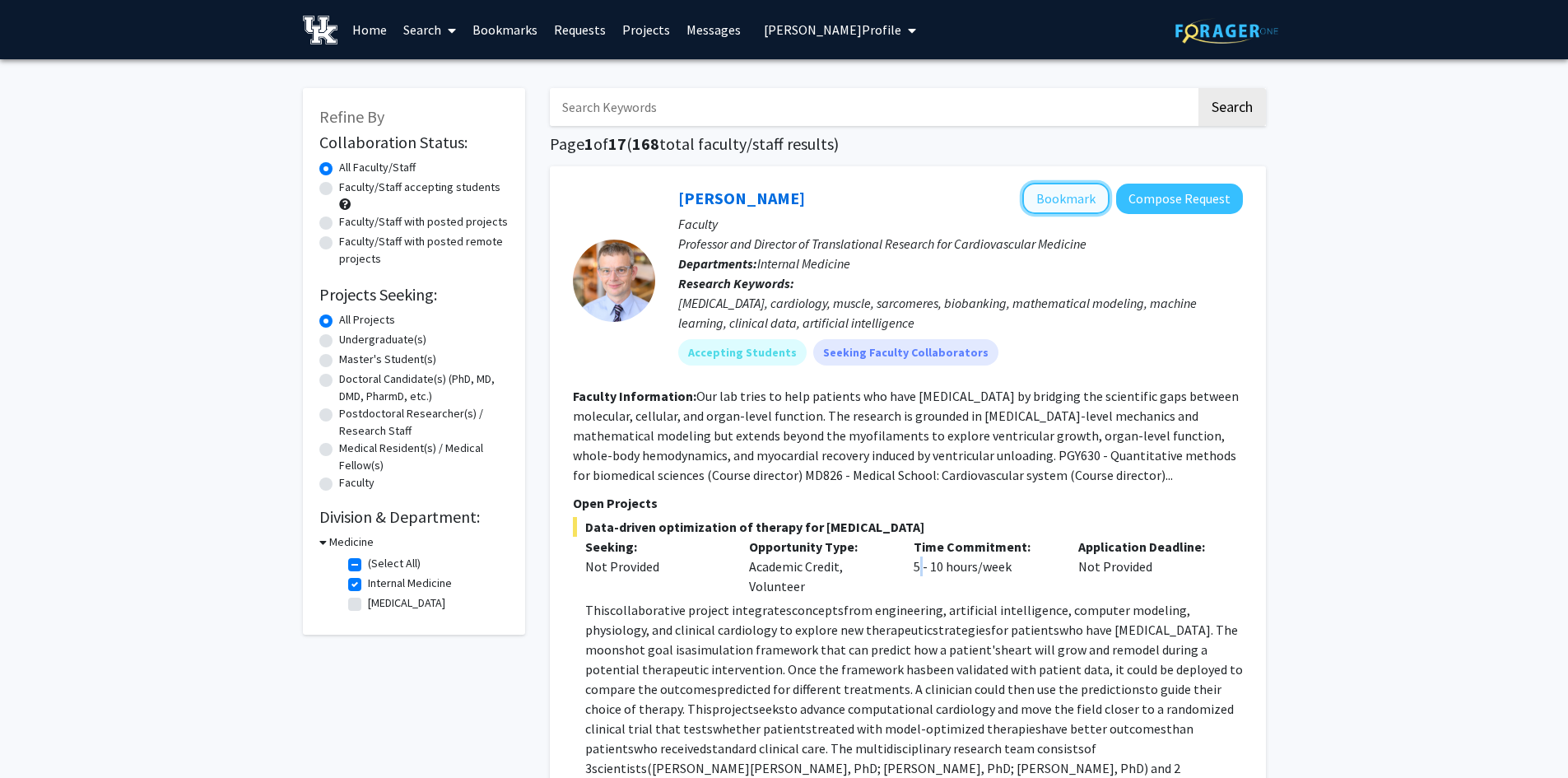
click at [1052, 196] on button "Bookmark" at bounding box center [1065, 199] width 87 height 31
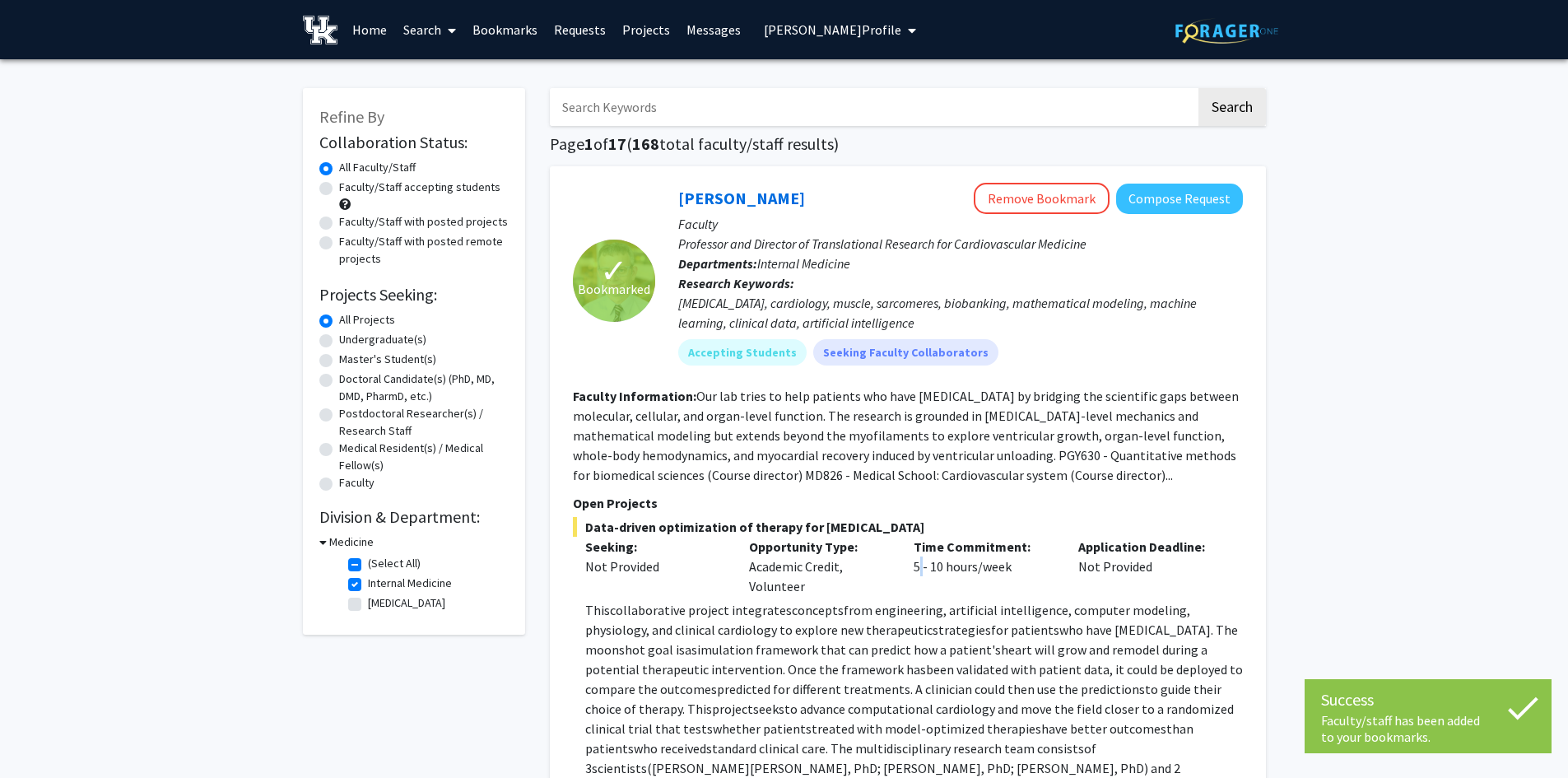
click at [751, 197] on link "[PERSON_NAME]" at bounding box center [740, 198] width 126 height 21
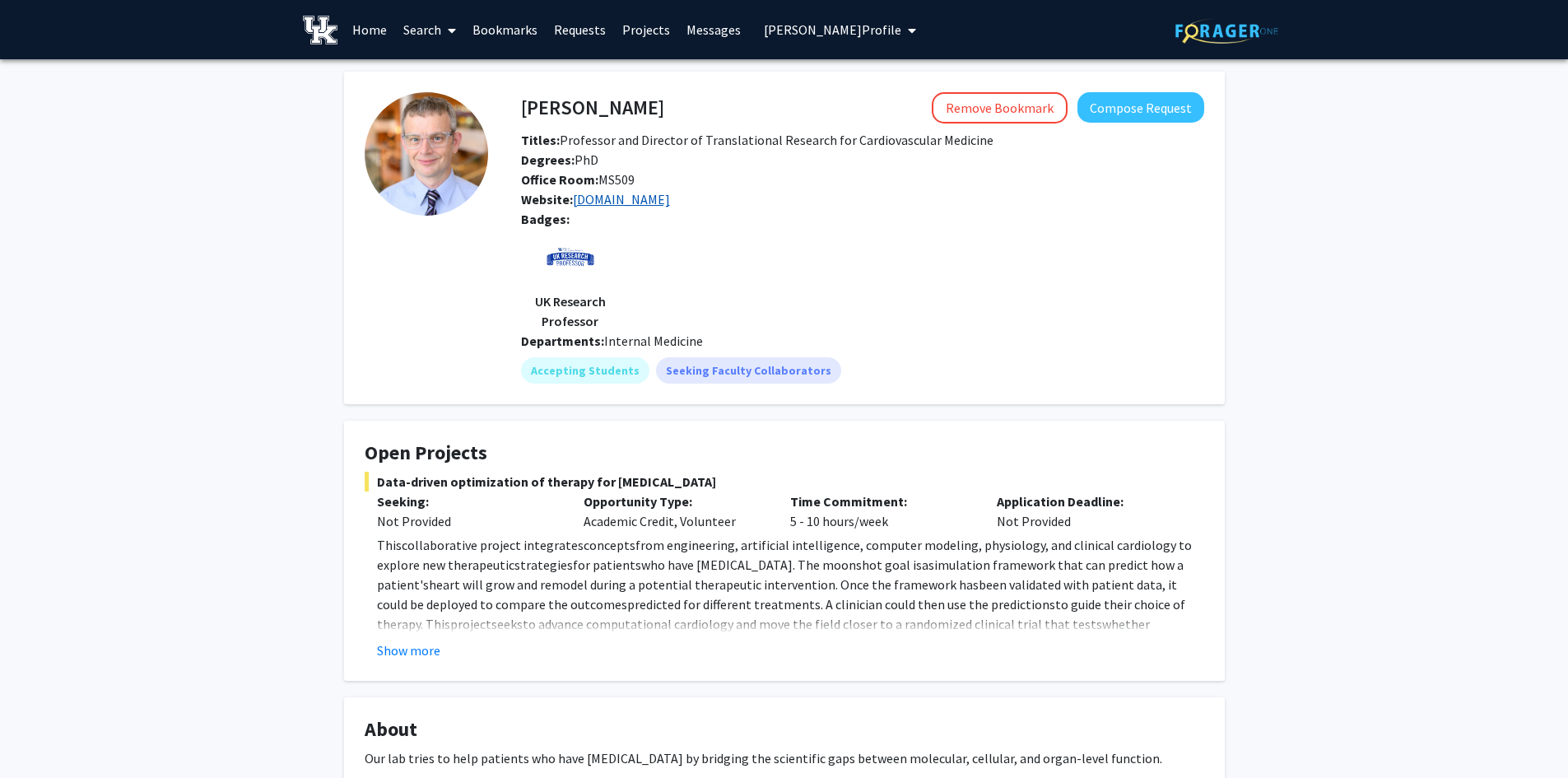
click at [670, 200] on link "[DOMAIN_NAME]" at bounding box center [620, 199] width 97 height 17
click at [1145, 115] on button "Compose Request" at bounding box center [1140, 107] width 126 height 30
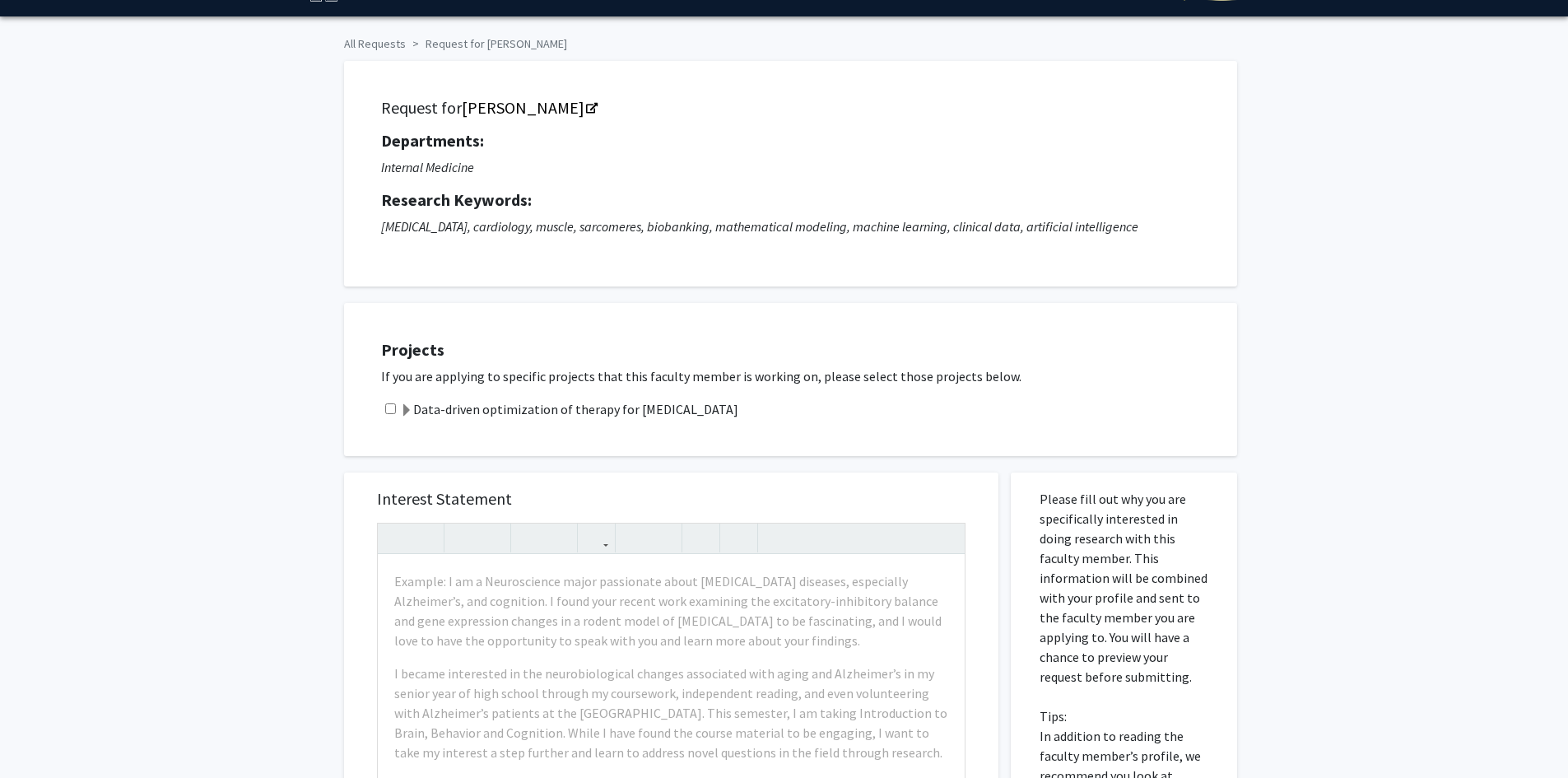
scroll to position [82, 0]
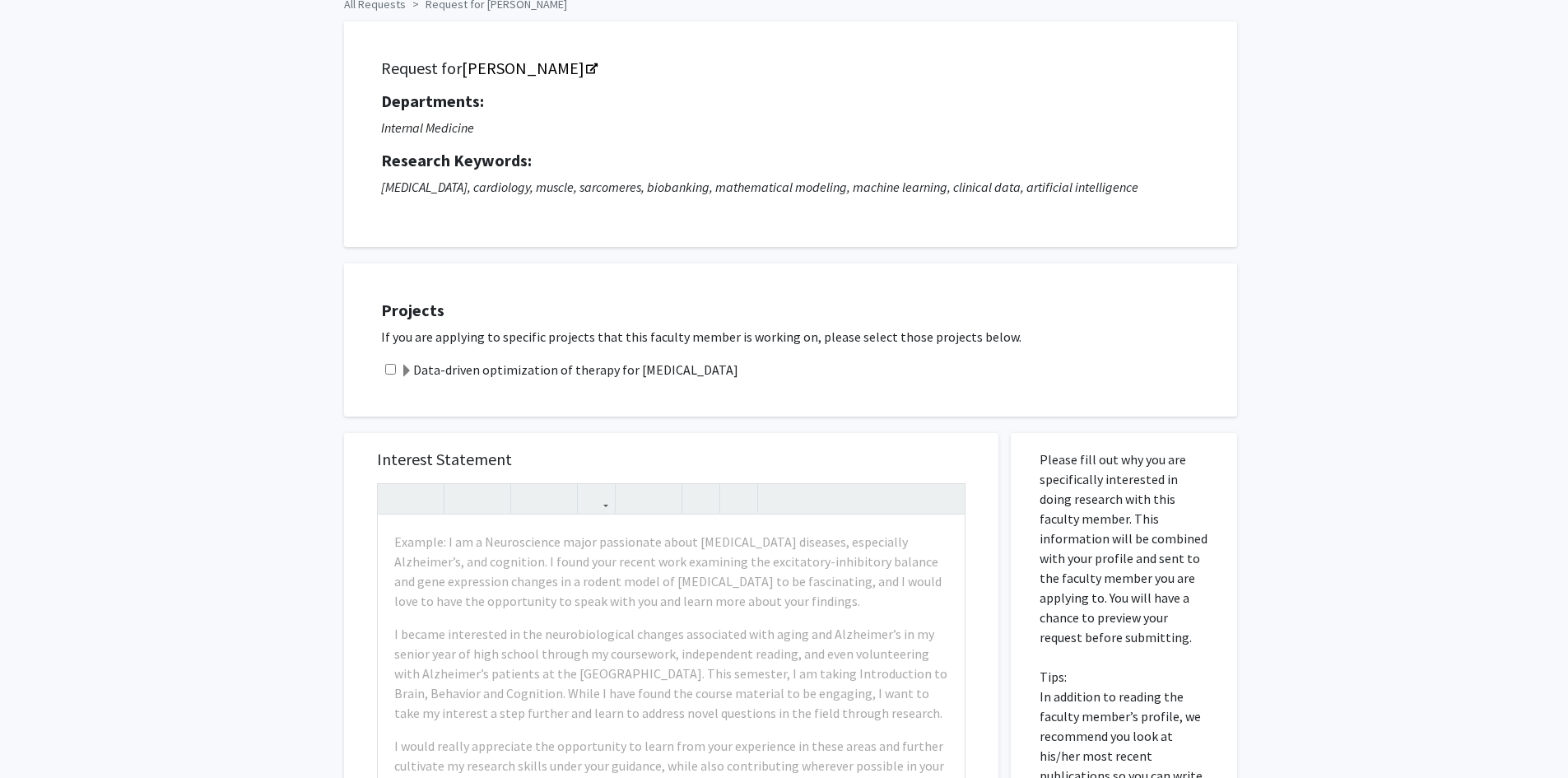
click at [387, 371] on input "checkbox" at bounding box center [390, 369] width 10 height 10
checkbox input "false"
click at [403, 368] on span at bounding box center [406, 370] width 13 height 13
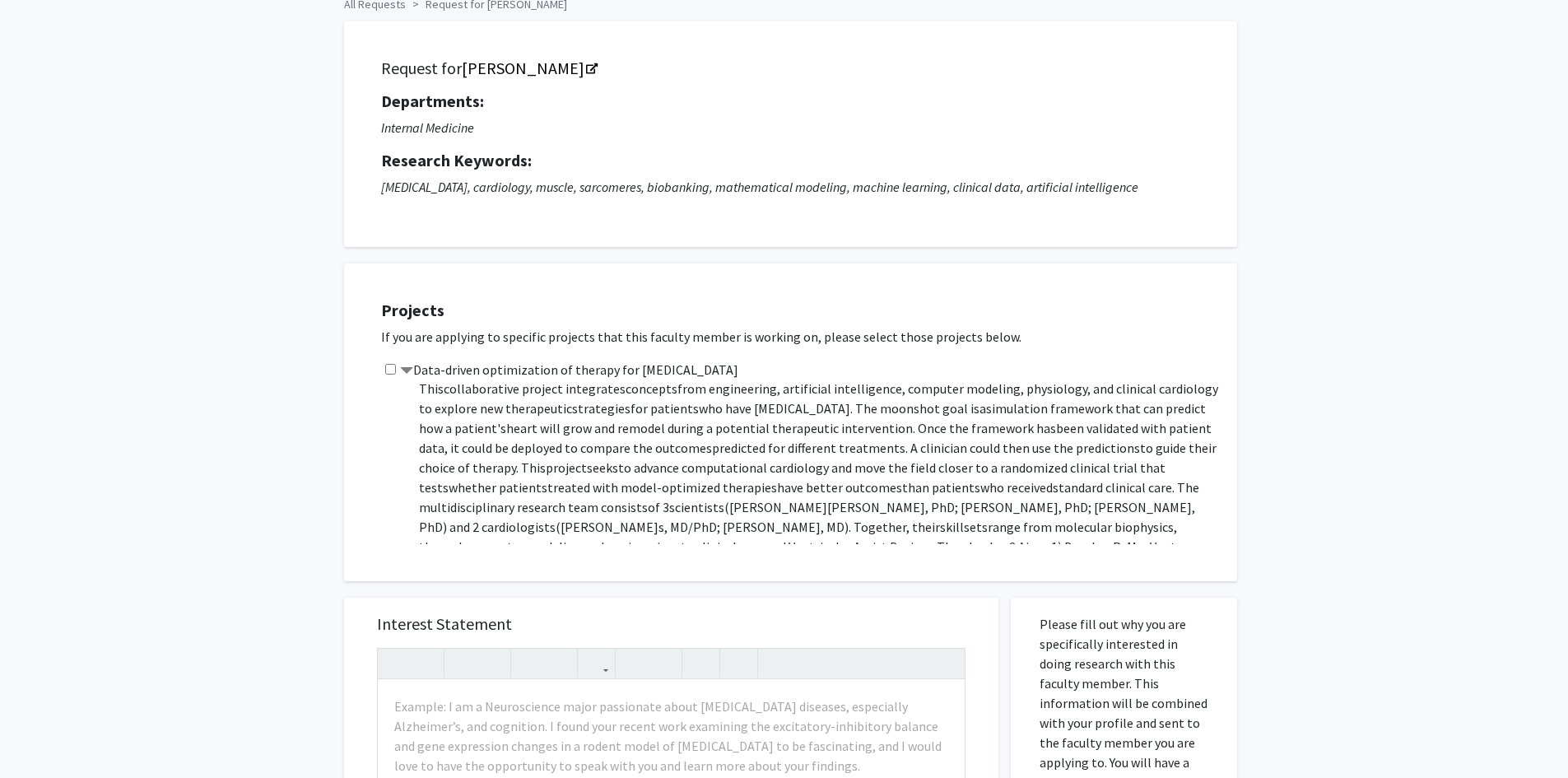
scroll to position [0, 0]
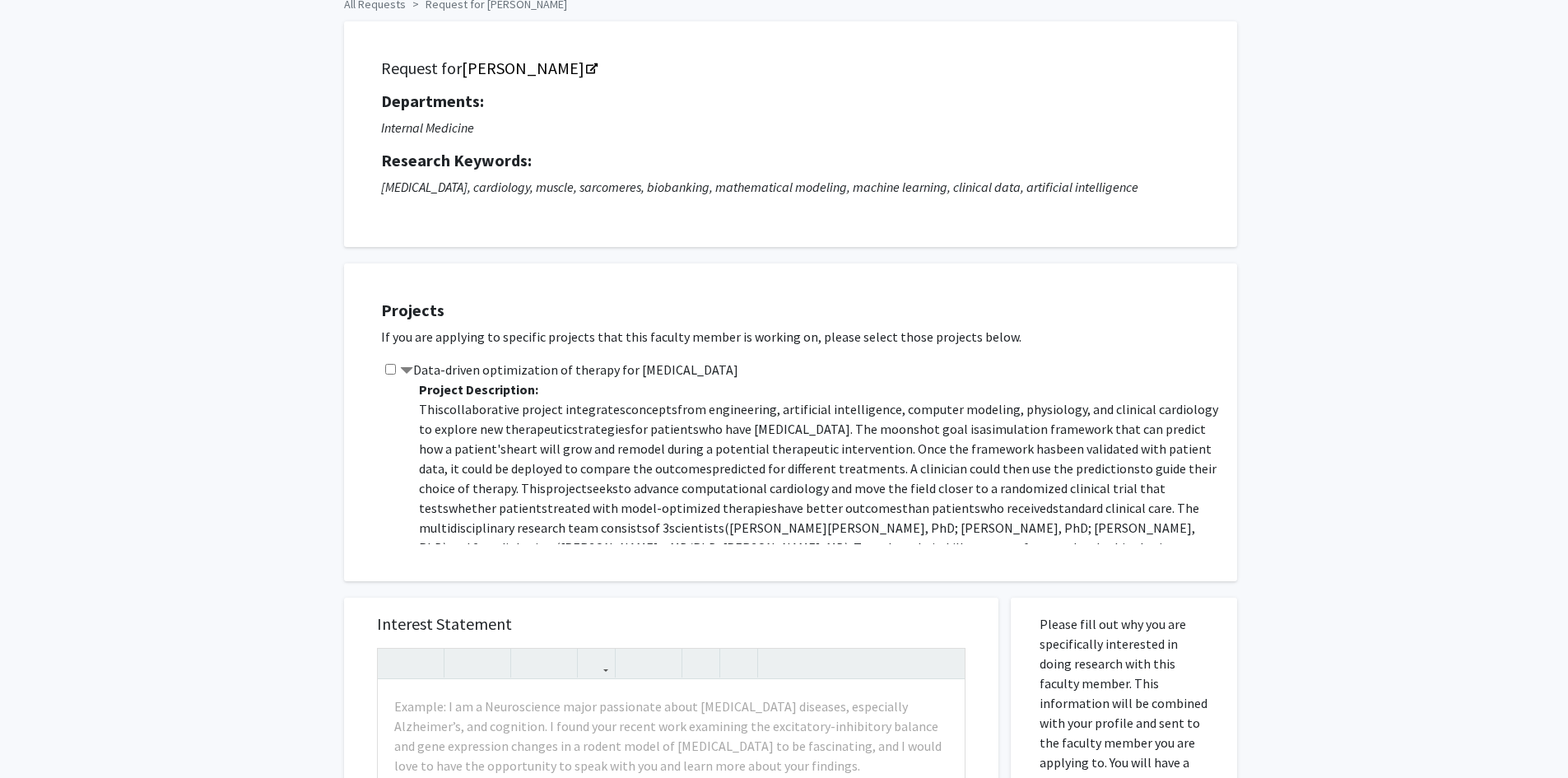
click at [402, 369] on span at bounding box center [406, 370] width 13 height 13
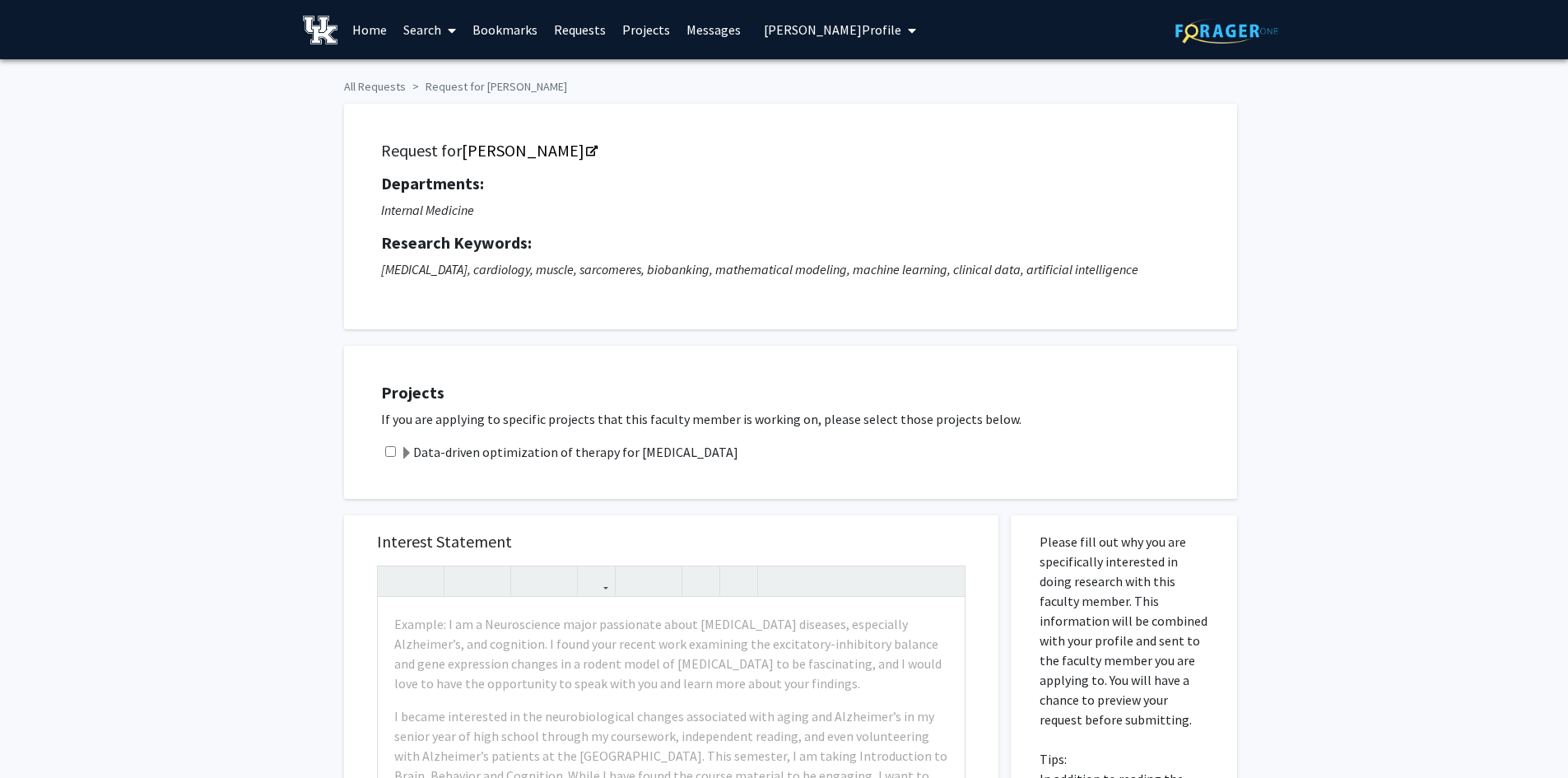
drag, startPoint x: 413, startPoint y: 26, endPoint x: 422, endPoint y: 45, distance: 21.0
click at [413, 27] on link "Search" at bounding box center [429, 30] width 69 height 58
click at [437, 78] on span "Faculty/Staff" at bounding box center [455, 76] width 121 height 33
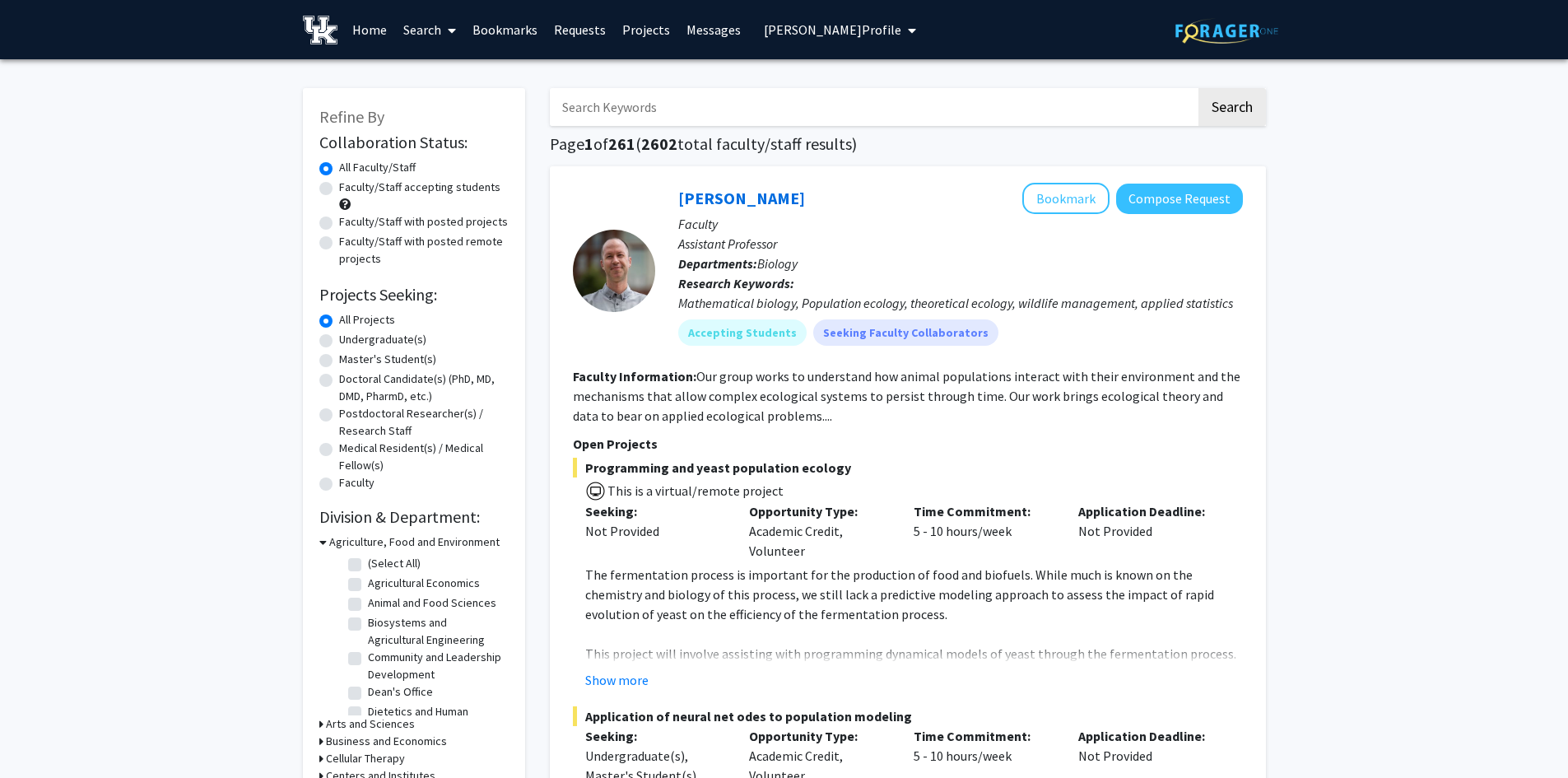
click at [834, 37] on span "[PERSON_NAME] Profile" at bounding box center [833, 30] width 138 height 17
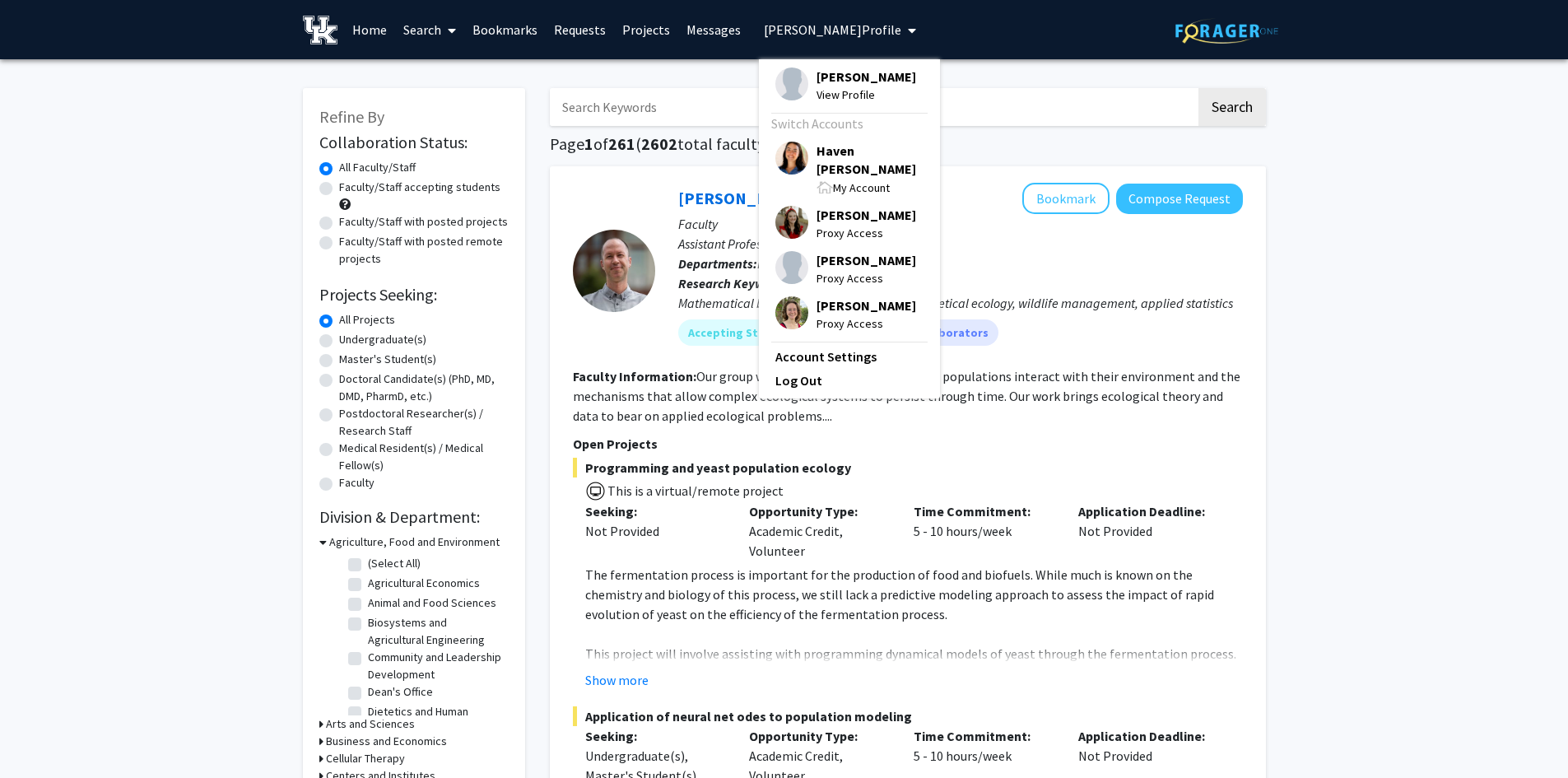
click at [855, 156] on div "[PERSON_NAME] View Profile Switch Accounts Haven [PERSON_NAME] My Account [PERS…" at bounding box center [849, 228] width 181 height 339
click at [846, 168] on span "Haven [PERSON_NAME]" at bounding box center [869, 159] width 107 height 37
